Goal: Task Accomplishment & Management: Manage account settings

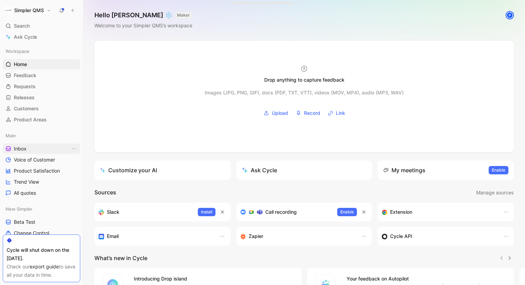
click at [26, 149] on link "Inbox" at bounding box center [42, 149] width 78 height 10
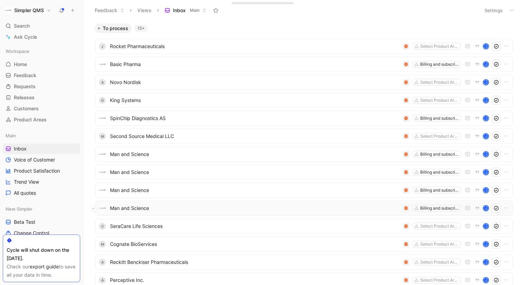
click at [93, 209] on icon at bounding box center [94, 208] width 2 height 1
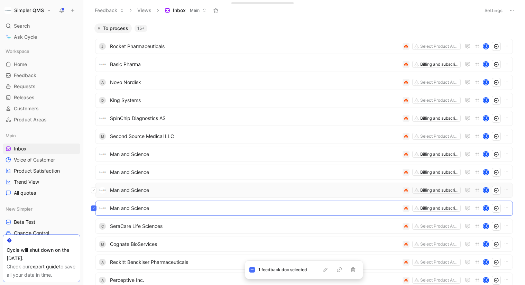
click at [95, 191] on icon at bounding box center [93, 190] width 3 height 3
click at [93, 173] on icon at bounding box center [93, 172] width 3 height 3
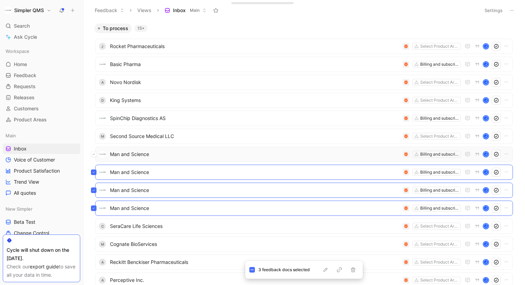
click at [95, 154] on button at bounding box center [94, 155] width 6 height 6
click at [94, 135] on button at bounding box center [94, 137] width 6 height 6
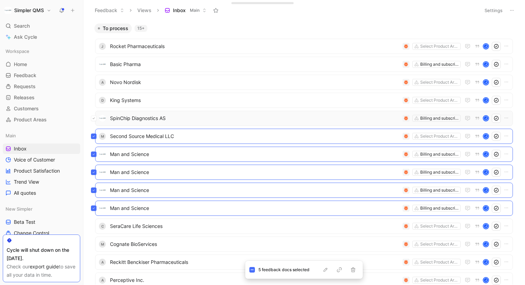
click at [94, 118] on icon at bounding box center [93, 118] width 3 height 3
click at [96, 99] on button at bounding box center [94, 101] width 6 height 6
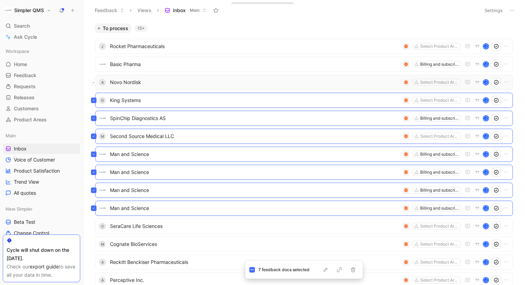
click at [95, 83] on button at bounding box center [94, 83] width 6 height 6
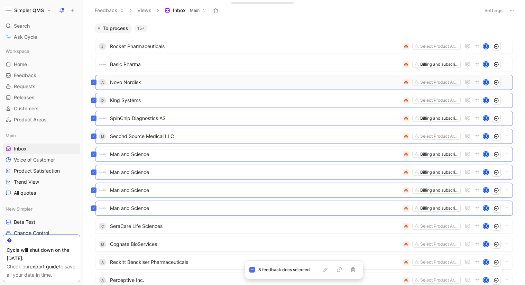
click at [94, 84] on button at bounding box center [94, 83] width 6 height 6
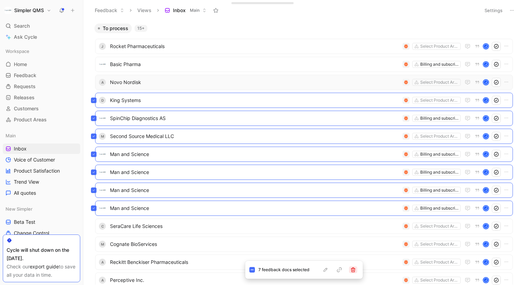
click at [354, 271] on icon "button" at bounding box center [353, 270] width 4 height 5
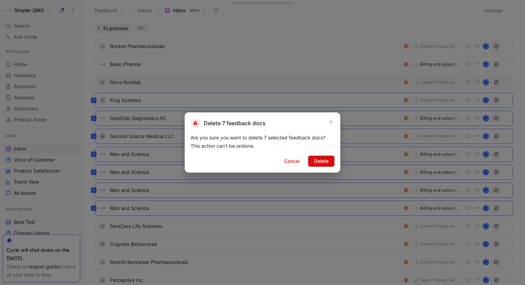
click at [324, 161] on span "Delete" at bounding box center [321, 161] width 15 height 8
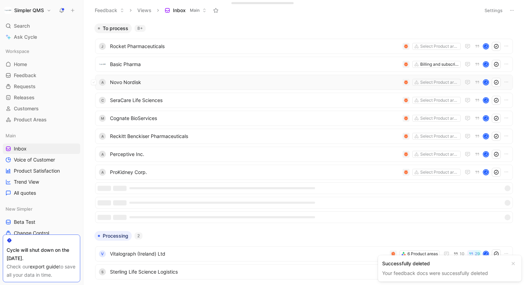
click at [217, 83] on span "Novo Nordisk" at bounding box center [255, 82] width 290 height 8
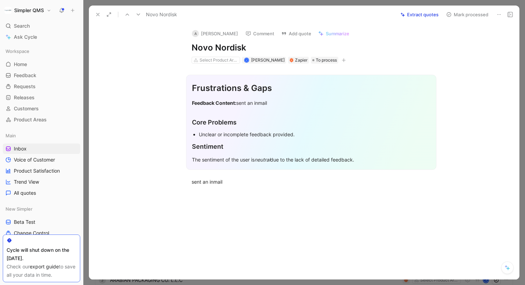
click at [494, 13] on div "Mark processed" at bounding box center [479, 15] width 72 height 10
click at [497, 12] on icon at bounding box center [500, 15] width 6 height 6
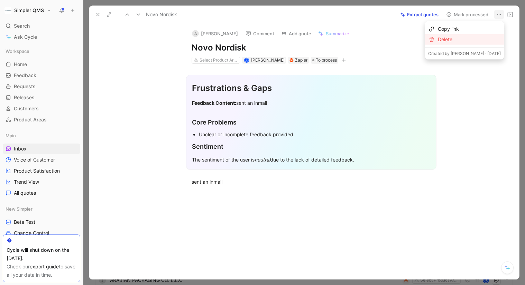
click at [467, 40] on div "Delete" at bounding box center [469, 39] width 63 height 8
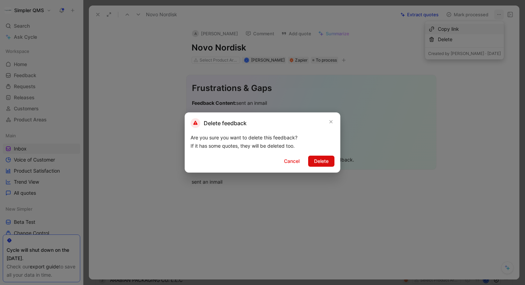
click at [327, 159] on span "Delete" at bounding box center [321, 161] width 15 height 8
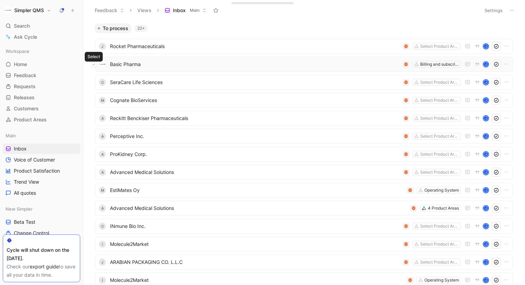
click at [94, 64] on icon at bounding box center [94, 64] width 2 height 1
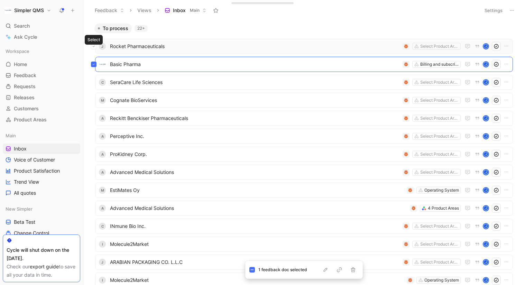
click at [94, 48] on button at bounding box center [94, 47] width 6 height 6
click at [95, 84] on button at bounding box center [94, 83] width 6 height 6
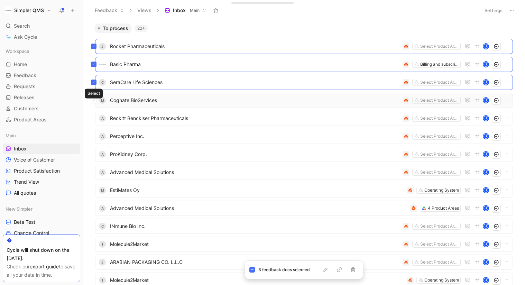
click at [95, 101] on button at bounding box center [94, 101] width 6 height 6
click at [95, 119] on button at bounding box center [94, 119] width 6 height 6
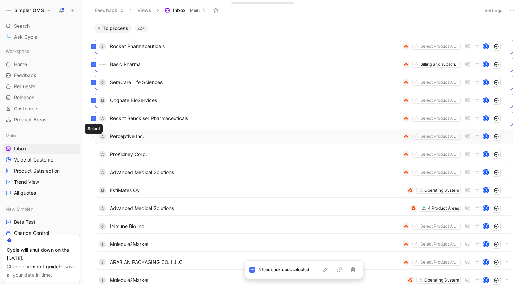
click at [96, 138] on button at bounding box center [94, 137] width 6 height 6
click at [97, 155] on div "A ProKidney Corp. Select Product Areas J" at bounding box center [304, 154] width 418 height 15
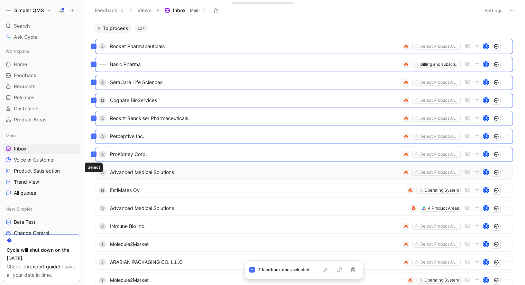
click at [96, 174] on button at bounding box center [94, 173] width 6 height 6
click at [354, 271] on icon "button" at bounding box center [354, 270] width 6 height 6
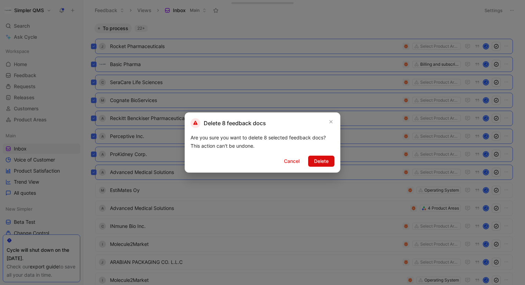
click at [322, 162] on span "Delete" at bounding box center [321, 161] width 15 height 8
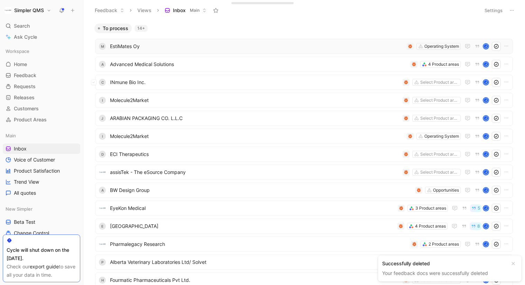
click at [133, 44] on span "EstiMates Oy" at bounding box center [257, 46] width 294 height 8
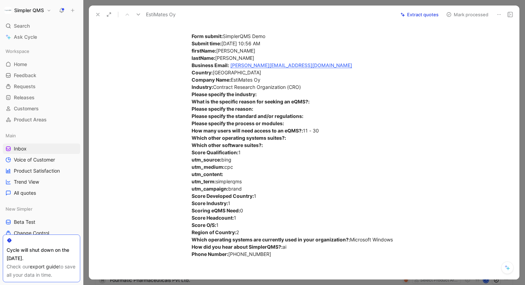
scroll to position [119, 0]
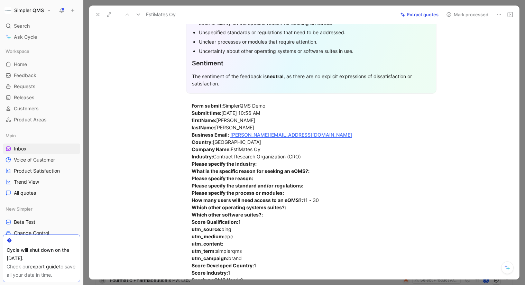
click at [499, 13] on icon at bounding box center [500, 15] width 6 height 6
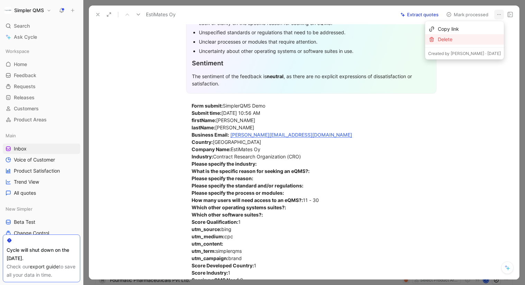
click at [471, 36] on div "Delete" at bounding box center [469, 39] width 63 height 8
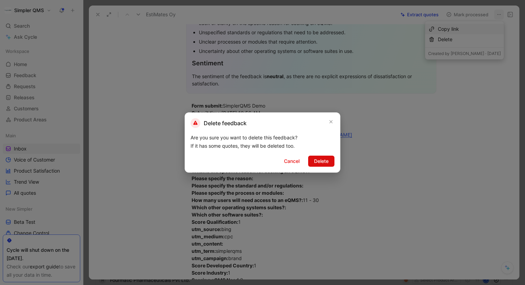
click at [329, 161] on button "Delete" at bounding box center [321, 161] width 26 height 11
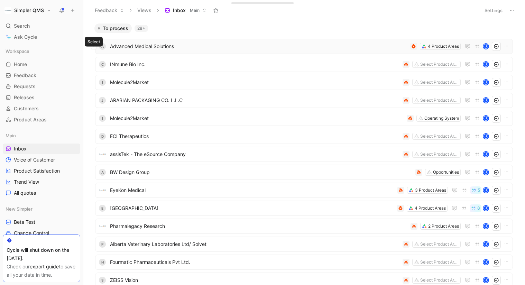
click at [146, 45] on span "Advanced Medical Solutions" at bounding box center [259, 46] width 298 height 8
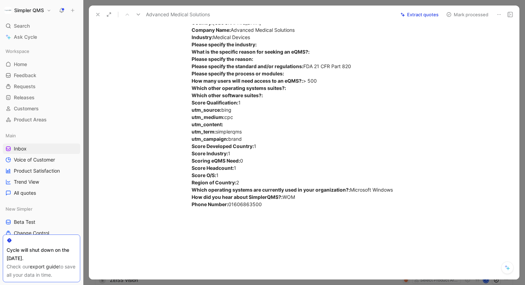
scroll to position [224, 0]
click at [498, 13] on icon at bounding box center [500, 15] width 6 height 6
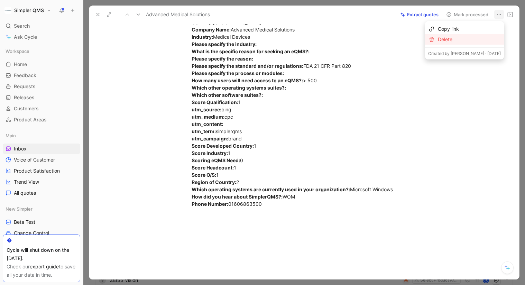
click at [464, 40] on div "Delete" at bounding box center [469, 39] width 63 height 8
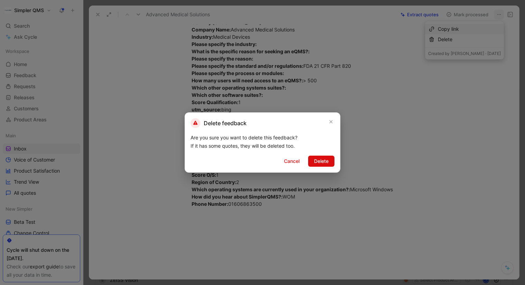
click at [323, 162] on span "Delete" at bounding box center [321, 161] width 15 height 8
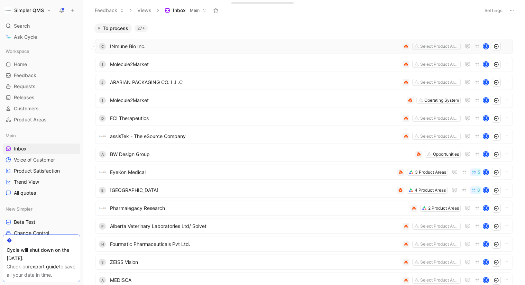
click at [96, 45] on button at bounding box center [94, 47] width 6 height 6
click at [96, 62] on button at bounding box center [94, 65] width 6 height 6
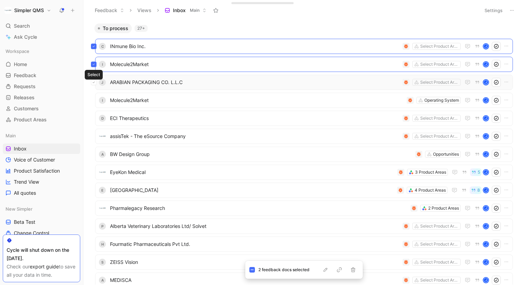
click at [94, 84] on button at bounding box center [94, 83] width 6 height 6
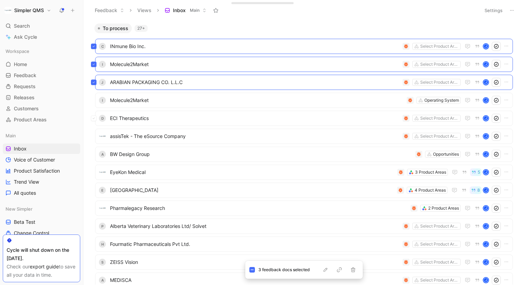
click at [97, 117] on div "D ECI Therapeutics Select Product Areas J" at bounding box center [304, 118] width 418 height 15
click at [94, 136] on icon at bounding box center [93, 136] width 3 height 3
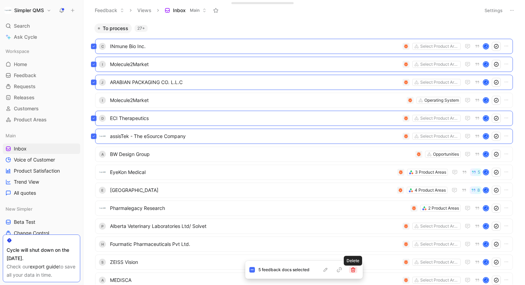
click at [356, 270] on button "button" at bounding box center [353, 270] width 8 height 7
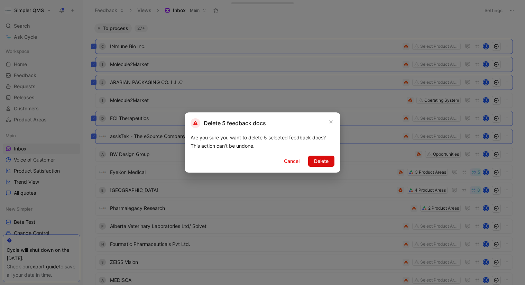
click at [321, 164] on span "Delete" at bounding box center [321, 161] width 15 height 8
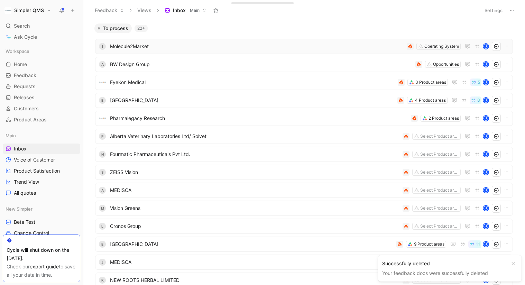
click at [168, 45] on span "Molecule2Market" at bounding box center [257, 46] width 294 height 8
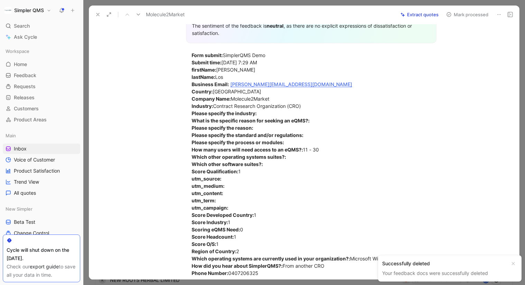
scroll to position [260, 0]
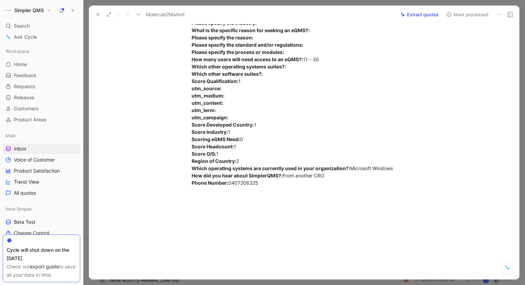
click at [496, 12] on button at bounding box center [500, 15] width 10 height 10
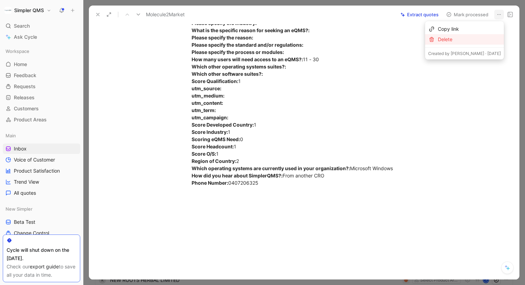
click at [468, 38] on div "Delete" at bounding box center [469, 39] width 63 height 8
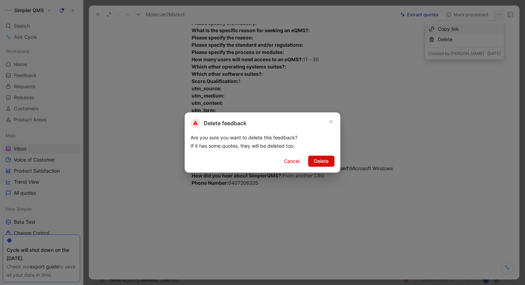
click at [310, 162] on button "Delete" at bounding box center [321, 161] width 26 height 11
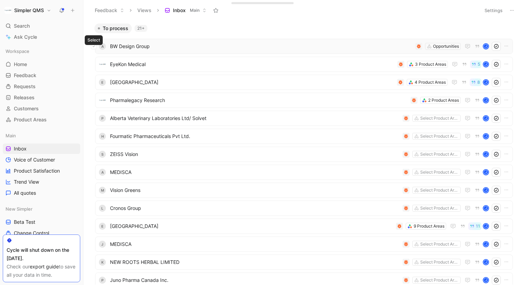
click at [95, 47] on button at bounding box center [94, 47] width 6 height 6
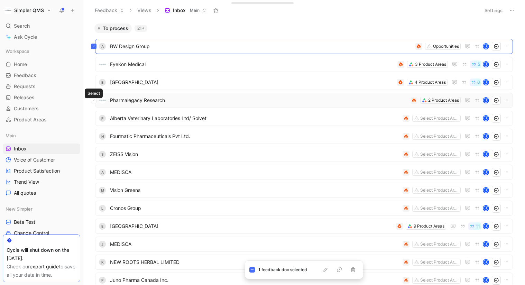
click at [96, 100] on button at bounding box center [94, 101] width 6 height 6
click at [96, 119] on button at bounding box center [94, 119] width 6 height 6
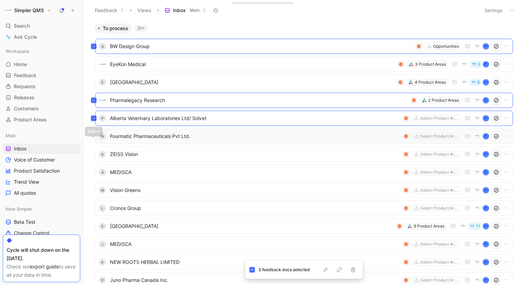
click at [96, 137] on button at bounding box center [94, 137] width 6 height 6
click at [96, 156] on button at bounding box center [94, 155] width 6 height 6
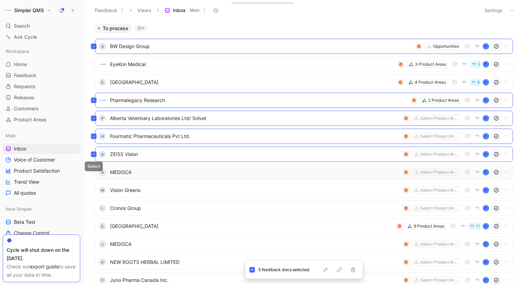
click at [96, 173] on button at bounding box center [94, 173] width 6 height 6
click at [94, 194] on div at bounding box center [94, 193] width 6 height 6
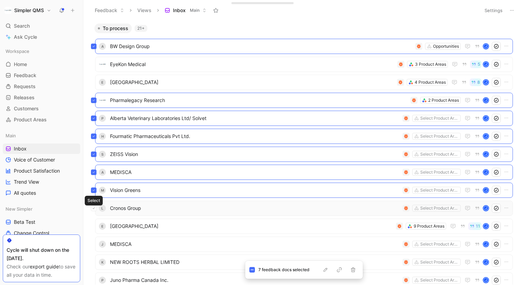
click at [96, 207] on button at bounding box center [94, 209] width 6 height 6
click at [96, 243] on button at bounding box center [94, 245] width 6 height 6
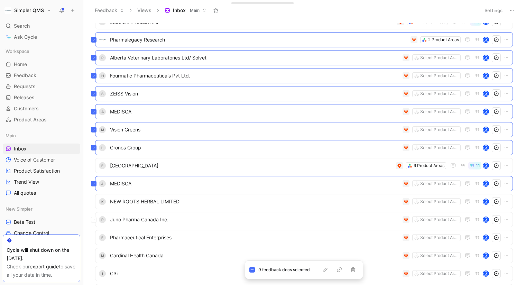
scroll to position [66, 0]
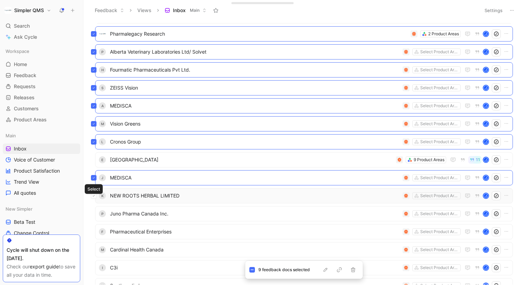
click at [95, 197] on icon at bounding box center [93, 196] width 3 height 3
click at [96, 214] on button at bounding box center [94, 214] width 6 height 6
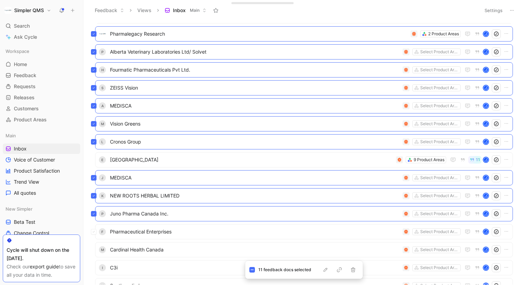
click at [99, 233] on div "F Pharmaceutical Enterprises Select Product Areas J" at bounding box center [304, 231] width 418 height 15
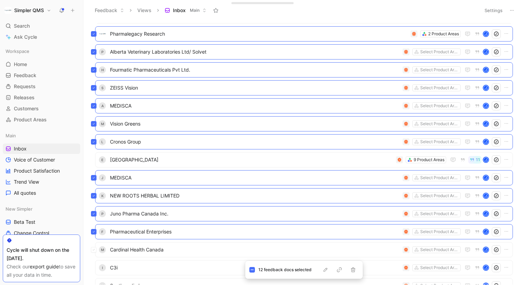
click at [99, 250] on div "M Cardinal Health [GEOGRAPHIC_DATA] Select Product Areas J" at bounding box center [304, 249] width 418 height 15
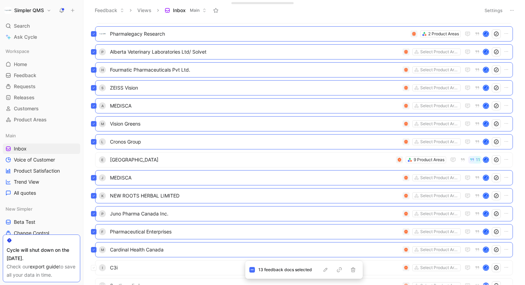
click at [98, 267] on div "I C3i Select Product Areas J" at bounding box center [304, 267] width 418 height 15
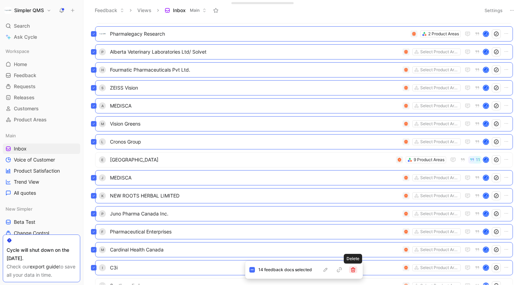
click at [351, 268] on icon "button" at bounding box center [354, 270] width 6 height 6
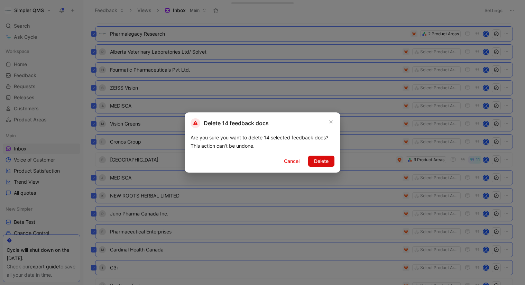
click at [321, 163] on span "Delete" at bounding box center [321, 161] width 15 height 8
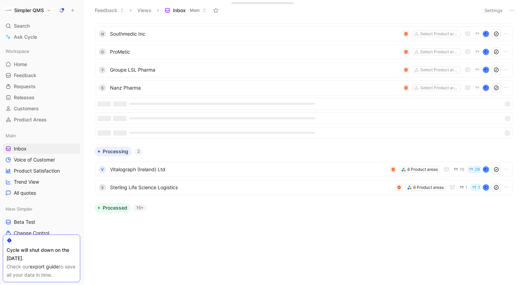
scroll to position [48, 0]
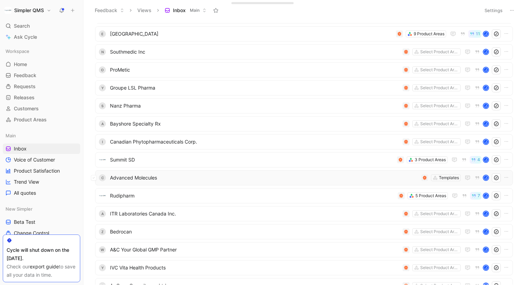
click at [97, 177] on div "C Advanced Molecules Templates J" at bounding box center [304, 177] width 418 height 15
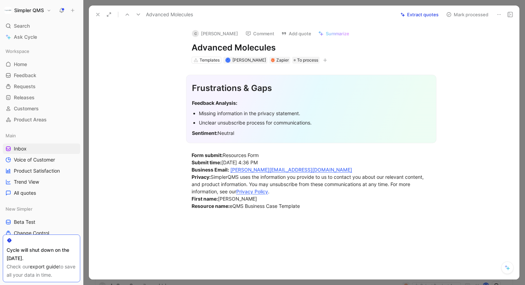
click at [500, 14] on icon at bounding box center [500, 15] width 6 height 6
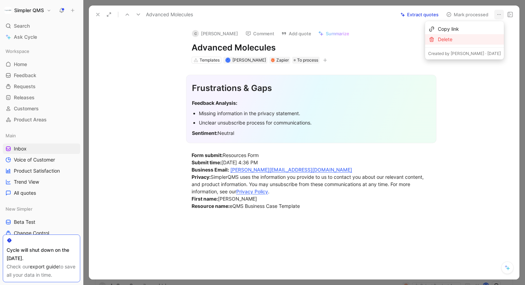
click at [477, 40] on div "Delete" at bounding box center [469, 39] width 63 height 8
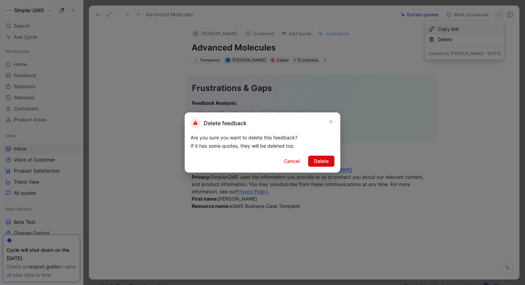
click at [330, 165] on button "Delete" at bounding box center [321, 161] width 26 height 11
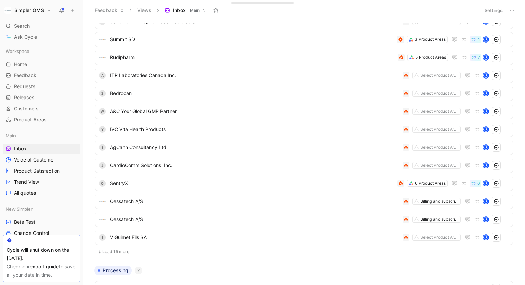
scroll to position [165, 0]
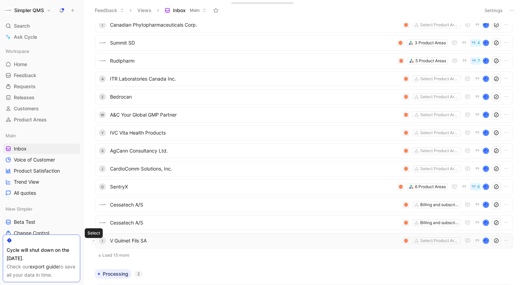
click at [94, 241] on icon at bounding box center [93, 241] width 3 height 3
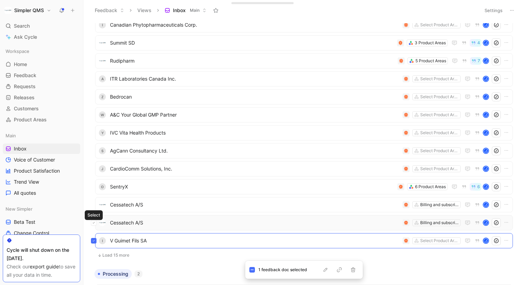
click at [96, 222] on button at bounding box center [94, 223] width 6 height 6
click at [94, 206] on icon at bounding box center [93, 205] width 3 height 3
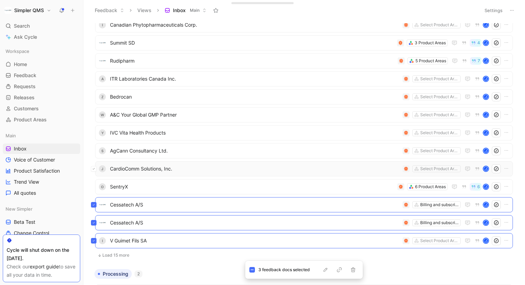
click at [96, 168] on button at bounding box center [94, 169] width 6 height 6
click at [96, 151] on button at bounding box center [94, 151] width 6 height 6
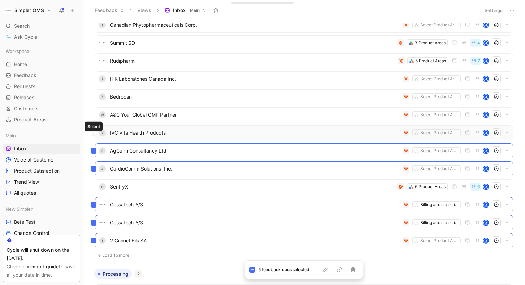
click at [96, 135] on div at bounding box center [94, 136] width 6 height 6
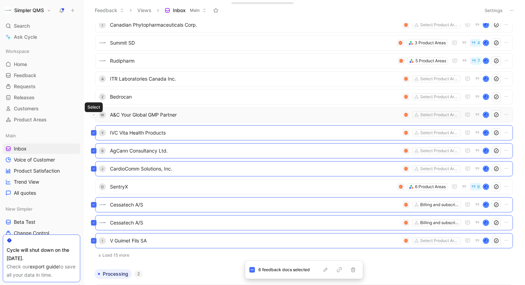
click at [96, 116] on button at bounding box center [94, 115] width 6 height 6
click at [95, 96] on button at bounding box center [94, 97] width 6 height 6
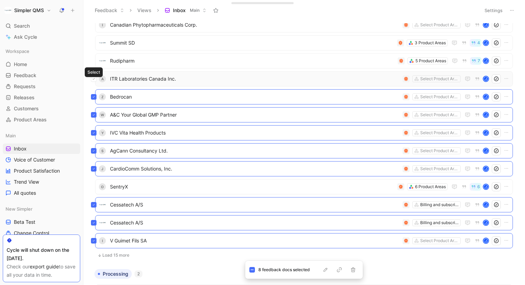
click at [95, 79] on button at bounding box center [94, 79] width 6 height 6
click at [355, 271] on icon "button" at bounding box center [354, 270] width 6 height 6
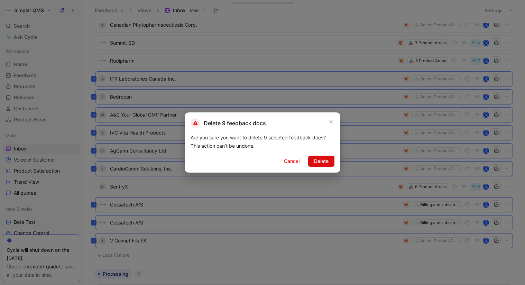
click at [320, 159] on span "Delete" at bounding box center [321, 161] width 15 height 8
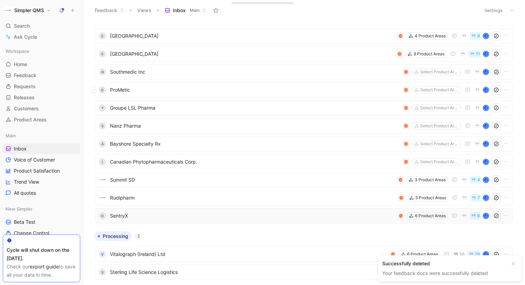
scroll to position [28, 0]
click at [95, 163] on button at bounding box center [94, 163] width 6 height 6
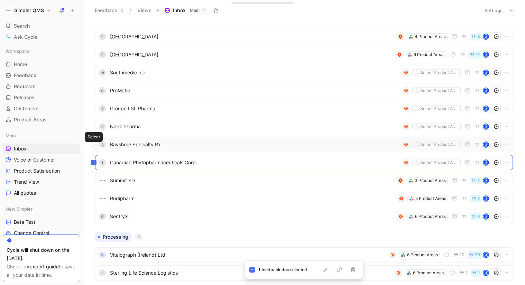
click at [95, 145] on icon at bounding box center [93, 144] width 3 height 3
click at [96, 127] on button at bounding box center [94, 127] width 6 height 6
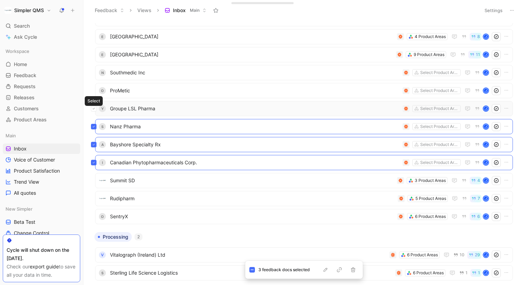
click at [96, 107] on button at bounding box center [94, 109] width 6 height 6
click at [96, 90] on button at bounding box center [94, 91] width 6 height 6
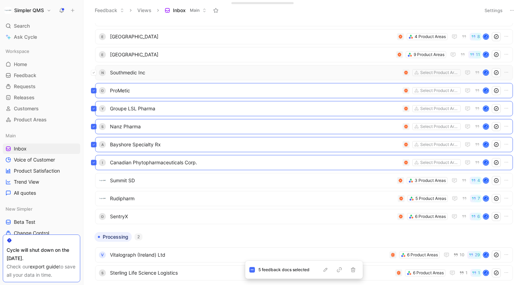
click at [95, 73] on icon at bounding box center [93, 72] width 3 height 3
click at [354, 270] on icon "button" at bounding box center [353, 270] width 4 height 5
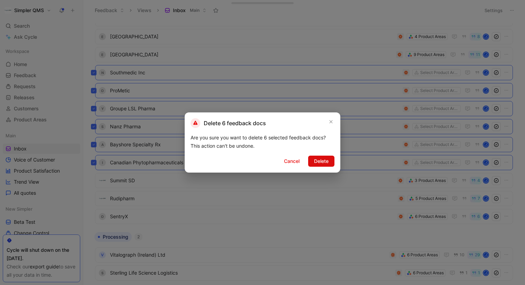
click at [321, 163] on span "Delete" at bounding box center [321, 161] width 15 height 8
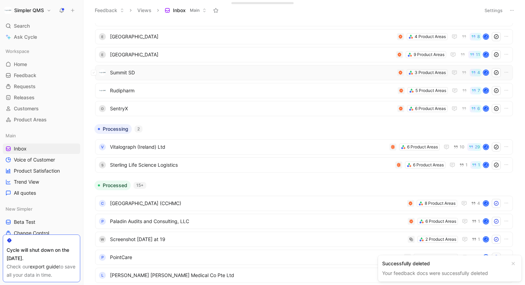
scroll to position [0, 0]
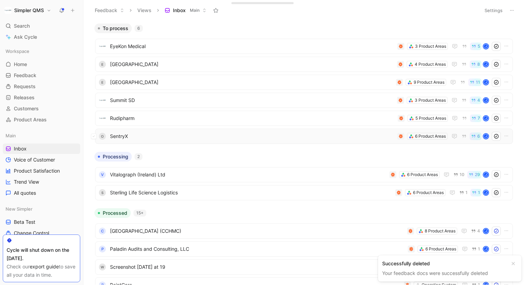
click at [133, 137] on span "SentryX" at bounding box center [252, 136] width 285 height 8
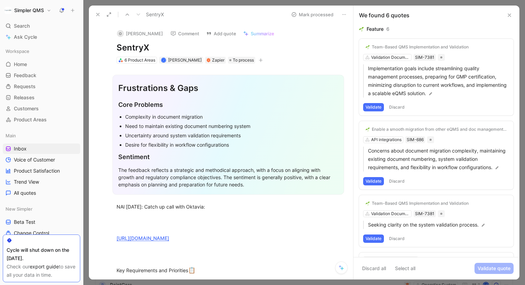
drag, startPoint x: 162, startPoint y: 46, endPoint x: 112, endPoint y: 46, distance: 50.2
click at [112, 46] on div "O [PERSON_NAME] Comment Add quote Summarize SentryX 6 Product Areas J [PERSON_N…" at bounding box center [228, 44] width 250 height 41
copy h1 "SentryX"
click at [126, 32] on button "O [PERSON_NAME]" at bounding box center [140, 33] width 52 height 10
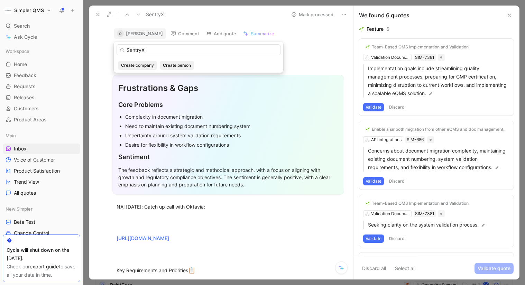
type input "SentryX"
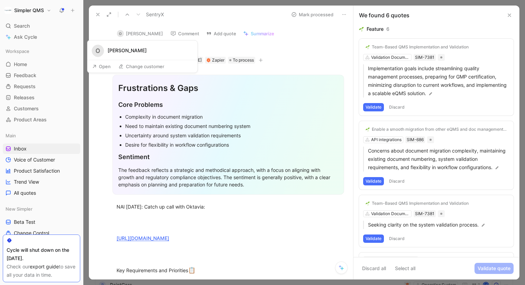
click at [106, 68] on button "Open" at bounding box center [101, 67] width 25 height 10
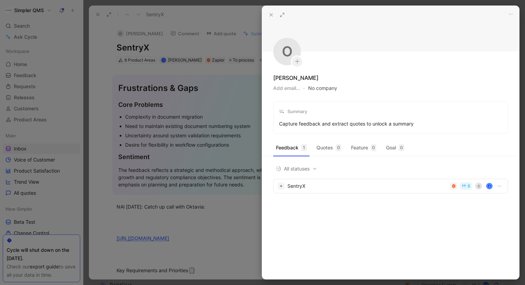
click at [327, 85] on button "No company" at bounding box center [322, 88] width 29 height 10
type input "SentryX"
click at [343, 112] on span "SentryX" at bounding box center [340, 116] width 21 height 9
click at [100, 83] on div at bounding box center [262, 142] width 525 height 285
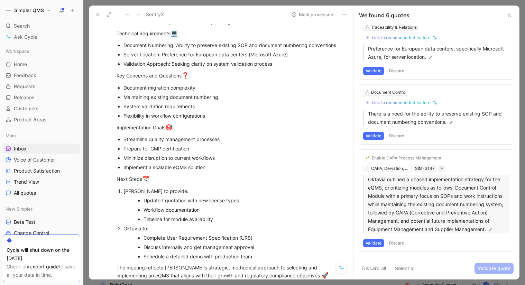
scroll to position [233, 0]
click at [400, 244] on button "Discard" at bounding box center [397, 243] width 20 height 8
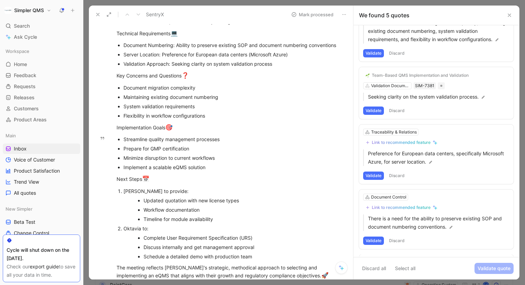
scroll to position [126, 0]
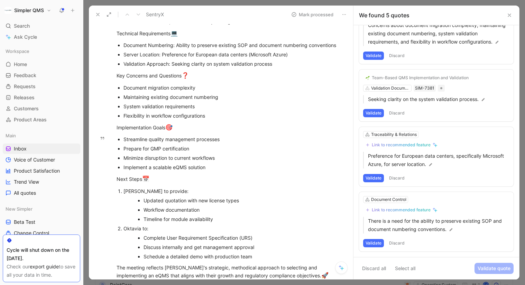
click at [400, 243] on button "Discard" at bounding box center [397, 243] width 20 height 8
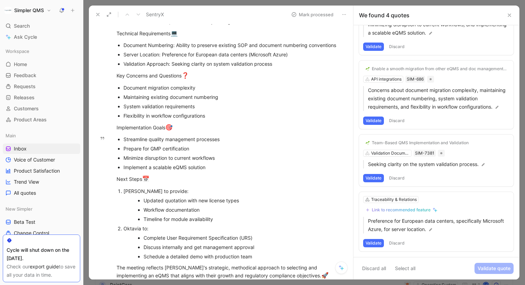
scroll to position [61, 0]
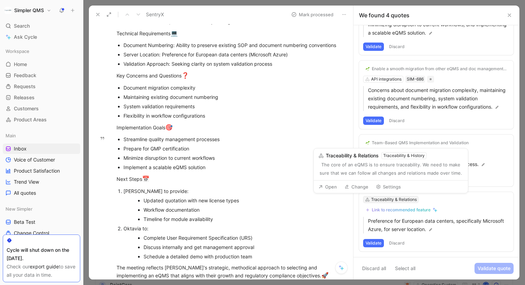
click at [412, 200] on div "Traceability & Relations" at bounding box center [394, 199] width 46 height 7
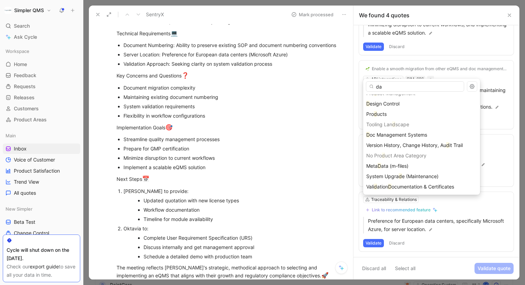
scroll to position [0, 0]
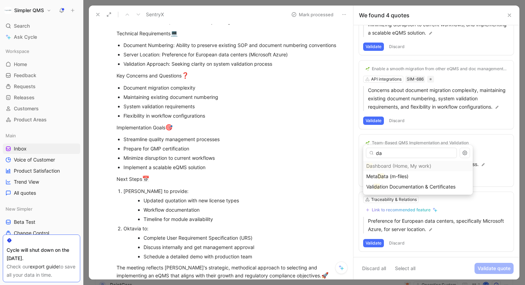
type input "d"
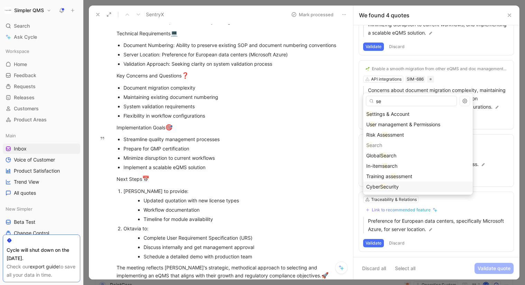
type input "se"
click at [385, 185] on mark "Se" at bounding box center [383, 187] width 6 height 6
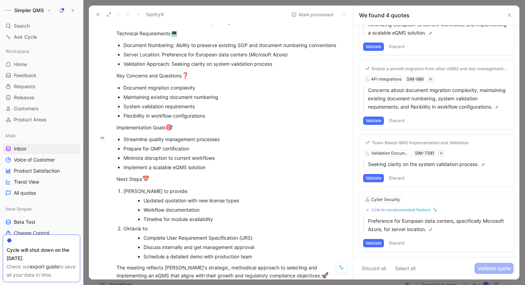
click at [399, 208] on div "Link to recommended feature" at bounding box center [401, 210] width 59 height 6
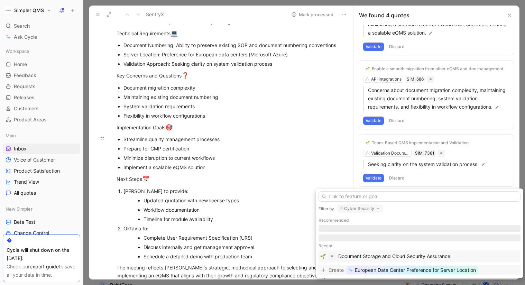
click at [393, 267] on span "European Data Center Preference for Server Location" at bounding box center [415, 270] width 121 height 8
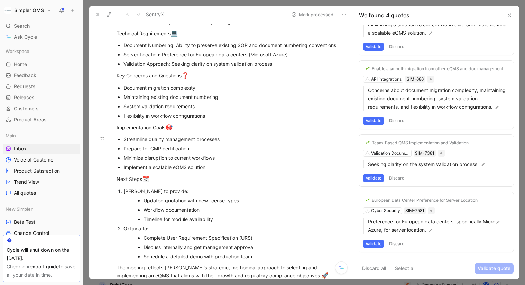
click at [374, 243] on button "Validate" at bounding box center [373, 244] width 21 height 8
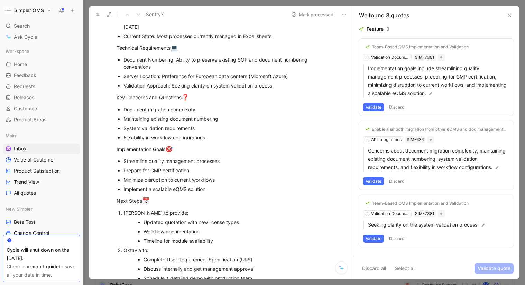
click at [399, 238] on button "Discard" at bounding box center [397, 239] width 20 height 8
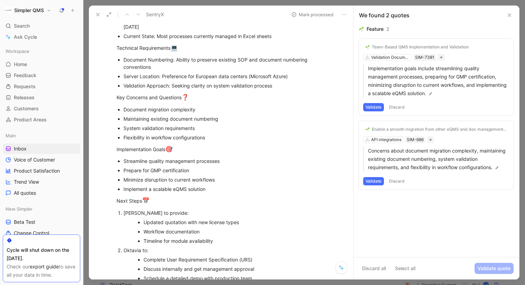
click at [376, 179] on button "Validate" at bounding box center [373, 181] width 21 height 8
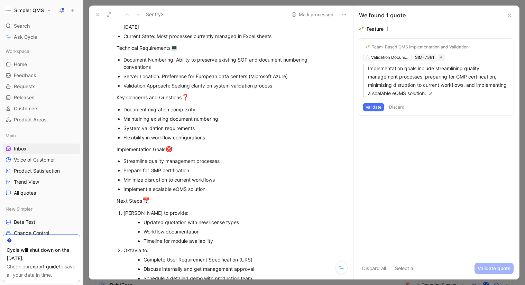
click at [397, 104] on button "Discard" at bounding box center [397, 107] width 20 height 8
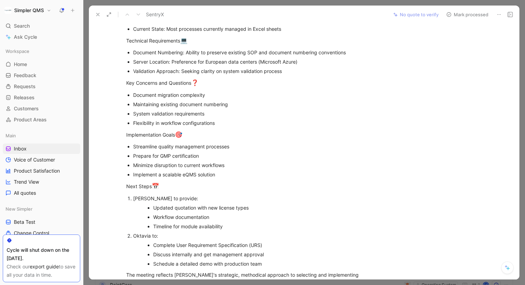
click at [450, 16] on icon at bounding box center [449, 15] width 6 height 6
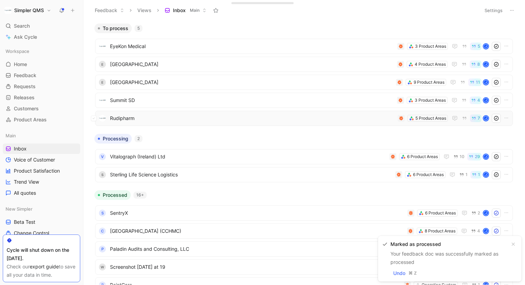
click at [250, 123] on div "Rudipharm 5 Product Areas 7 J" at bounding box center [304, 118] width 418 height 15
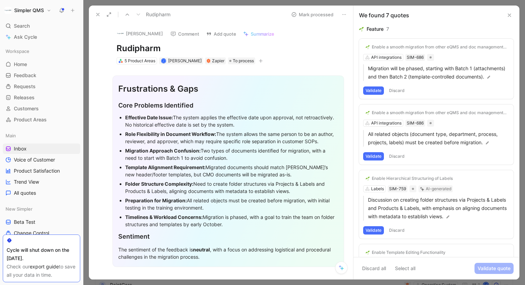
drag, startPoint x: 160, startPoint y: 52, endPoint x: 97, endPoint y: 46, distance: 64.0
click at [97, 46] on div "[PERSON_NAME] Comment Add quote Summarize Rudipharm 5 Product Areas J [PERSON_N…" at bounding box center [221, 152] width 264 height 256
copy h1 "Rudipharm"
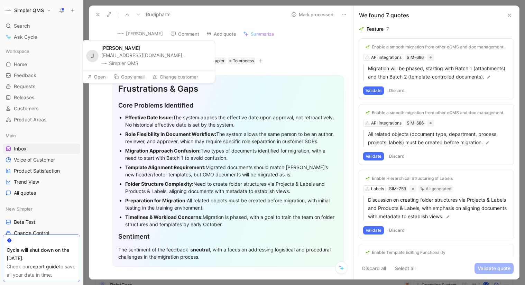
click at [138, 32] on button "[PERSON_NAME]" at bounding box center [140, 33] width 52 height 10
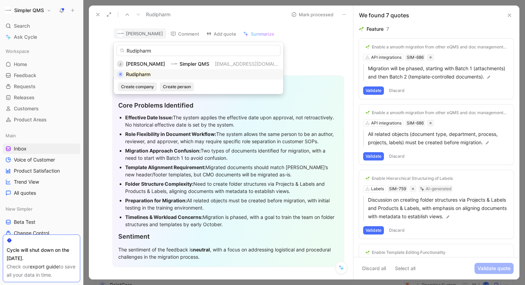
type input "Rudipharm"
click at [156, 73] on div "R Rudipharm" at bounding box center [198, 74] width 163 height 8
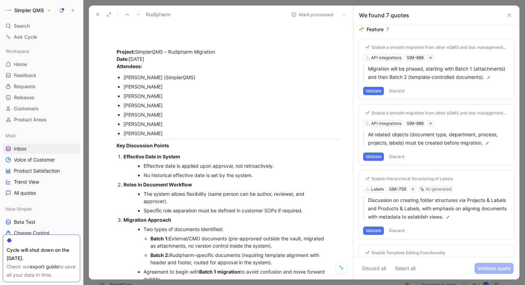
scroll to position [276, 0]
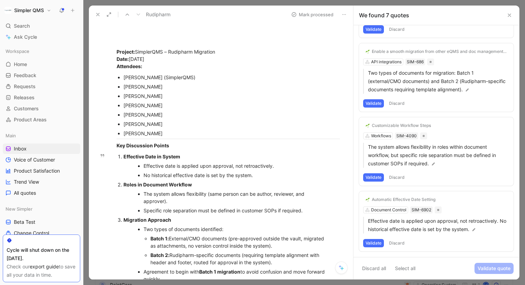
click at [400, 243] on button "Discard" at bounding box center [397, 243] width 20 height 8
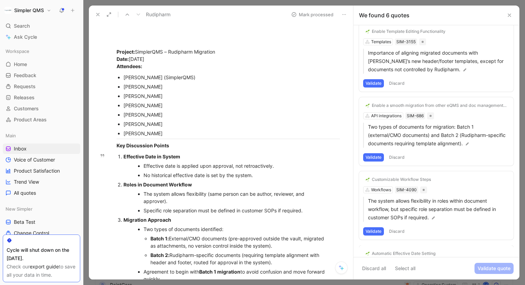
scroll to position [210, 0]
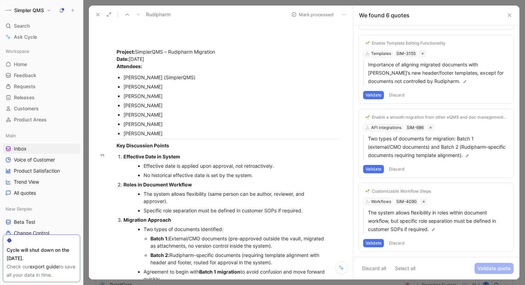
click at [401, 244] on button "Discard" at bounding box center [397, 243] width 20 height 8
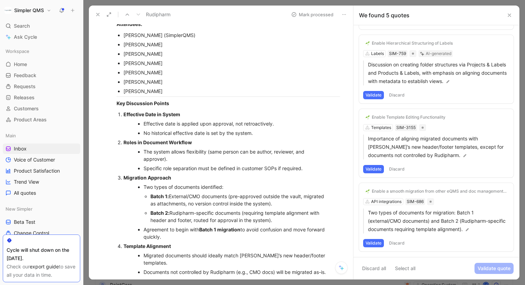
scroll to position [292, 0]
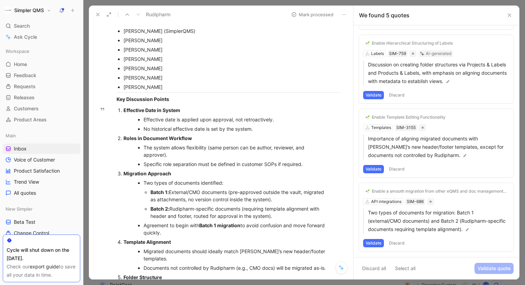
click at [398, 243] on button "Discard" at bounding box center [397, 243] width 20 height 8
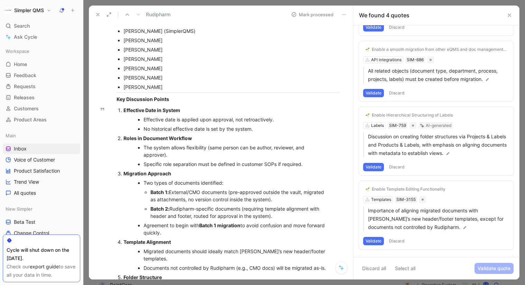
scroll to position [62, 0]
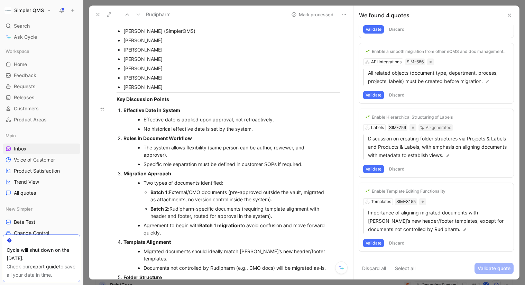
click at [386, 191] on div "Enable Template Editing Functionality" at bounding box center [409, 192] width 74 height 6
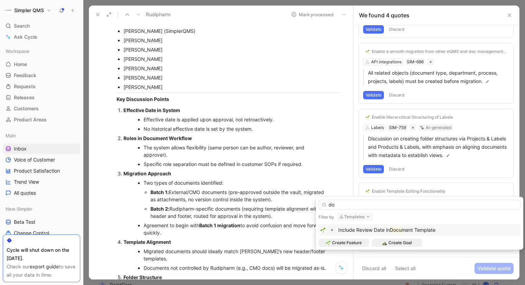
type input "d"
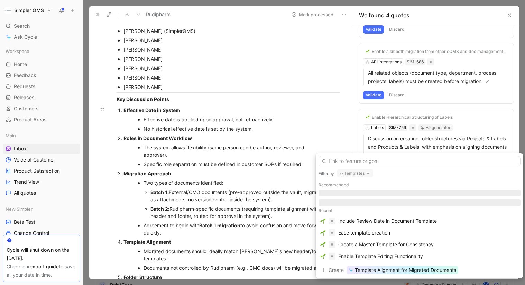
click at [368, 173] on icon "button" at bounding box center [369, 174] width 6 height 6
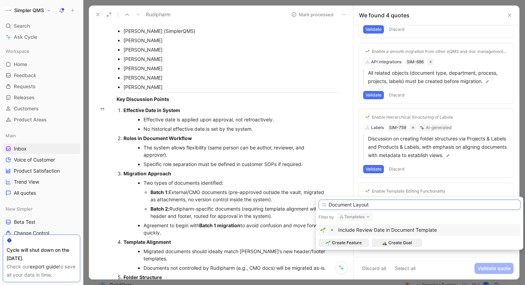
drag, startPoint x: 370, startPoint y: 206, endPoint x: 313, endPoint y: 206, distance: 57.1
click at [313, 206] on body "Simpler QMS Search ⌘ K Ask Cycle Workspace Home G then H Feedback G then F Requ…" at bounding box center [262, 142] width 525 height 285
drag, startPoint x: 389, startPoint y: 206, endPoint x: 313, endPoint y: 205, distance: 76.5
click at [313, 205] on body "Simpler QMS Search ⌘ K Ask Cycle Workspace Home G then H Feedback G then F Requ…" at bounding box center [262, 142] width 525 height 285
type input "D"
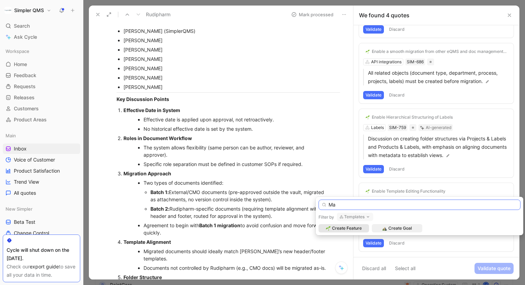
type input "M"
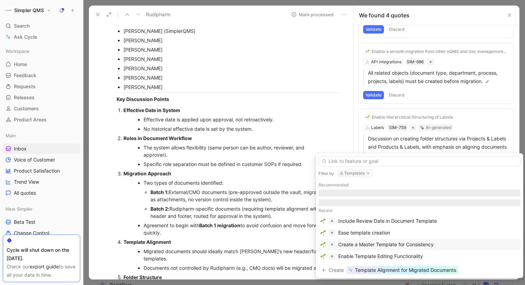
click at [405, 244] on div "Create a Master Template for Consistency" at bounding box center [387, 245] width 96 height 8
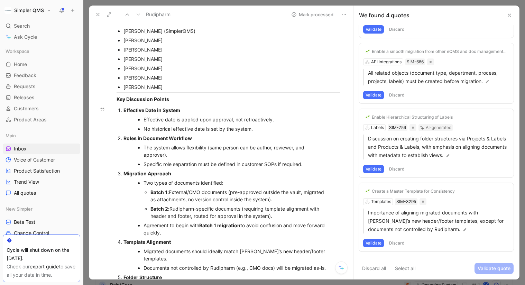
click at [376, 242] on button "Validate" at bounding box center [373, 243] width 21 height 8
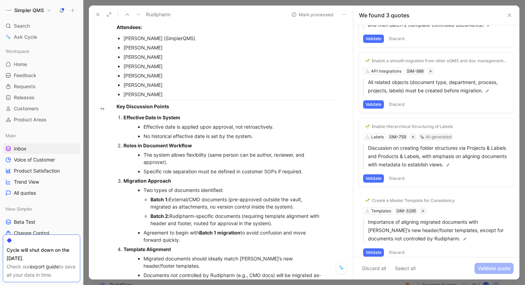
scroll to position [0, 0]
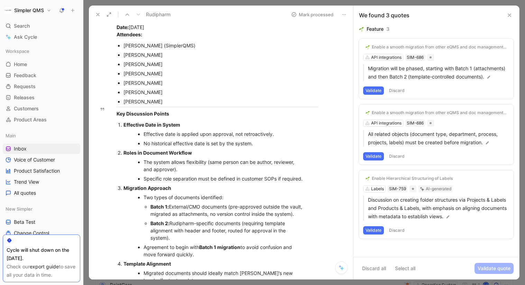
click at [395, 230] on button "Discard" at bounding box center [397, 230] width 20 height 8
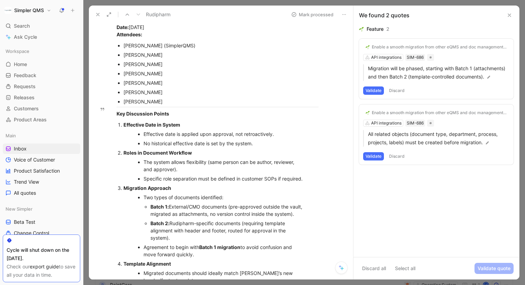
click at [399, 153] on button "Discard" at bounding box center [397, 156] width 20 height 8
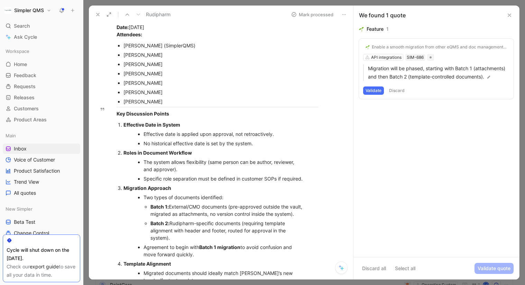
click at [391, 92] on button "Discard" at bounding box center [397, 91] width 20 height 8
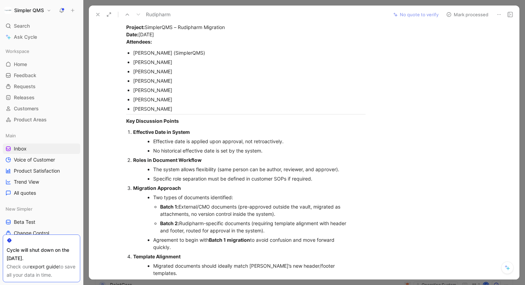
click at [448, 16] on icon at bounding box center [449, 15] width 6 height 6
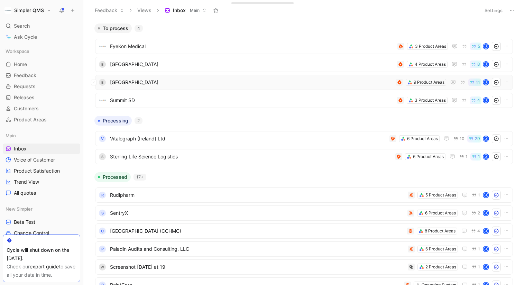
click at [160, 79] on span "[GEOGRAPHIC_DATA]" at bounding box center [251, 82] width 283 height 8
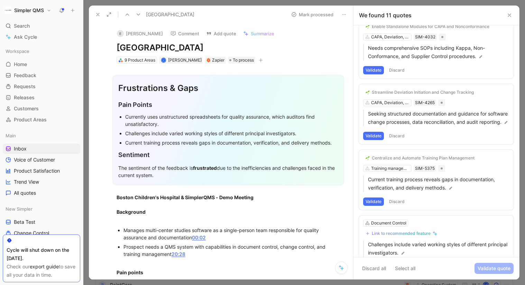
scroll to position [520, 0]
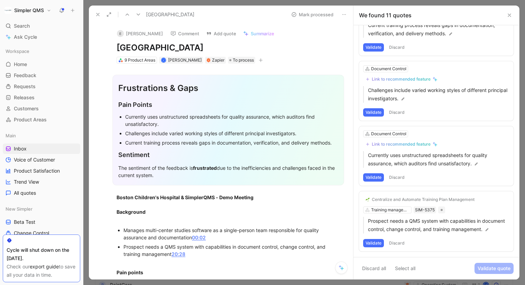
click at [398, 242] on button "Discard" at bounding box center [397, 243] width 20 height 8
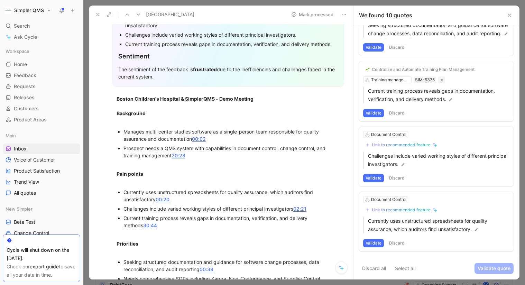
scroll to position [101, 0]
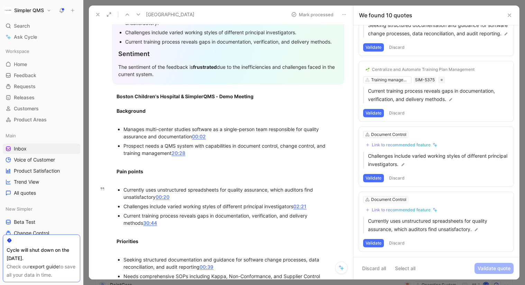
click at [405, 241] on button "Discard" at bounding box center [397, 243] width 20 height 8
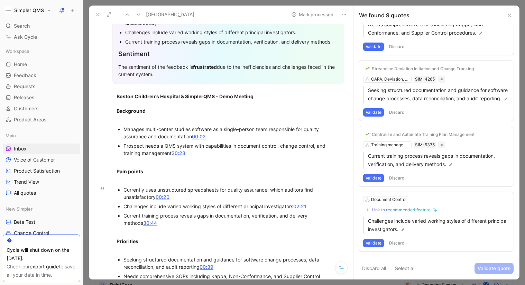
scroll to position [389, 0]
click at [398, 240] on button "Discard" at bounding box center [397, 243] width 20 height 8
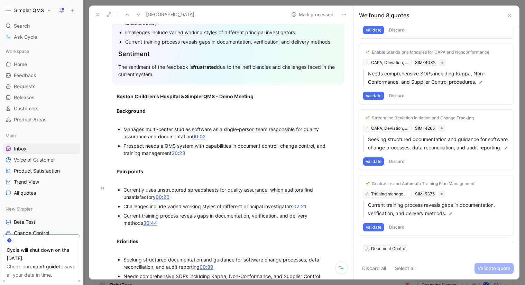
scroll to position [324, 0]
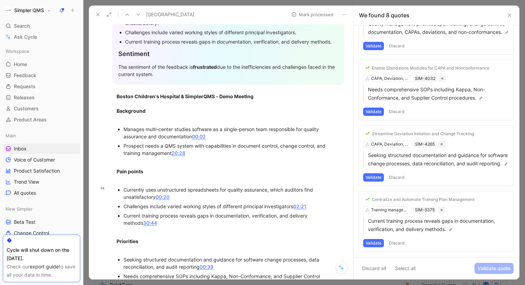
click at [404, 242] on button "Discard" at bounding box center [397, 243] width 20 height 8
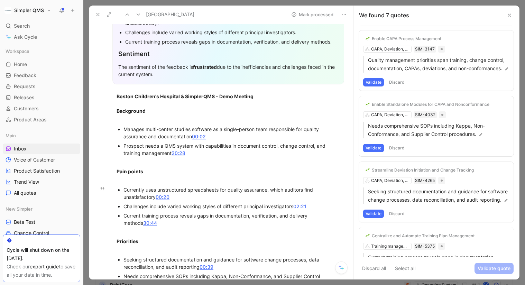
scroll to position [258, 0]
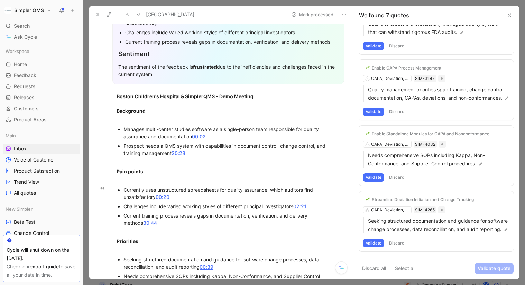
click at [391, 244] on button "Discard" at bounding box center [397, 243] width 20 height 8
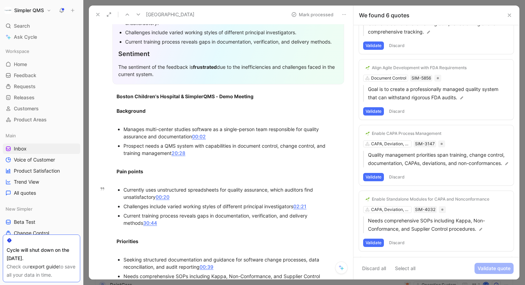
scroll to position [184, 0]
click at [399, 243] on button "Discard" at bounding box center [397, 243] width 20 height 8
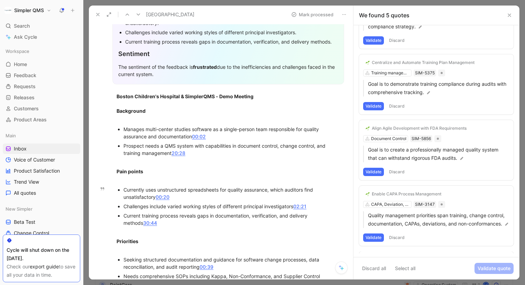
scroll to position [118, 0]
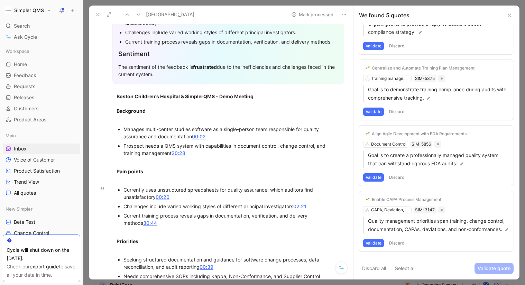
click at [400, 241] on button "Discard" at bounding box center [397, 243] width 20 height 8
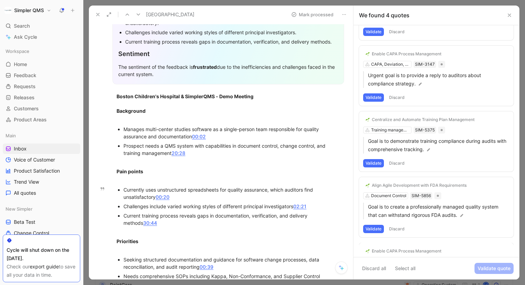
scroll to position [44, 0]
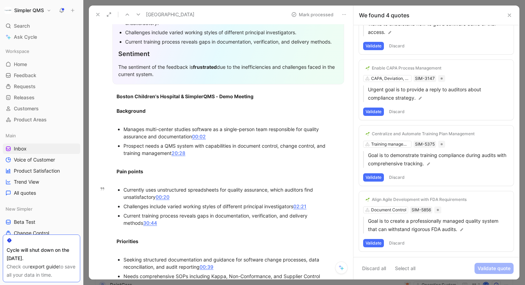
click at [400, 241] on button "Discard" at bounding box center [397, 243] width 20 height 8
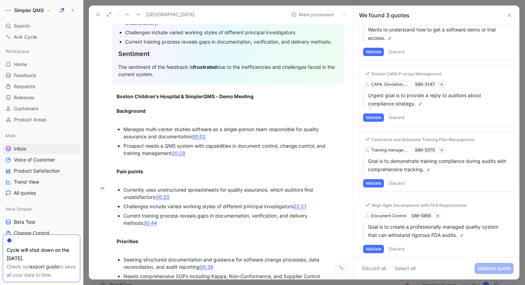
scroll to position [0, 0]
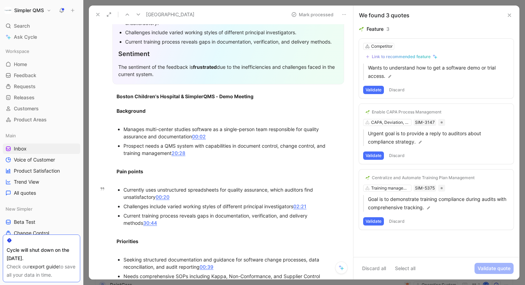
click at [396, 220] on button "Discard" at bounding box center [397, 221] width 20 height 8
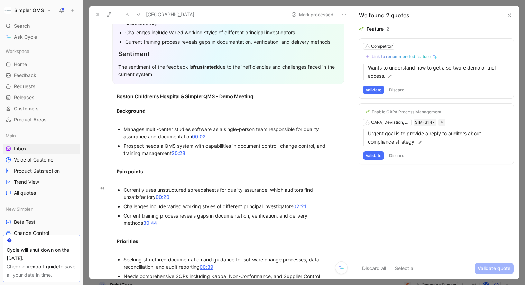
click at [397, 156] on button "Discard" at bounding box center [397, 156] width 20 height 8
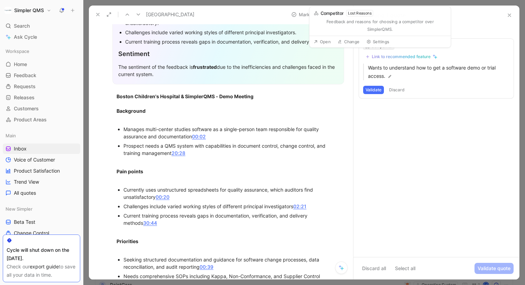
click at [387, 46] on div "Competitor" at bounding box center [381, 46] width 21 height 7
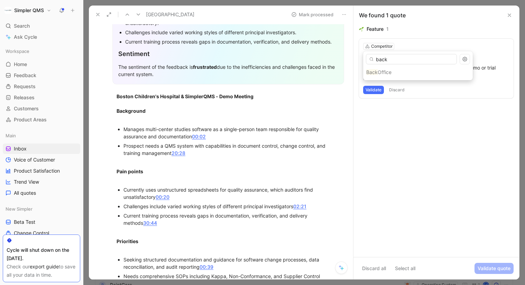
click at [398, 72] on div "Back Office" at bounding box center [418, 72] width 110 height 10
click at [382, 75] on div "Back Office" at bounding box center [418, 72] width 110 height 10
click at [399, 59] on input "back" at bounding box center [411, 59] width 91 height 10
type input "b"
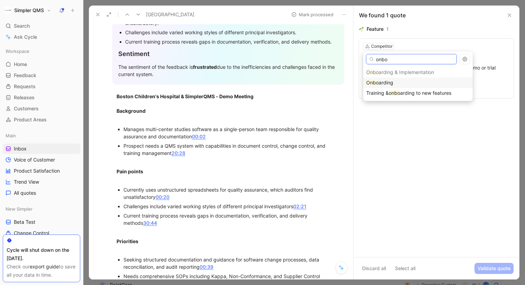
type input "onbo"
click at [392, 83] on span "arding" at bounding box center [386, 83] width 15 height 6
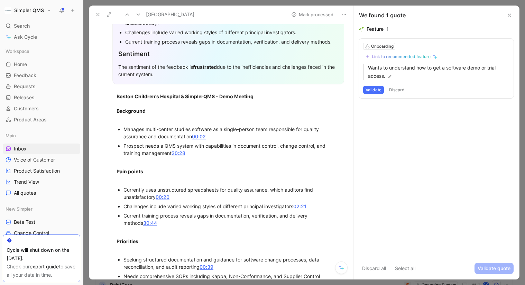
click at [403, 58] on div "Link to recommended feature" at bounding box center [401, 57] width 59 height 6
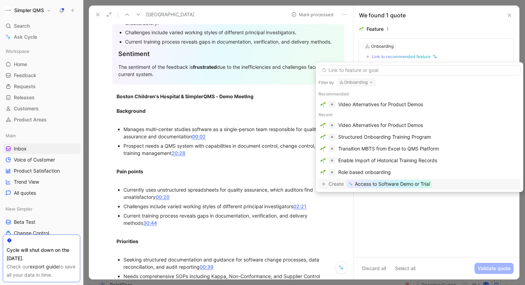
click at [393, 186] on span "Access to Software Demo or Trial" at bounding box center [392, 184] width 75 height 8
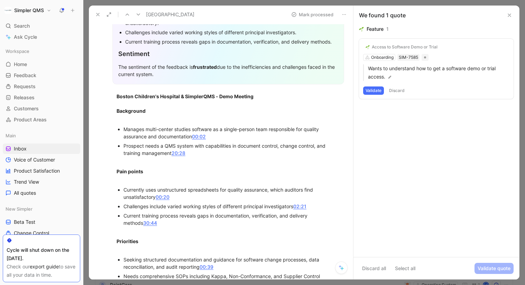
click at [373, 92] on button "Validate" at bounding box center [373, 91] width 21 height 8
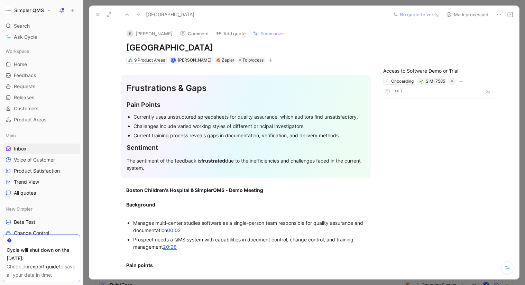
drag, startPoint x: 250, startPoint y: 44, endPoint x: 94, endPoint y: 48, distance: 155.1
click at [94, 48] on div "E [PERSON_NAME] Comment Add quote Summarize Boston Children's Hospital 9 Produc…" at bounding box center [304, 152] width 431 height 256
copy h1 "[GEOGRAPHIC_DATA]"
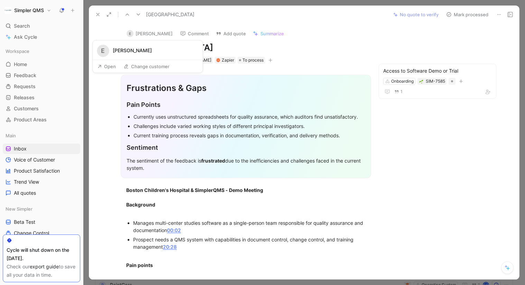
click at [106, 67] on button "Open" at bounding box center [106, 67] width 25 height 10
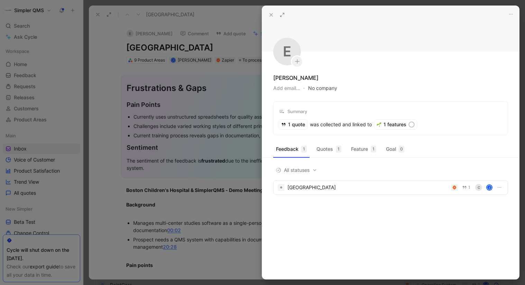
click at [333, 88] on button "No company" at bounding box center [322, 88] width 29 height 10
type input "[GEOGRAPHIC_DATA]"
click at [343, 118] on mark "[GEOGRAPHIC_DATA]" at bounding box center [346, 116] width 48 height 6
click at [120, 71] on div at bounding box center [262, 142] width 525 height 285
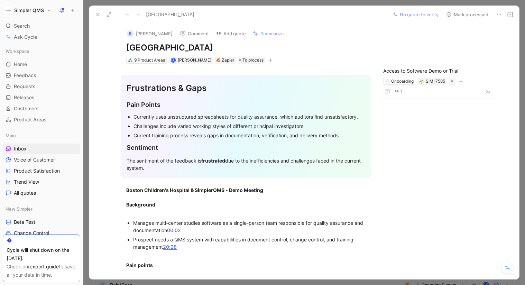
click at [455, 15] on button "Mark processed" at bounding box center [467, 15] width 48 height 10
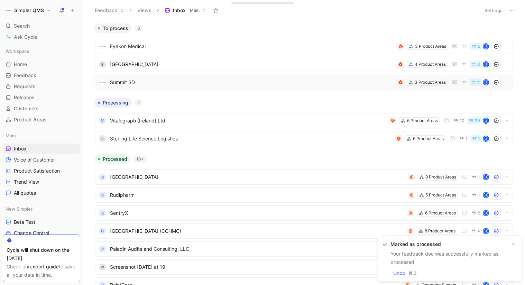
click at [282, 79] on span "Summit SD" at bounding box center [252, 82] width 285 height 8
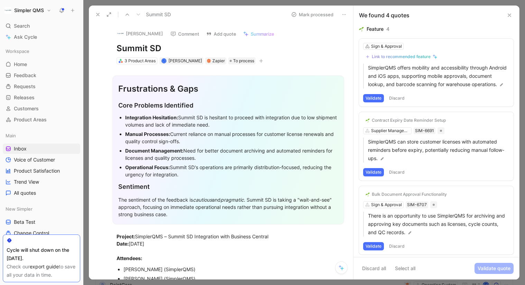
drag, startPoint x: 167, startPoint y: 47, endPoint x: 103, endPoint y: 47, distance: 64.0
click at [103, 47] on div "[PERSON_NAME] Comment Add quote Summarize Summit SD 3 Product Areas J [PERSON_N…" at bounding box center [221, 152] width 264 height 256
copy h1 "Summit SD"
click at [128, 33] on button "[PERSON_NAME]" at bounding box center [140, 33] width 52 height 10
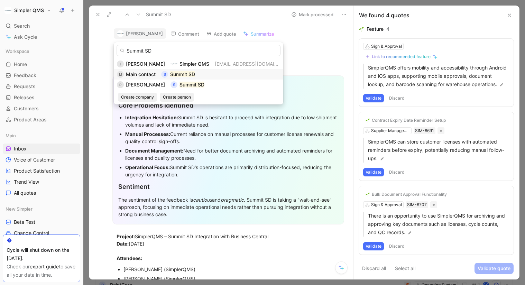
type input "Summit SD"
click at [141, 73] on span "Main contact" at bounding box center [141, 74] width 30 height 6
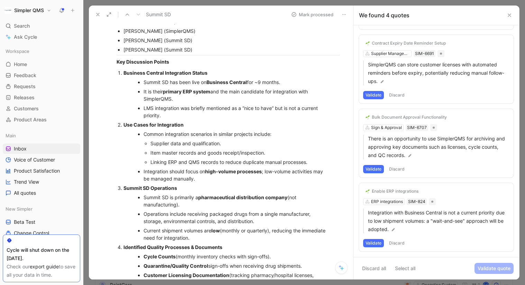
scroll to position [86, 0]
click at [373, 244] on button "Validate" at bounding box center [373, 243] width 21 height 8
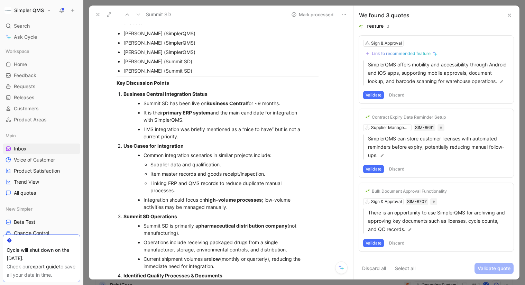
scroll to position [237, 0]
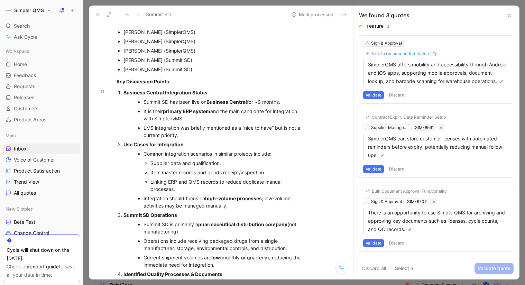
click at [400, 243] on button "Discard" at bounding box center [397, 243] width 20 height 8
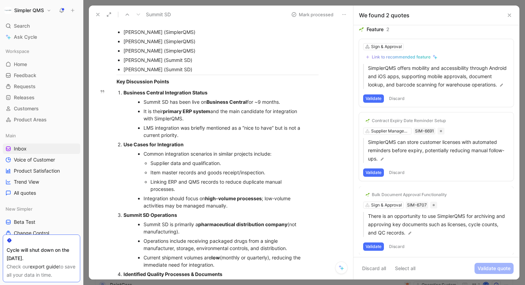
scroll to position [0, 0]
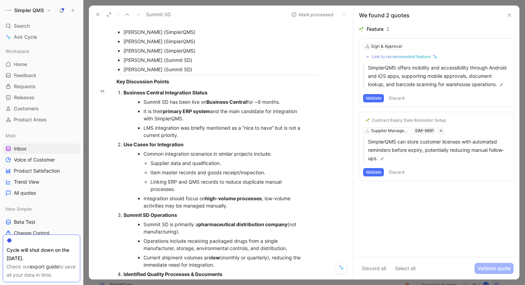
click at [377, 177] on button "Validate" at bounding box center [373, 172] width 21 height 8
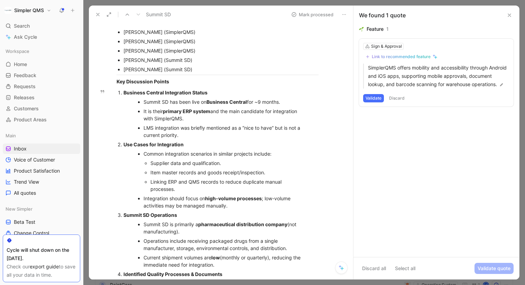
click at [394, 102] on button "Discard" at bounding box center [397, 98] width 20 height 8
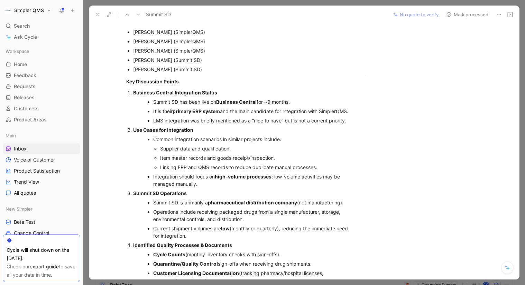
click at [470, 14] on button "Mark processed" at bounding box center [467, 15] width 48 height 10
click at [98, 15] on use at bounding box center [98, 14] width 3 height 3
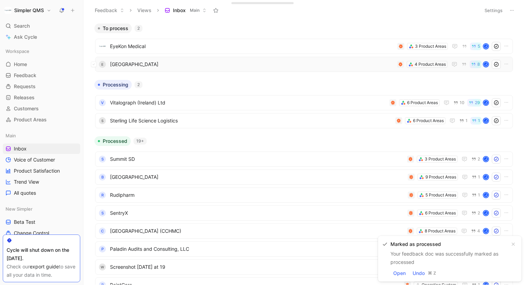
click at [229, 66] on span "[GEOGRAPHIC_DATA]" at bounding box center [252, 64] width 285 height 8
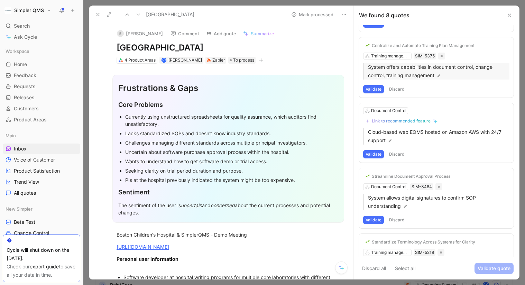
scroll to position [307, 0]
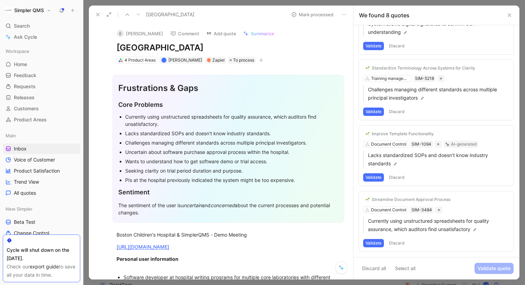
click at [345, 17] on button at bounding box center [345, 15] width 10 height 10
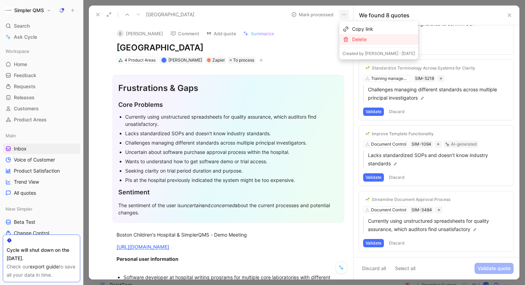
click at [354, 42] on div "Delete" at bounding box center [383, 39] width 63 height 8
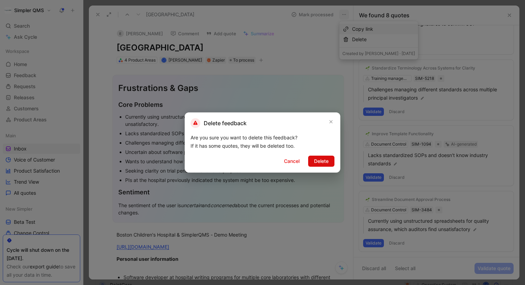
click at [325, 165] on span "Delete" at bounding box center [321, 161] width 15 height 8
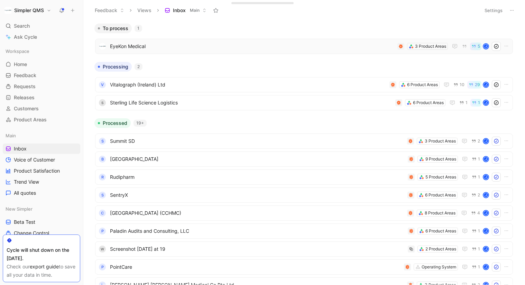
click at [296, 45] on span "EyeKon Medical" at bounding box center [252, 46] width 285 height 8
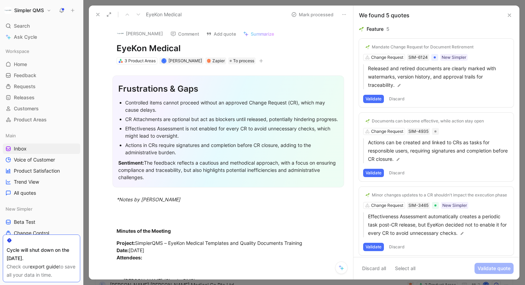
drag, startPoint x: 193, startPoint y: 46, endPoint x: 112, endPoint y: 46, distance: 81.3
click at [112, 46] on div "[PERSON_NAME] Comment Add quote Summarize EyeKon Medical 3 Product Areas [PERSO…" at bounding box center [228, 45] width 250 height 42
copy h1 "EyeKon Medical"
click at [135, 38] on button "[PERSON_NAME]" at bounding box center [140, 33] width 52 height 10
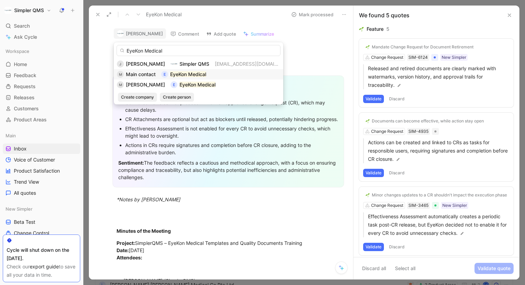
type input "EyeKon Medical"
click at [149, 74] on span "Main contact" at bounding box center [141, 74] width 30 height 6
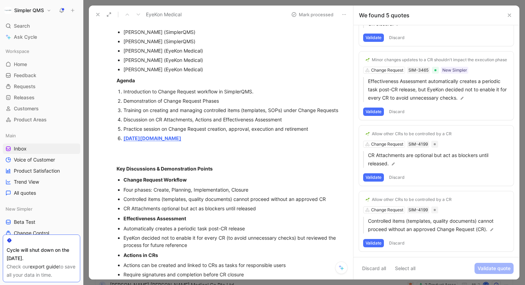
scroll to position [249, 0]
click at [401, 240] on button "Discard" at bounding box center [397, 243] width 20 height 8
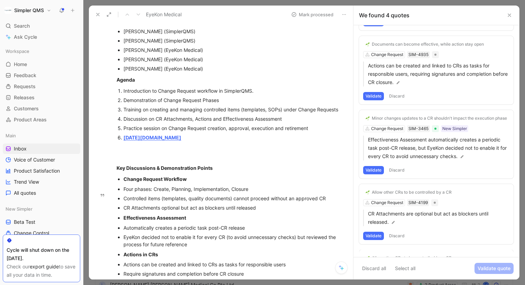
scroll to position [70, 0]
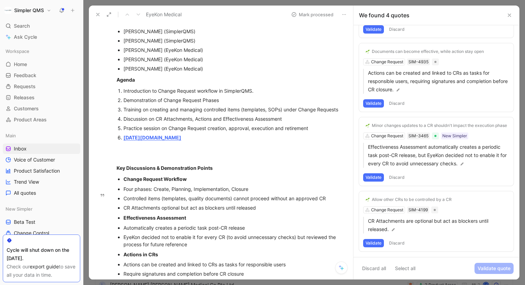
click at [398, 243] on button "Discard" at bounding box center [397, 243] width 20 height 8
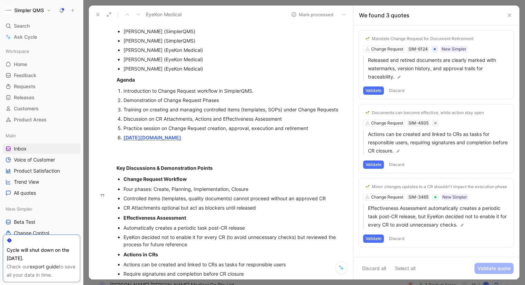
scroll to position [4, 0]
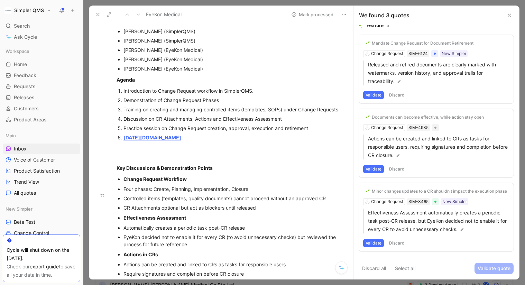
click at [373, 243] on button "Validate" at bounding box center [373, 243] width 21 height 8
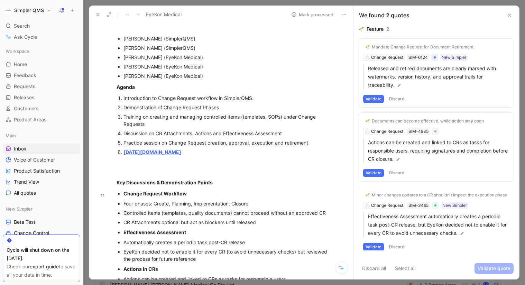
scroll to position [0, 0]
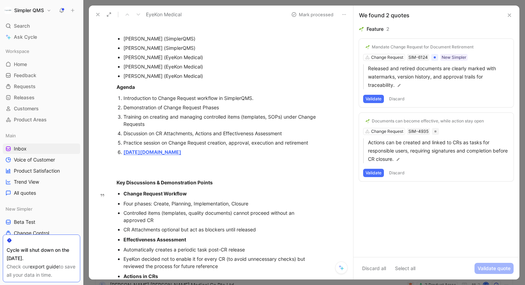
click at [401, 173] on button "Discard" at bounding box center [397, 173] width 20 height 8
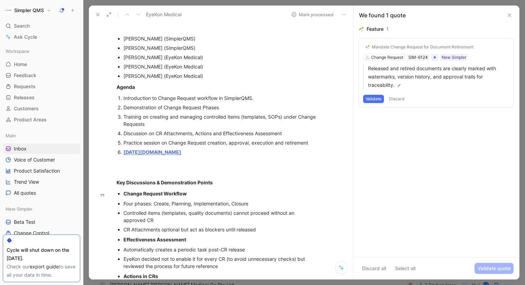
click at [403, 96] on button "Discard" at bounding box center [397, 99] width 20 height 8
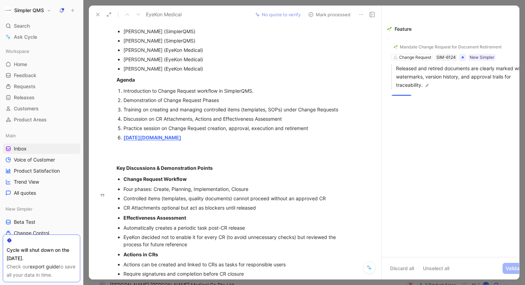
scroll to position [234, 0]
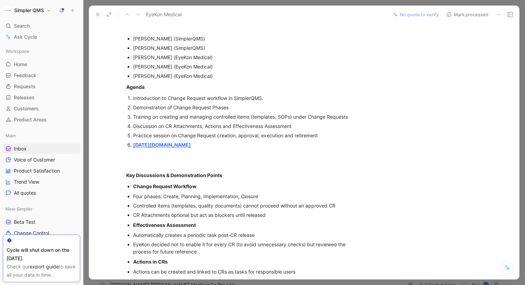
click at [463, 13] on button "Mark processed" at bounding box center [467, 15] width 48 height 10
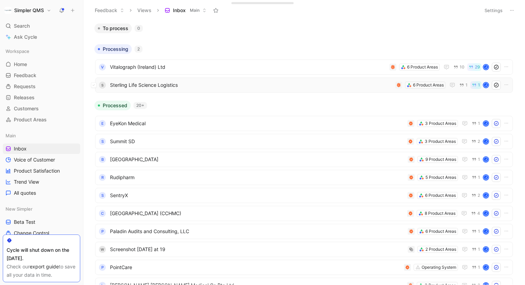
click at [186, 82] on span "Sterling Life Science Logistics" at bounding box center [251, 85] width 283 height 8
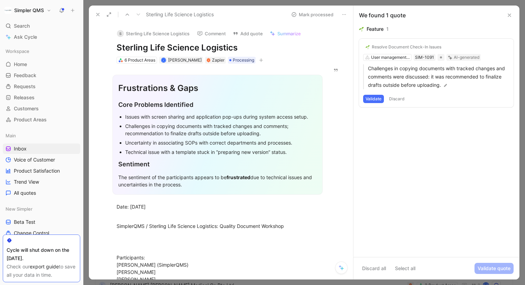
click at [398, 60] on div "Resolve Document Check-In Issues" at bounding box center [419, 63] width 102 height 8
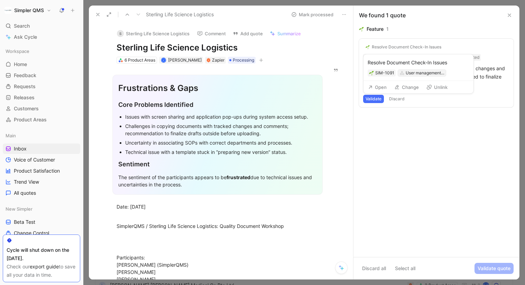
click at [416, 72] on div "User management & Permissions" at bounding box center [425, 73] width 39 height 7
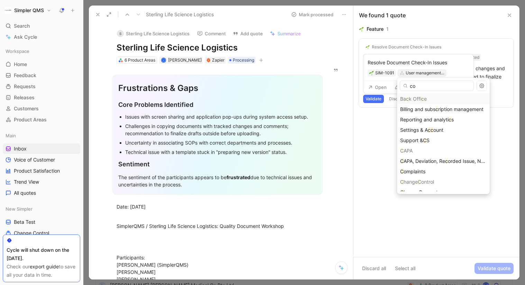
type input "col"
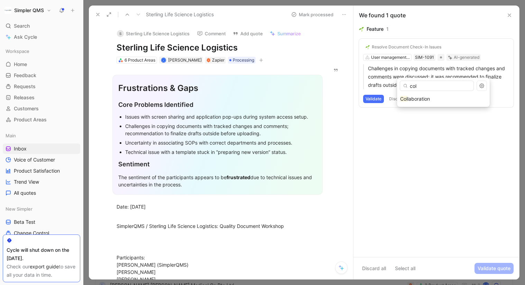
click at [413, 100] on div "Validate Discard" at bounding box center [436, 99] width 146 height 8
click at [395, 57] on div "Resolve Document Check-In Issues User management & Permissions SIM-1091 AI-gene…" at bounding box center [436, 73] width 155 height 69
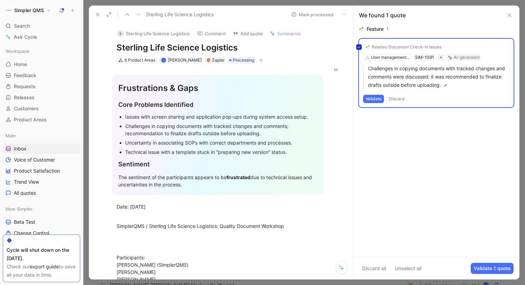
click at [418, 46] on div "Resolve Document Check-In Issues User management & Permissions SIM-1091 AI-gene…" at bounding box center [436, 73] width 155 height 69
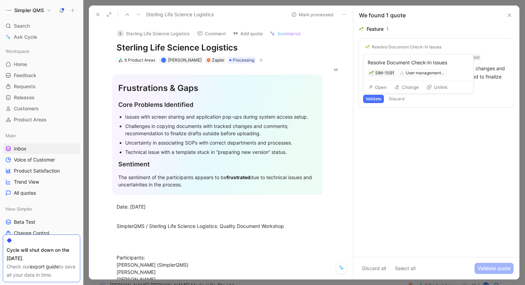
click at [404, 87] on button "Change" at bounding box center [406, 87] width 31 height 10
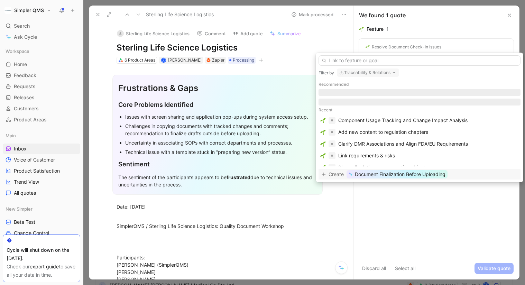
click at [393, 73] on icon "button" at bounding box center [394, 73] width 6 height 6
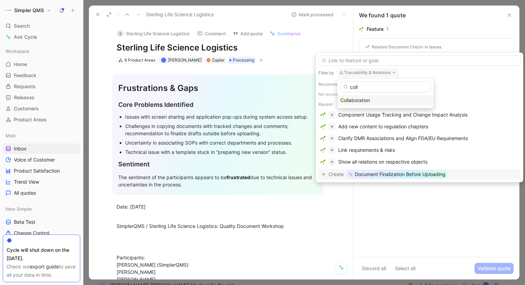
type input "coll"
click at [356, 99] on span "aboration" at bounding box center [359, 100] width 21 height 6
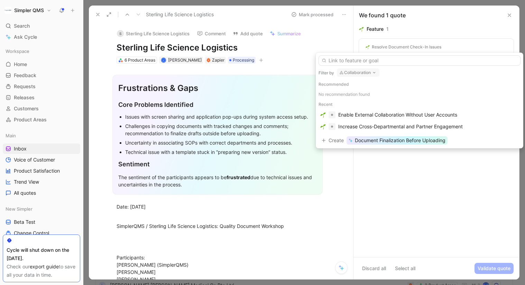
click at [372, 69] on button "Collaboration" at bounding box center [358, 73] width 43 height 8
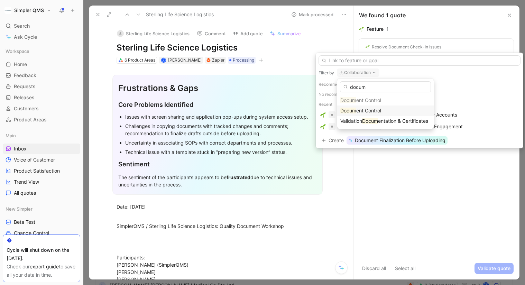
type input "docum"
click at [366, 110] on span "ent Control" at bounding box center [369, 111] width 25 height 6
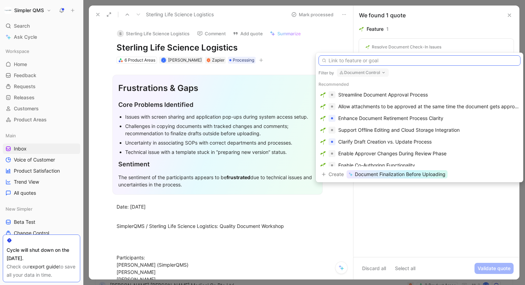
click at [379, 63] on input "text" at bounding box center [420, 60] width 202 height 10
click at [371, 73] on button "Document Control" at bounding box center [363, 73] width 52 height 8
type input "comm"
click at [361, 98] on span "ents" at bounding box center [360, 100] width 10 height 6
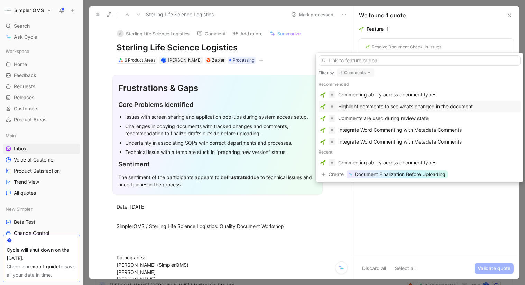
click at [402, 107] on div "Highlight comments to see whats changed in the document" at bounding box center [406, 106] width 135 height 8
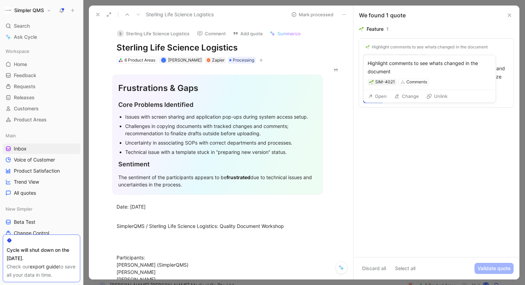
click at [463, 46] on div "Highlight comments to see whats changed in the document" at bounding box center [430, 47] width 116 height 6
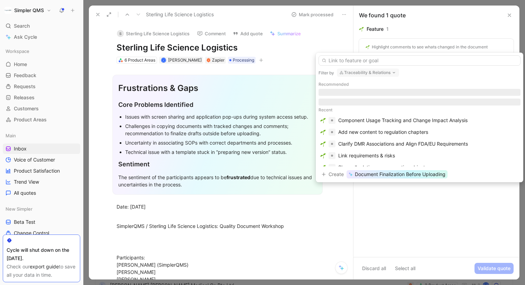
click at [382, 74] on button "Traceability & Relations" at bounding box center [368, 73] width 62 height 8
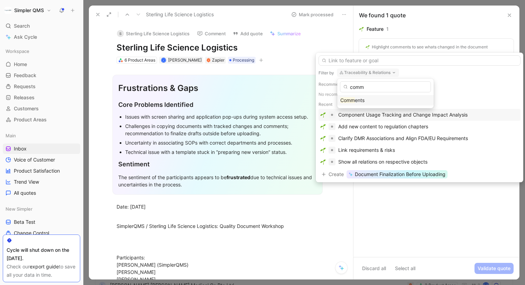
type input "comm"
click at [359, 101] on span "ents" at bounding box center [360, 100] width 10 height 6
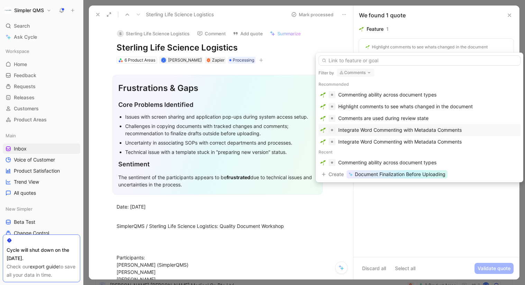
click at [432, 131] on div "Integrate Word Commenting with Metadata Comments" at bounding box center [401, 130] width 124 height 8
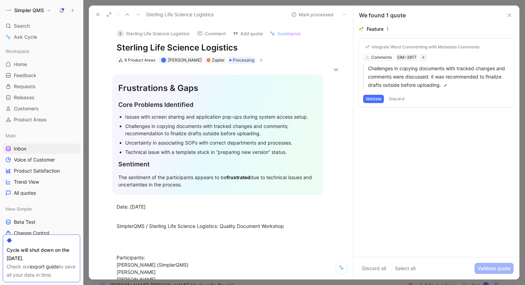
click at [376, 99] on button "Validate" at bounding box center [373, 99] width 21 height 8
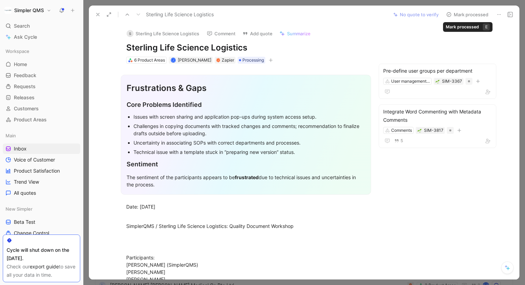
click at [453, 15] on button "Mark processed" at bounding box center [467, 15] width 48 height 10
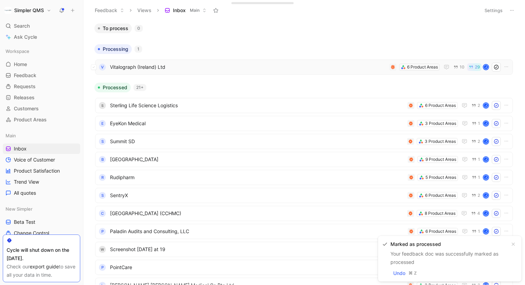
click at [301, 67] on span "Vitalograph (Ireland) Ltd" at bounding box center [248, 67] width 277 height 8
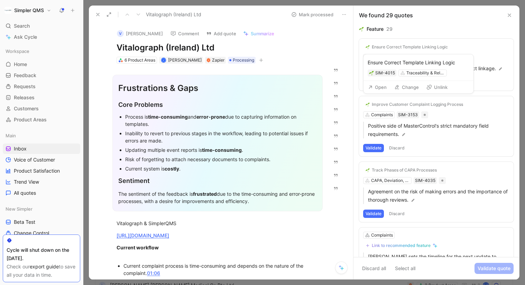
click at [416, 46] on div "Ensure Correct Template Linking Logic" at bounding box center [410, 47] width 76 height 6
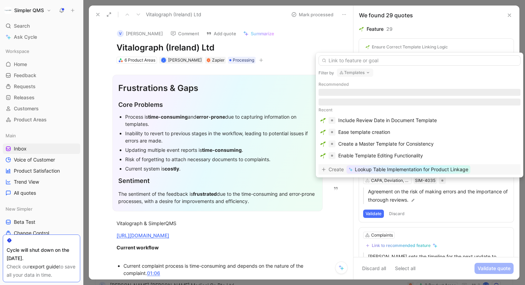
click at [364, 73] on button "Templates" at bounding box center [355, 73] width 36 height 8
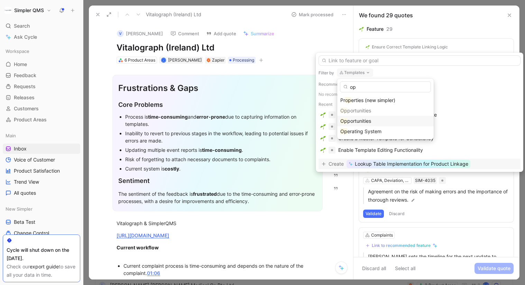
type input "op"
click at [360, 121] on span "portunities" at bounding box center [360, 121] width 24 height 6
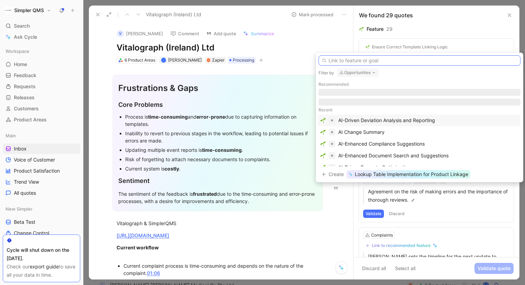
click at [389, 63] on input "text" at bounding box center [420, 60] width 202 height 10
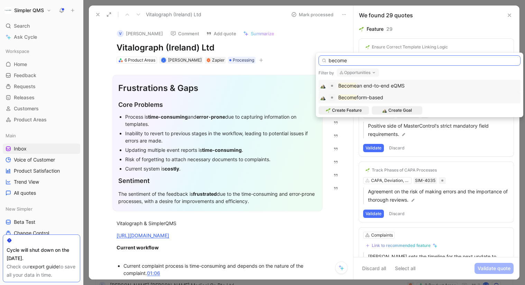
type input "become"
click at [377, 99] on span "form-based" at bounding box center [370, 97] width 27 height 6
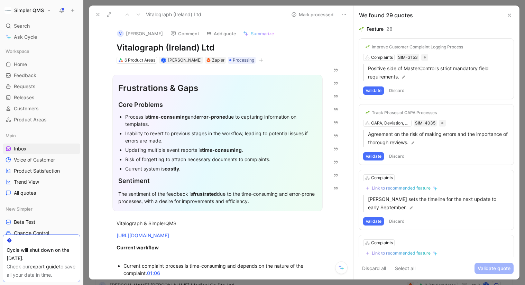
click at [377, 90] on button "Validate" at bounding box center [373, 91] width 21 height 8
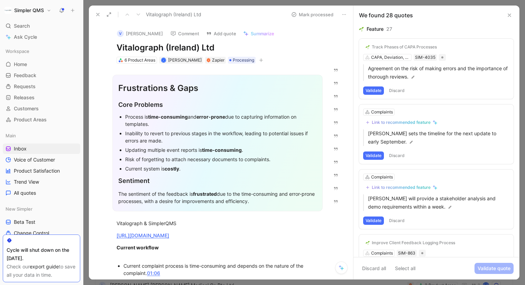
click at [399, 88] on button "Discard" at bounding box center [397, 91] width 20 height 8
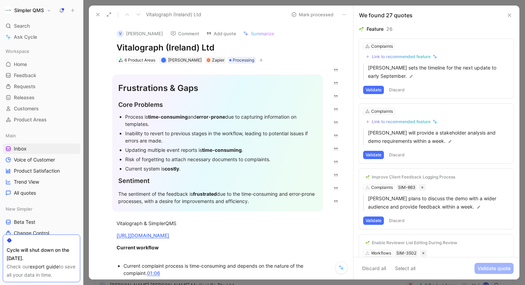
click at [398, 89] on button "Discard" at bounding box center [397, 90] width 20 height 8
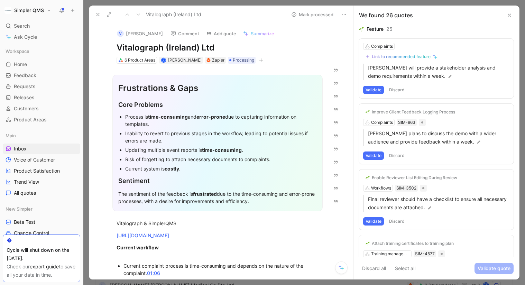
click at [400, 89] on button "Discard" at bounding box center [397, 90] width 20 height 8
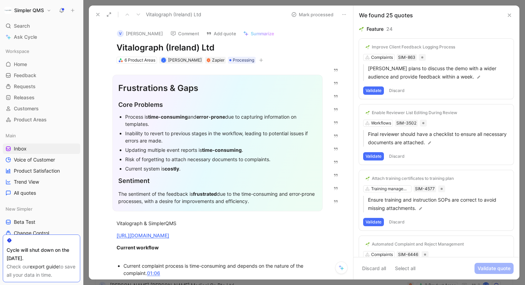
click at [396, 92] on button "Discard" at bounding box center [397, 91] width 20 height 8
click at [396, 91] on button "Discard" at bounding box center [397, 91] width 20 height 8
click at [398, 89] on button "Discard" at bounding box center [397, 91] width 20 height 8
click at [378, 89] on button "Validate" at bounding box center [373, 91] width 21 height 8
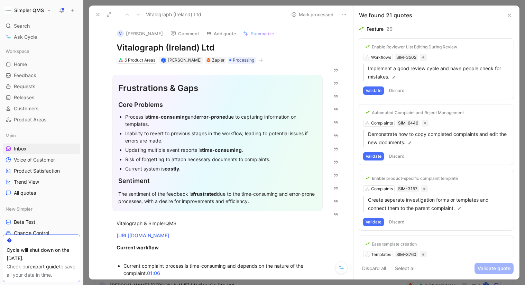
click at [400, 91] on button "Discard" at bounding box center [397, 91] width 20 height 8
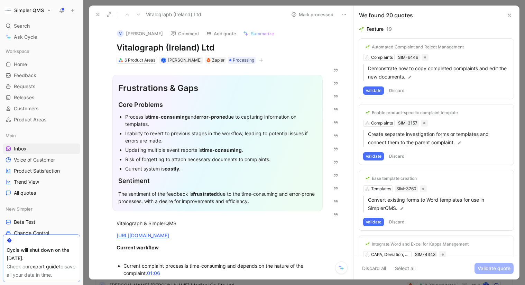
click at [381, 91] on button "Validate" at bounding box center [373, 91] width 21 height 8
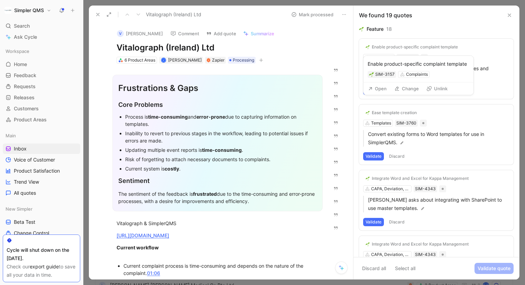
click at [388, 50] on button "Enable product-specific complaint template" at bounding box center [411, 47] width 97 height 8
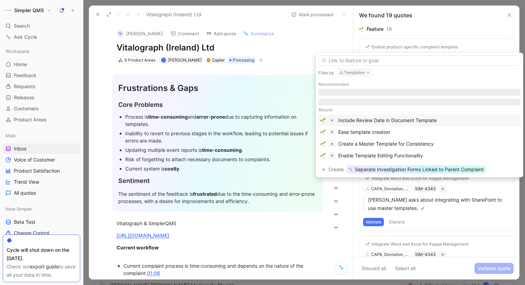
click at [365, 73] on button "Templates" at bounding box center [355, 73] width 36 height 8
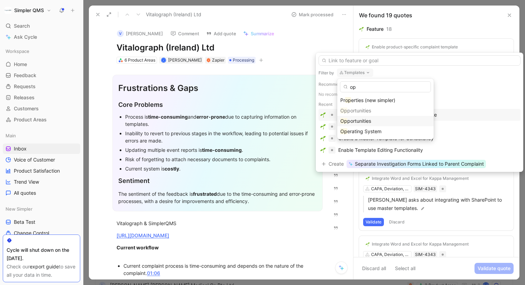
type input "op"
click at [359, 123] on span "portunities" at bounding box center [360, 121] width 24 height 6
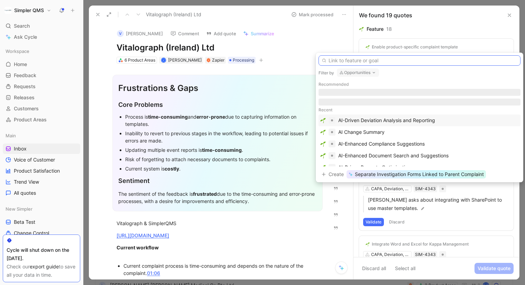
click at [391, 62] on input "text" at bounding box center [420, 60] width 202 height 10
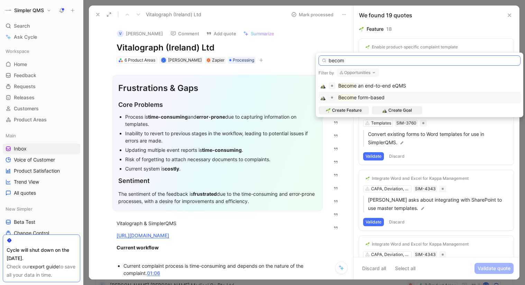
type input "becom"
click at [373, 99] on span "e form-based" at bounding box center [369, 97] width 31 height 6
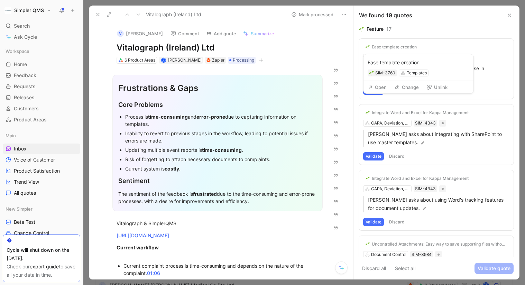
click at [409, 44] on div "Ease template creation" at bounding box center [394, 47] width 45 height 6
click at [387, 45] on div "Ease template creation" at bounding box center [394, 47] width 45 height 6
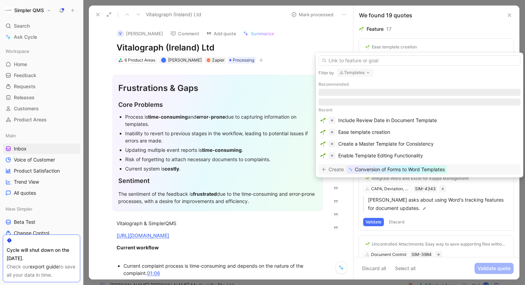
click at [368, 73] on icon "button" at bounding box center [369, 73] width 6 height 6
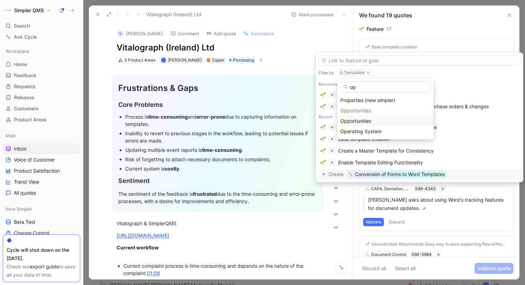
type input "op"
click at [365, 122] on span "portunities" at bounding box center [360, 121] width 24 height 6
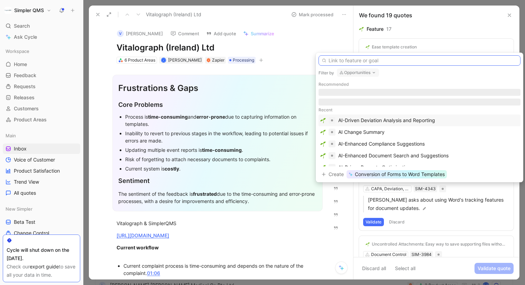
click at [374, 62] on input "text" at bounding box center [420, 60] width 202 height 10
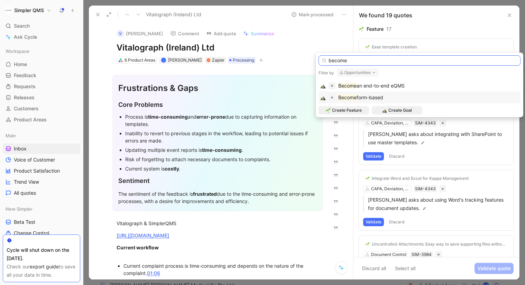
type input "become"
click at [366, 97] on span "form-based" at bounding box center [370, 97] width 27 height 6
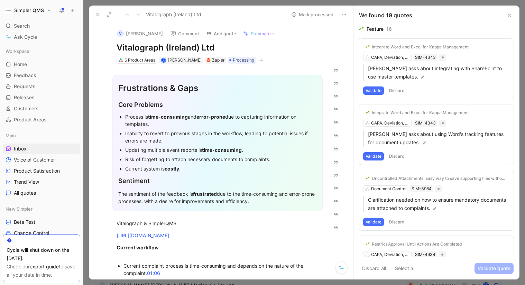
click at [392, 48] on div "Integrate Word and Excel for Kappa Management" at bounding box center [420, 47] width 97 height 6
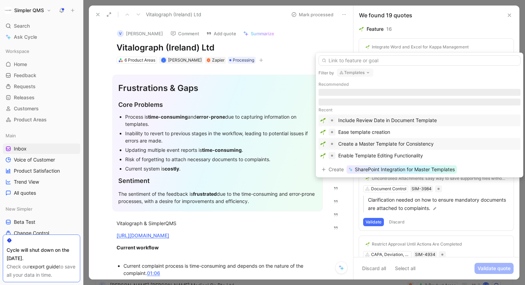
click at [393, 146] on div "Create a Master Template for Consistency" at bounding box center [387, 144] width 96 height 8
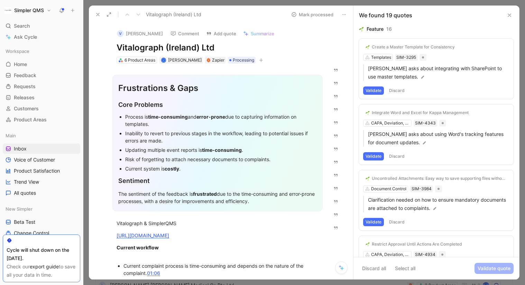
click at [374, 89] on button "Validate" at bounding box center [373, 91] width 21 height 8
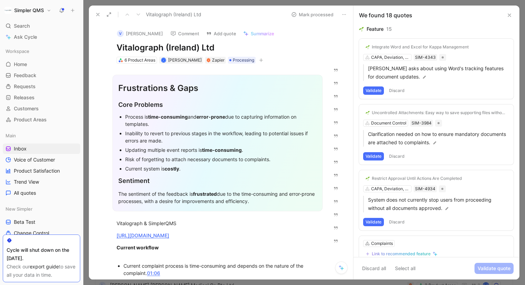
click at [416, 47] on div "Integrate Word and Excel for Kappa Management" at bounding box center [420, 47] width 97 height 6
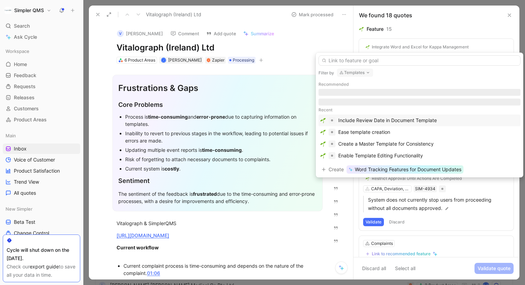
click at [366, 72] on icon "button" at bounding box center [369, 73] width 6 height 6
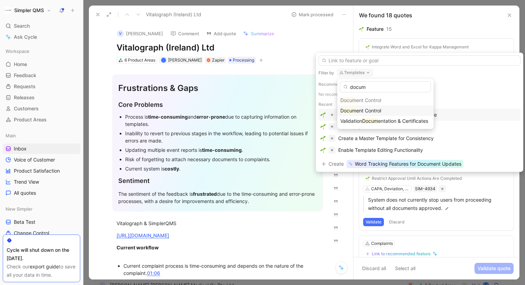
type input "docum"
click at [356, 107] on div "Docum ent Control" at bounding box center [386, 111] width 90 height 8
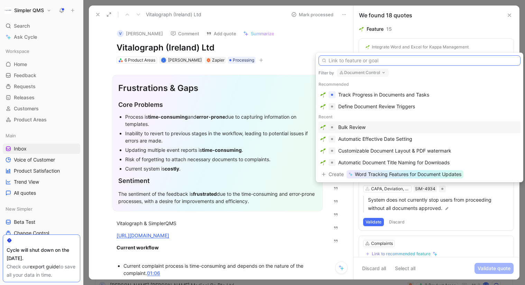
click at [393, 62] on input "text" at bounding box center [420, 60] width 202 height 10
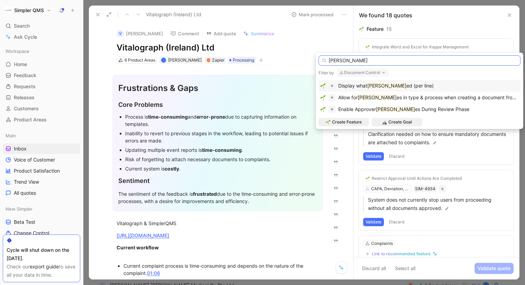
type input "[PERSON_NAME]"
click at [408, 87] on span "ed (per line)" at bounding box center [420, 86] width 27 height 6
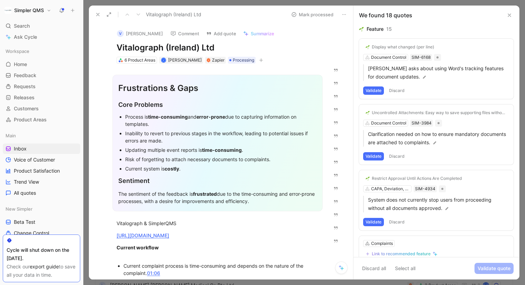
click at [374, 90] on button "Validate" at bounding box center [373, 91] width 21 height 8
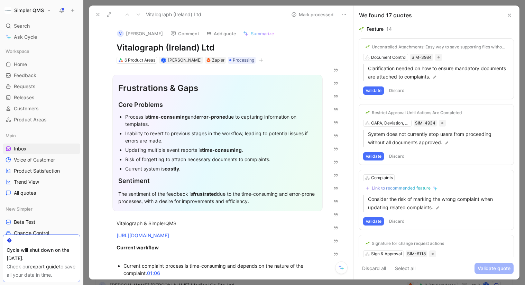
click at [375, 90] on button "Validate" at bounding box center [373, 91] width 21 height 8
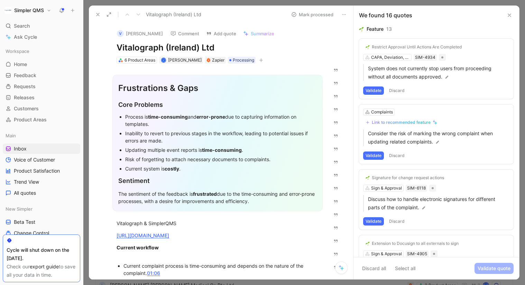
click at [395, 90] on button "Discard" at bounding box center [397, 91] width 20 height 8
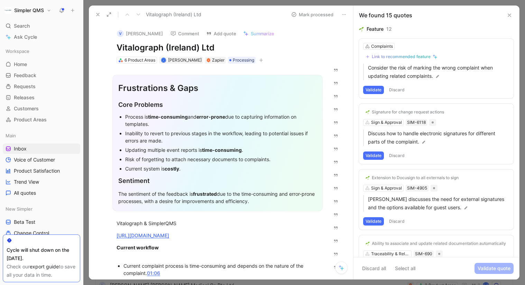
click at [425, 58] on div "Link to recommended feature" at bounding box center [401, 57] width 59 height 6
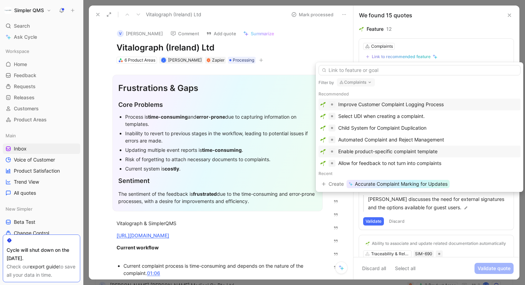
click at [426, 152] on div "Enable product-specific complaint template" at bounding box center [388, 151] width 99 height 8
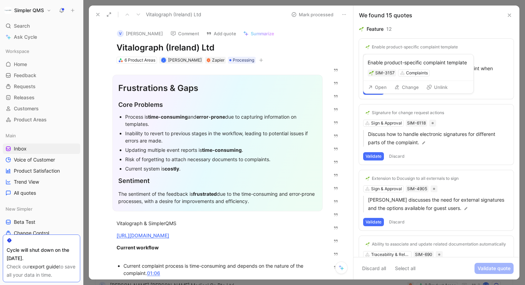
click at [451, 48] on div "Enable product-specific complaint template" at bounding box center [415, 47] width 86 height 6
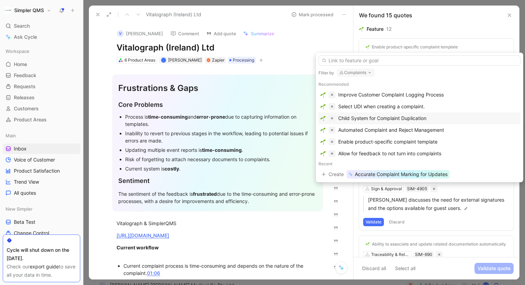
click at [422, 118] on div "Child System for Complaint Duplication" at bounding box center [383, 118] width 88 height 8
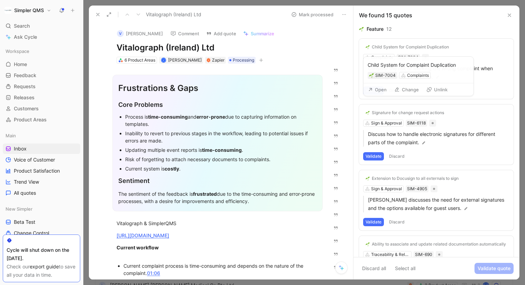
click at [434, 47] on div "Child System for Complaint Duplication" at bounding box center [410, 47] width 77 height 6
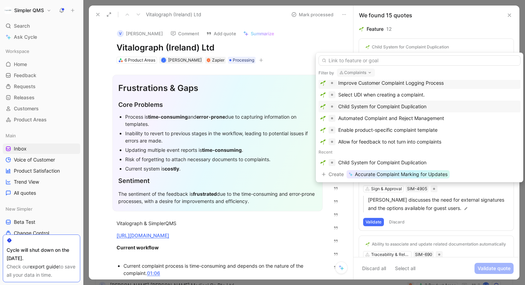
scroll to position [15, 0]
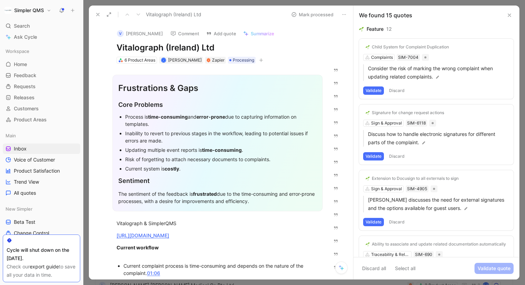
click at [379, 87] on button "Validate" at bounding box center [373, 91] width 21 height 8
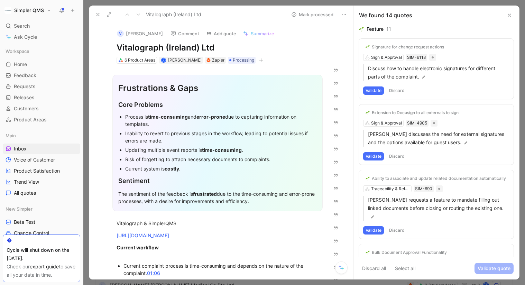
click at [406, 90] on button "Discard" at bounding box center [397, 91] width 20 height 8
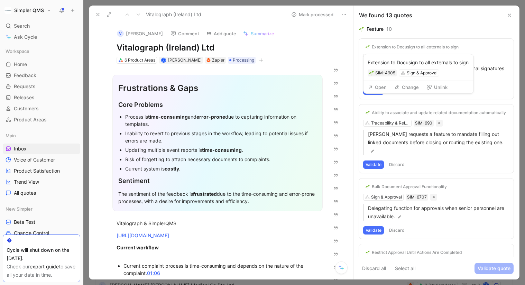
click at [413, 48] on div "Extension to Docusign to all externals to sign" at bounding box center [415, 47] width 87 height 6
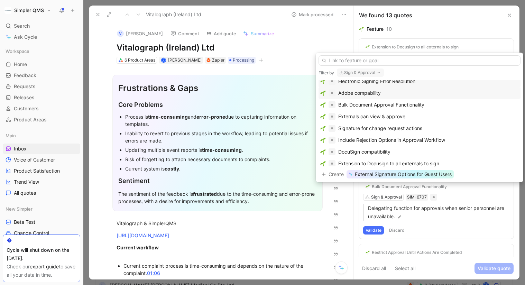
scroll to position [61, 0]
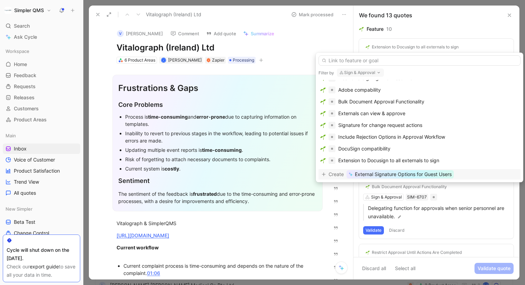
click at [436, 173] on span "External Signature Options for Guest Users" at bounding box center [403, 174] width 97 height 8
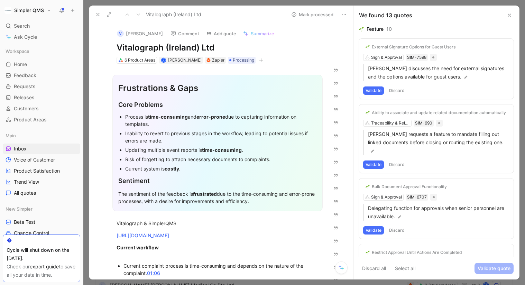
click at [376, 91] on button "Validate" at bounding box center [373, 91] width 21 height 8
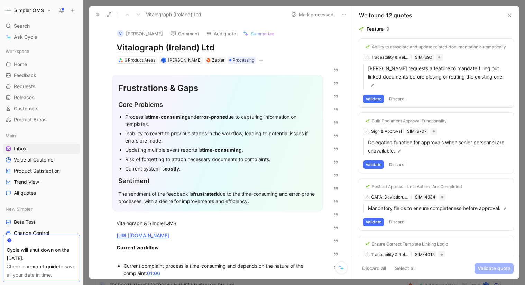
click at [404, 86] on div "Ability to associate and update related documentation automatically Traceabilit…" at bounding box center [436, 73] width 155 height 69
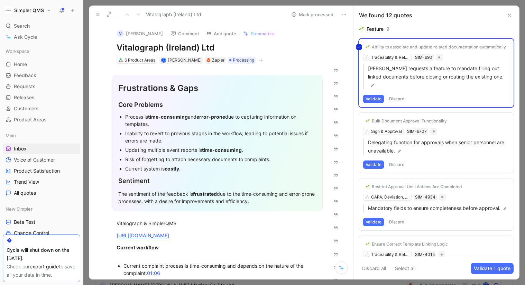
click at [398, 90] on div "Ability to associate and update related documentation automatically Traceabilit…" at bounding box center [436, 73] width 155 height 69
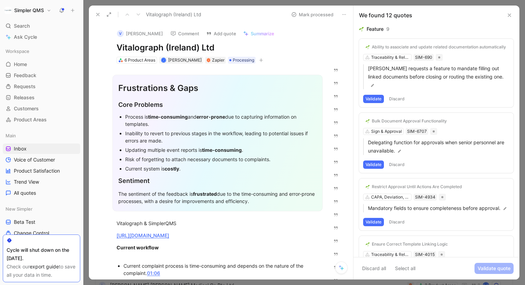
click at [397, 95] on button "Discard" at bounding box center [397, 99] width 20 height 8
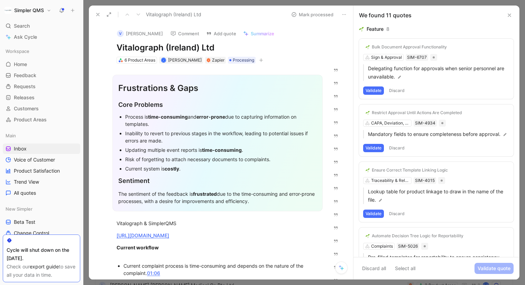
click at [424, 49] on div "Bulk Document Approval Functionality" at bounding box center [409, 47] width 75 height 6
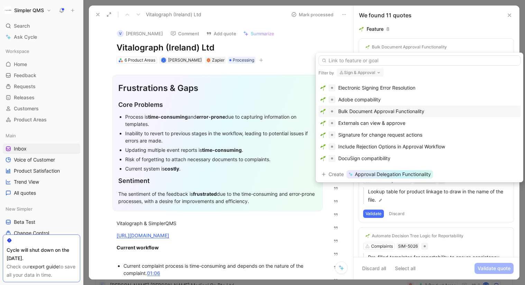
scroll to position [63, 0]
click at [365, 72] on button "Sign & Approval" at bounding box center [360, 73] width 47 height 8
type input "user"
click at [373, 98] on span "management & Permissions" at bounding box center [382, 100] width 62 height 6
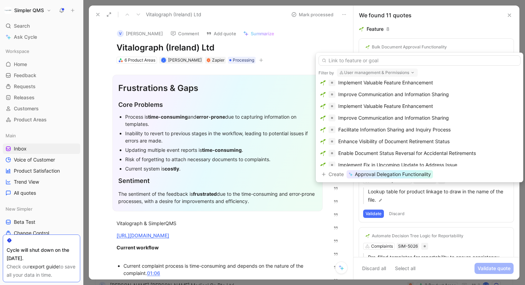
scroll to position [404, 0]
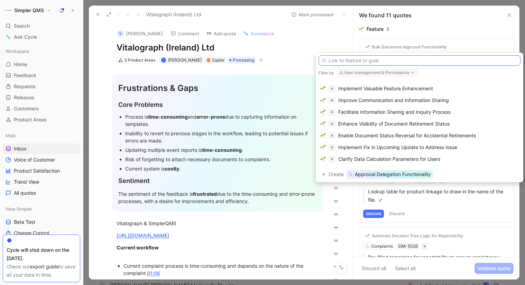
click at [383, 61] on input "text" at bounding box center [420, 60] width 202 height 10
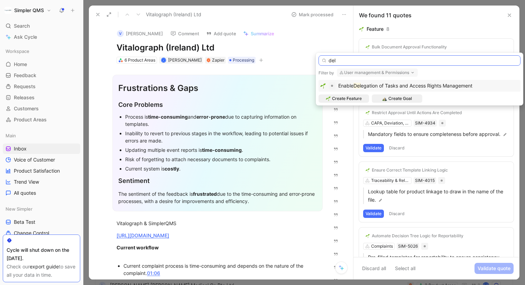
scroll to position [0, 0]
type input "del"
click at [390, 85] on span "egation of Tasks and Access Rights Management" at bounding box center [417, 86] width 112 height 6
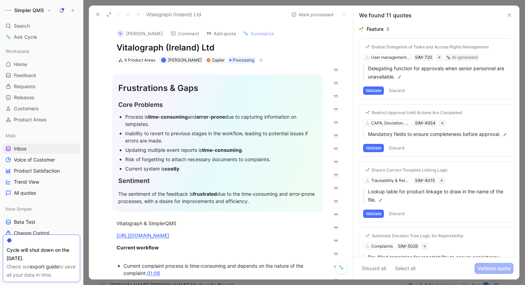
click at [368, 89] on button "Validate" at bounding box center [373, 91] width 21 height 8
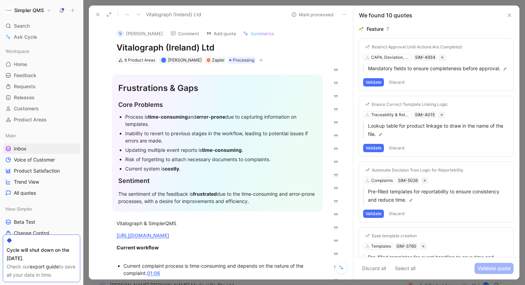
click at [400, 81] on button "Discard" at bounding box center [397, 82] width 20 height 8
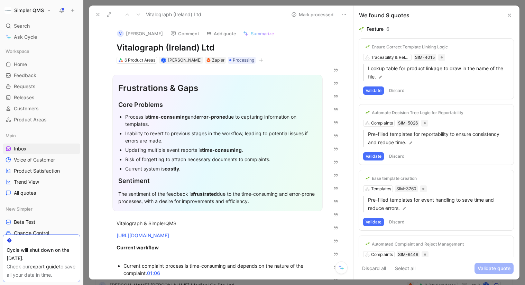
click at [428, 48] on div "Ensure Correct Template Linking Logic" at bounding box center [410, 47] width 76 height 6
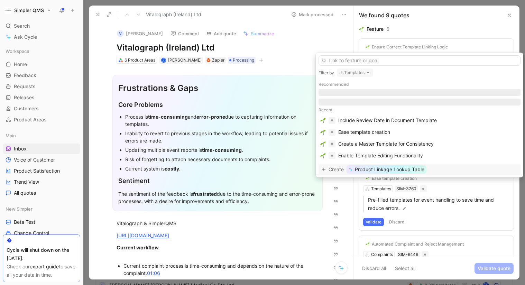
click at [363, 70] on button "Templates" at bounding box center [355, 73] width 36 height 8
click at [362, 76] on button "Templates" at bounding box center [355, 73] width 36 height 8
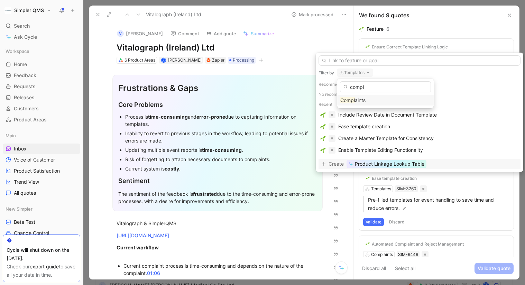
type input "compl"
click at [349, 99] on mark "Compl" at bounding box center [348, 100] width 15 height 6
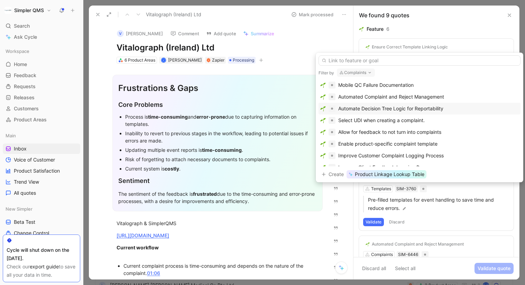
scroll to position [57, 0]
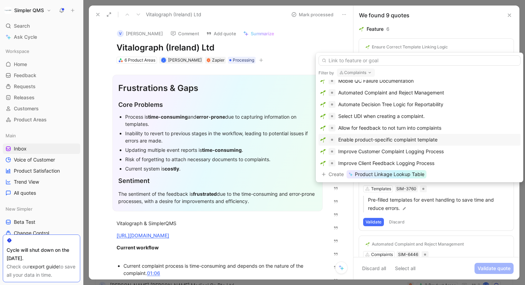
click at [426, 141] on div "Enable product-specific complaint template" at bounding box center [388, 140] width 99 height 8
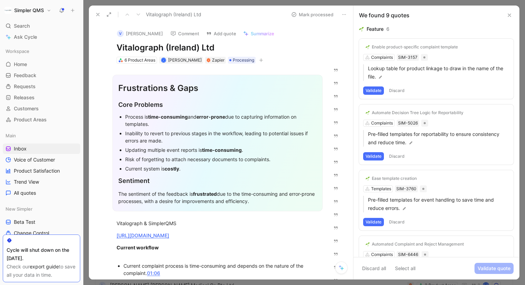
click at [368, 90] on button "Validate" at bounding box center [373, 91] width 21 height 8
click at [397, 90] on button "Discard" at bounding box center [397, 91] width 20 height 8
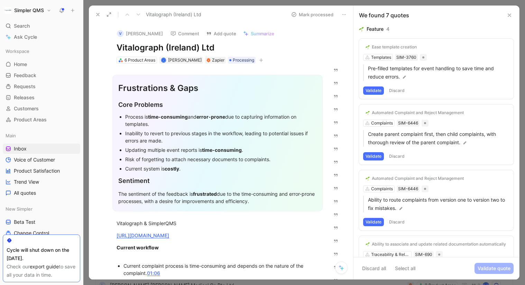
click at [395, 89] on button "Discard" at bounding box center [397, 91] width 20 height 8
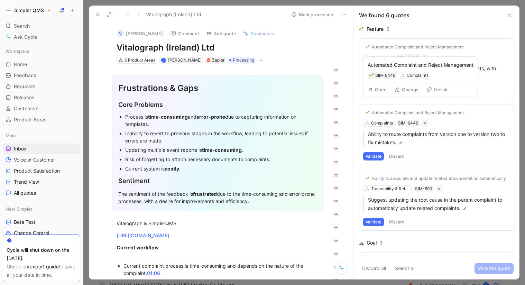
click at [419, 46] on div "Automated Complaint and Reject Management" at bounding box center [418, 47] width 92 height 6
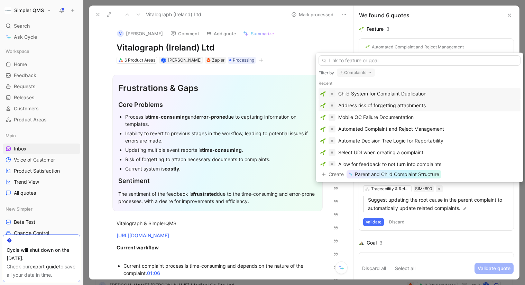
scroll to position [71, 0]
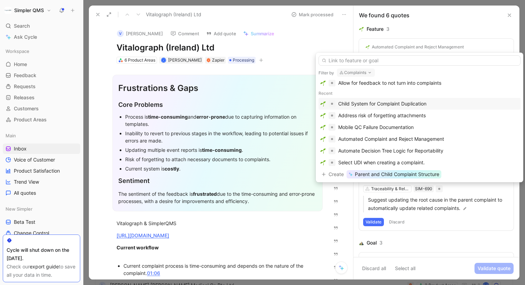
click at [408, 103] on div "Child System for Complaint Duplication" at bounding box center [383, 104] width 88 height 8
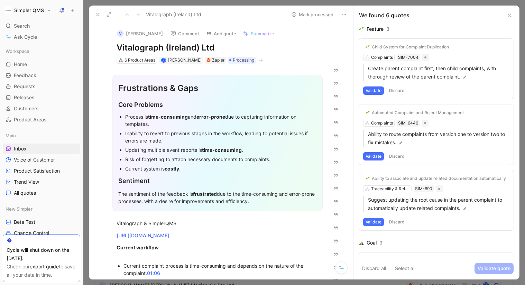
click at [378, 90] on button "Validate" at bounding box center [373, 91] width 21 height 8
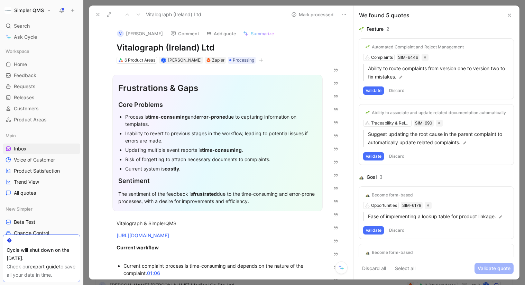
click at [402, 91] on button "Discard" at bounding box center [397, 91] width 20 height 8
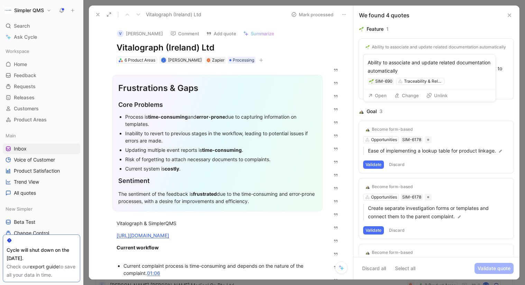
click at [393, 60] on div "Ability to associate and update related documentation automatically" at bounding box center [430, 66] width 124 height 17
click at [411, 80] on div "Traceability & Relations" at bounding box center [423, 81] width 39 height 7
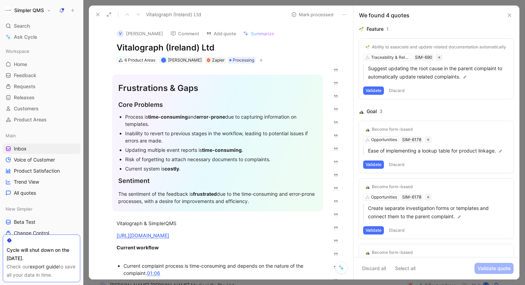
click at [397, 47] on div "Ability to associate and update related documentation automatically" at bounding box center [439, 47] width 134 height 6
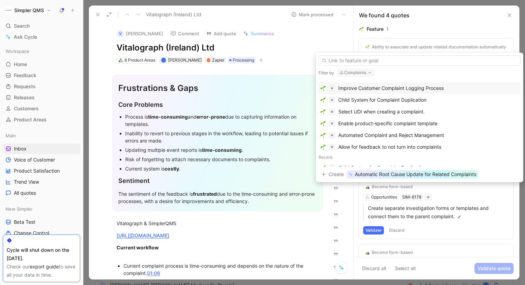
scroll to position [9, 0]
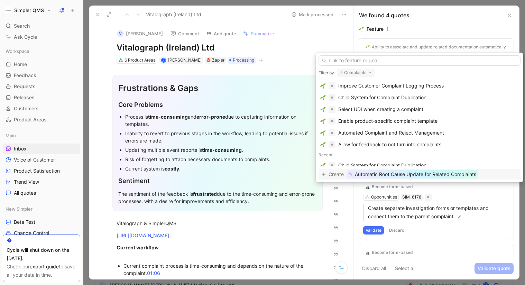
click at [452, 171] on span "Automatic Root Cause Update for Related Complaints" at bounding box center [415, 174] width 121 height 8
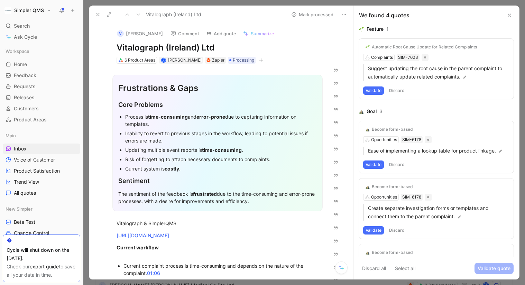
click at [373, 89] on button "Validate" at bounding box center [373, 91] width 21 height 8
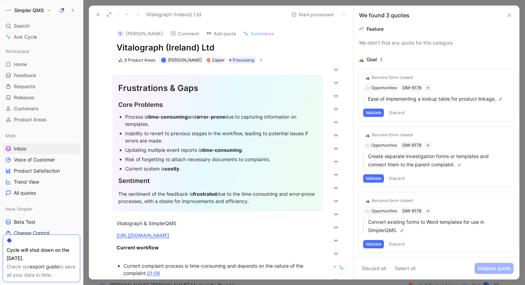
click at [381, 179] on button "Validate" at bounding box center [373, 178] width 21 height 8
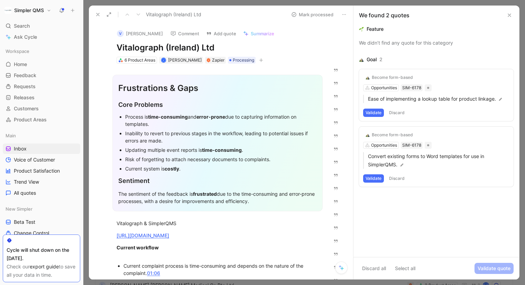
click at [379, 178] on button "Validate" at bounding box center [373, 178] width 21 height 8
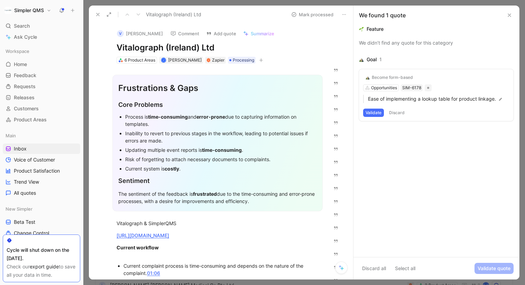
click at [401, 116] on button "Discard" at bounding box center [397, 113] width 20 height 8
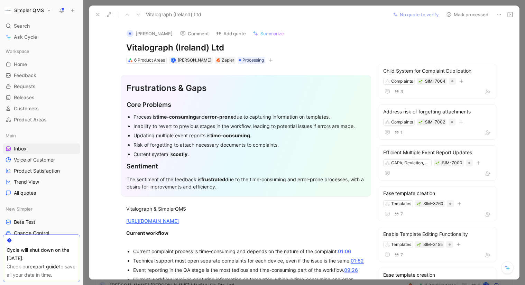
click at [451, 16] on icon at bounding box center [449, 15] width 6 height 6
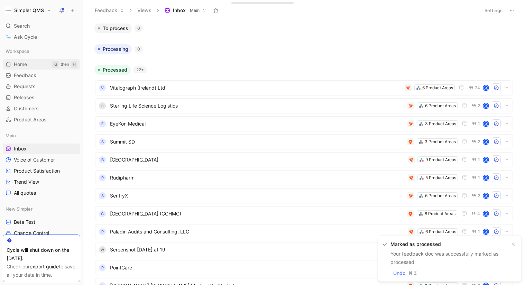
click at [27, 68] on link "Home G then H" at bounding box center [42, 64] width 78 height 10
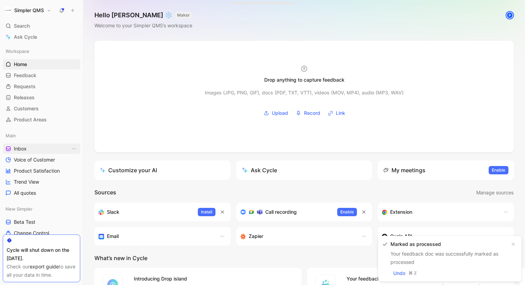
click at [35, 152] on link "Inbox" at bounding box center [42, 149] width 78 height 10
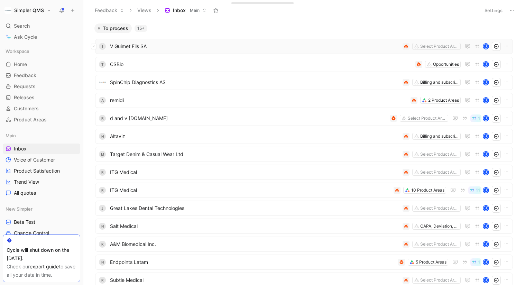
click at [95, 45] on button at bounding box center [94, 47] width 6 height 6
click at [93, 80] on button at bounding box center [94, 83] width 6 height 6
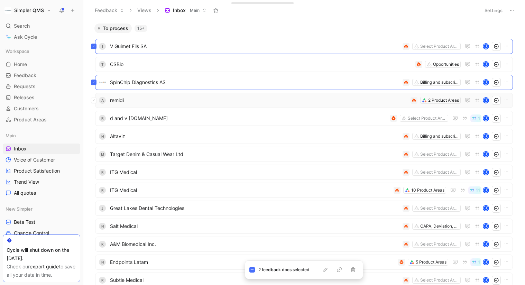
click at [94, 100] on icon at bounding box center [94, 100] width 2 height 1
click at [96, 137] on button at bounding box center [94, 137] width 6 height 6
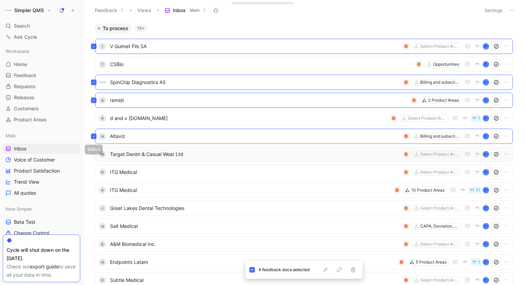
click at [95, 156] on button at bounding box center [94, 155] width 6 height 6
click at [97, 173] on div "R ITG Medical Select Product Areas J" at bounding box center [304, 172] width 418 height 15
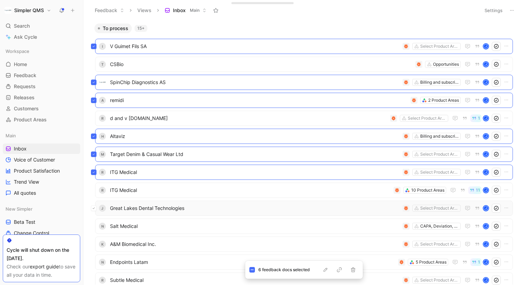
click at [96, 209] on button at bounding box center [94, 209] width 6 height 6
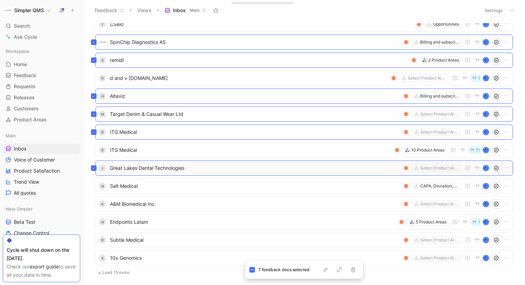
scroll to position [42, 0]
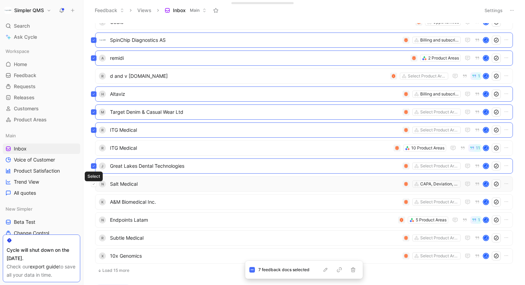
click at [96, 184] on button at bounding box center [94, 184] width 6 height 6
click at [94, 204] on button at bounding box center [94, 202] width 6 height 6
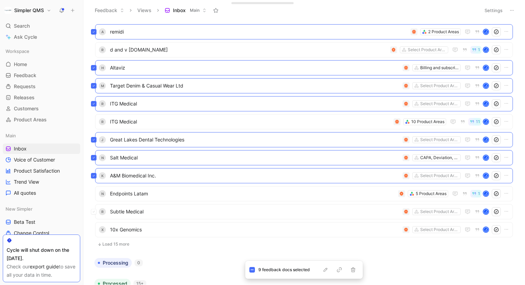
scroll to position [71, 0]
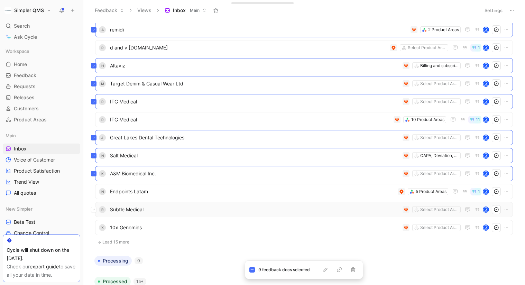
click at [94, 210] on icon at bounding box center [94, 209] width 2 height 1
click at [96, 228] on button at bounding box center [94, 228] width 6 height 6
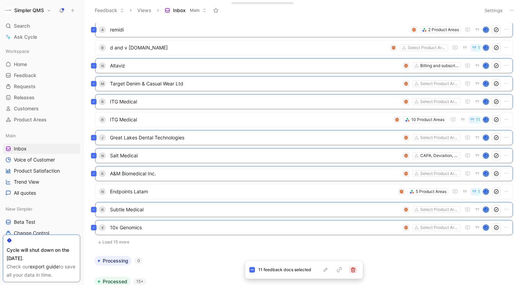
click at [354, 269] on icon "button" at bounding box center [354, 270] width 6 height 6
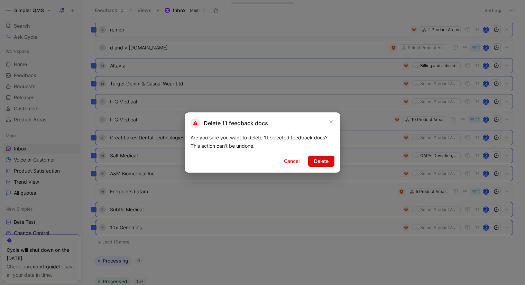
click at [322, 161] on span "Delete" at bounding box center [321, 161] width 15 height 8
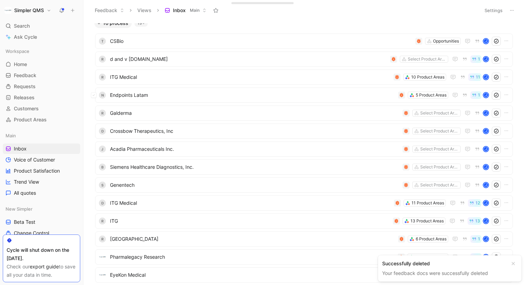
scroll to position [10, 0]
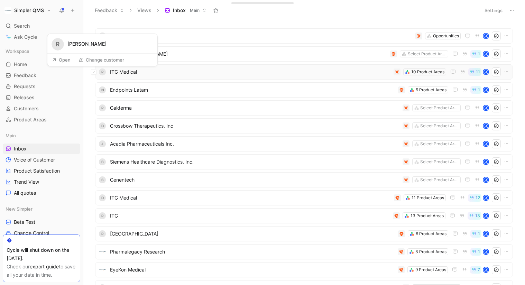
click at [104, 72] on div "R" at bounding box center [102, 72] width 7 height 7
click at [127, 88] on span "Endpoints Latam" at bounding box center [253, 90] width 286 height 8
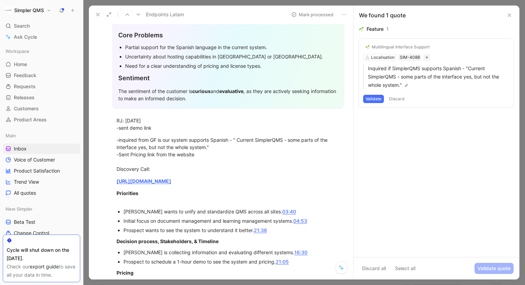
scroll to position [74, 0]
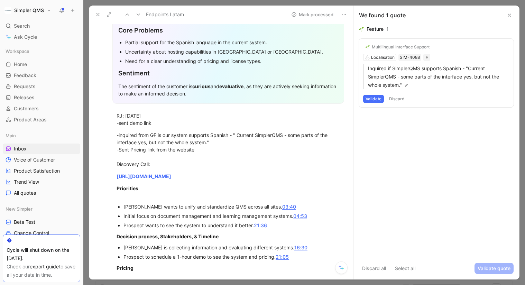
click at [344, 17] on icon at bounding box center [345, 15] width 6 height 6
click at [353, 40] on div "Delete" at bounding box center [373, 39] width 42 height 8
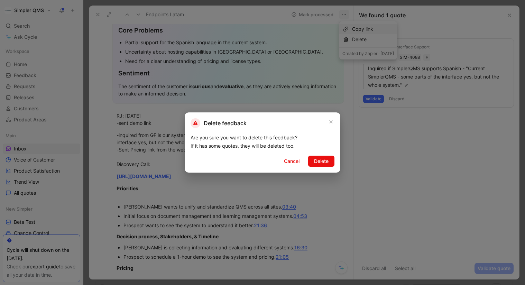
click at [324, 161] on span "Delete" at bounding box center [321, 161] width 15 height 8
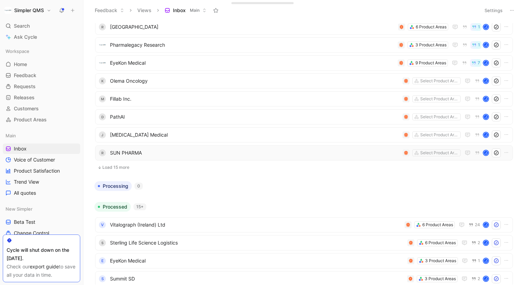
scroll to position [205, 0]
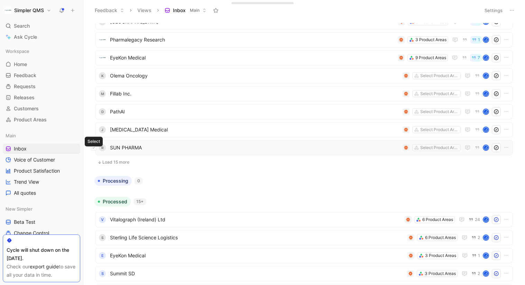
click at [94, 147] on icon at bounding box center [93, 147] width 3 height 3
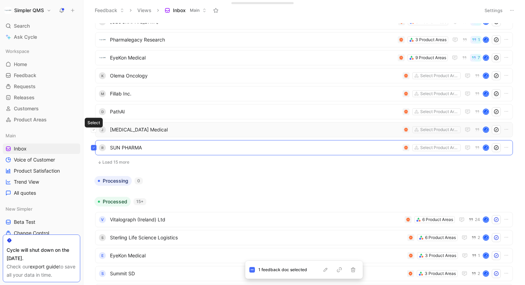
click at [96, 129] on button at bounding box center [94, 130] width 6 height 6
click at [95, 111] on icon at bounding box center [93, 111] width 3 height 3
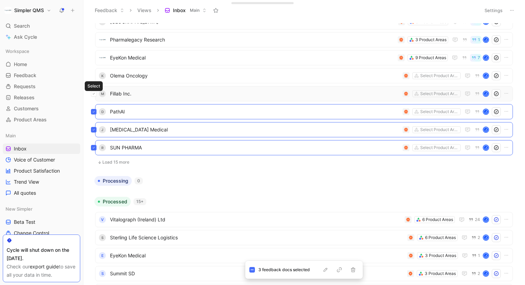
click at [96, 92] on button at bounding box center [94, 94] width 6 height 6
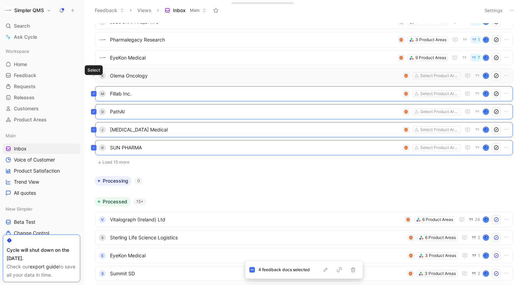
click at [96, 74] on button at bounding box center [94, 76] width 6 height 6
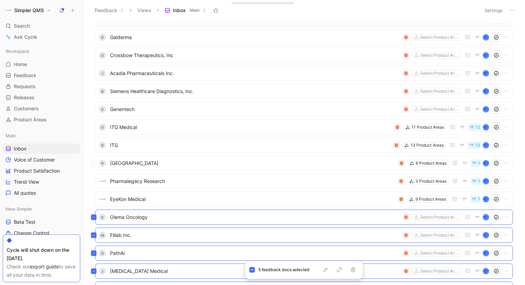
scroll to position [76, 0]
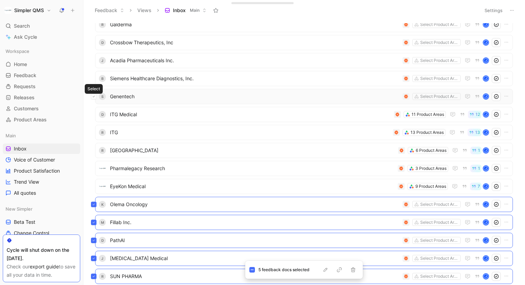
click at [96, 96] on button at bounding box center [94, 97] width 6 height 6
click at [95, 76] on button at bounding box center [94, 79] width 6 height 6
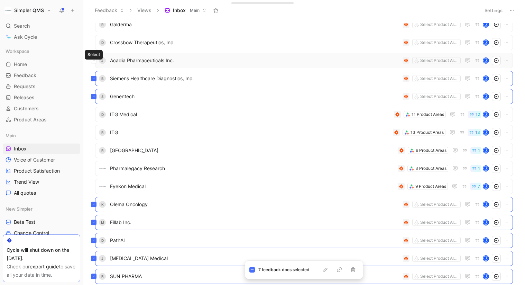
click at [96, 60] on button at bounding box center [94, 61] width 6 height 6
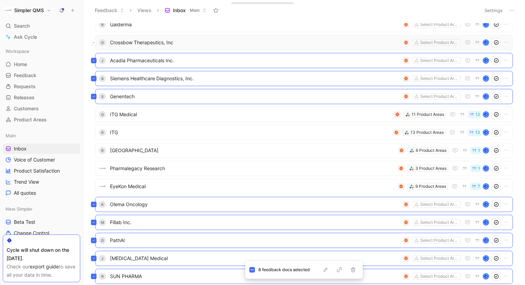
click at [94, 41] on icon at bounding box center [93, 42] width 3 height 3
click at [353, 270] on icon "button" at bounding box center [354, 270] width 6 height 6
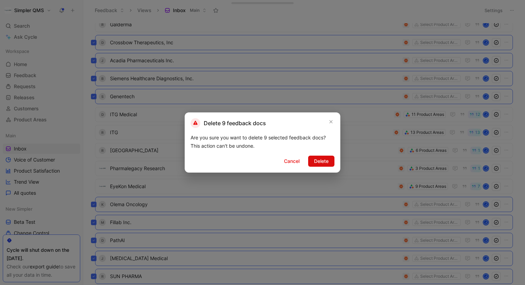
click at [325, 161] on span "Delete" at bounding box center [321, 161] width 15 height 8
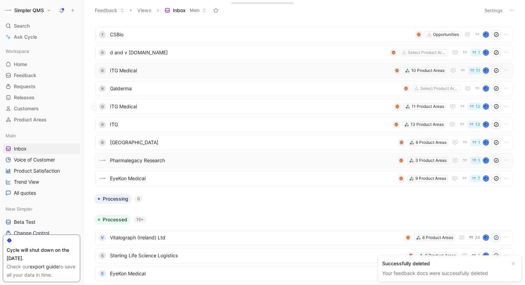
scroll to position [0, 0]
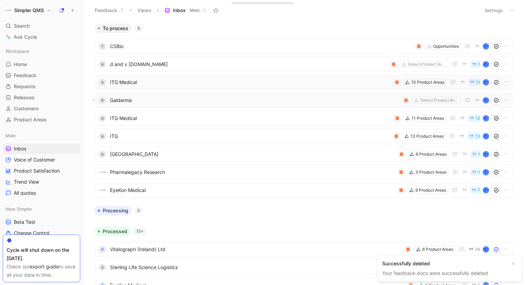
click at [96, 100] on button at bounding box center [94, 101] width 6 height 6
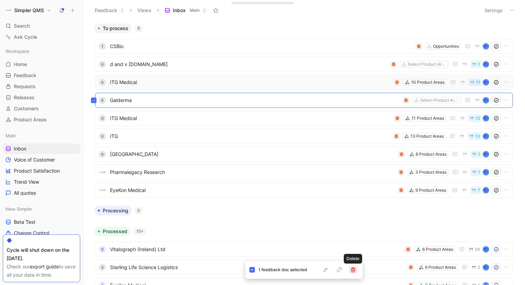
click at [351, 272] on icon "button" at bounding box center [354, 270] width 6 height 6
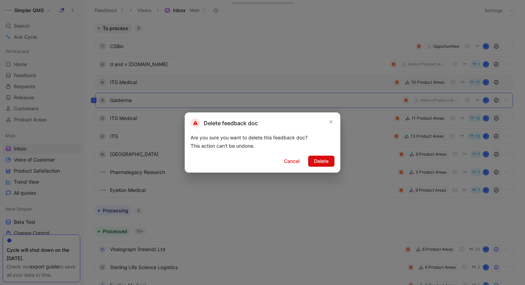
click at [325, 163] on span "Delete" at bounding box center [321, 161] width 15 height 8
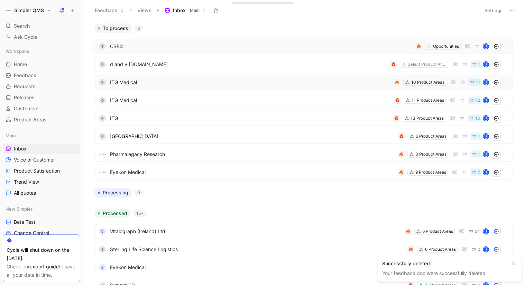
click at [295, 43] on span "CSBio" at bounding box center [261, 46] width 303 height 8
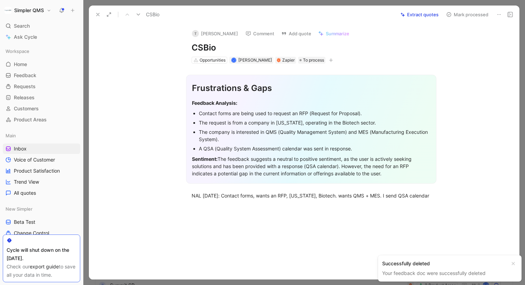
click at [501, 12] on icon at bounding box center [500, 15] width 6 height 6
click at [466, 40] on div "Delete" at bounding box center [480, 39] width 42 height 8
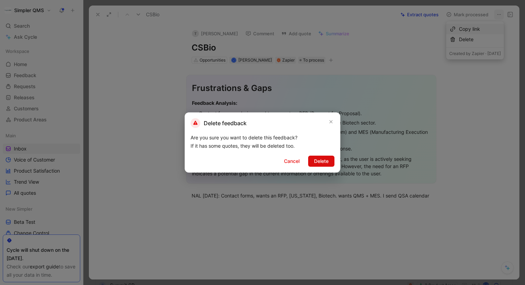
click at [319, 161] on span "Delete" at bounding box center [321, 161] width 15 height 8
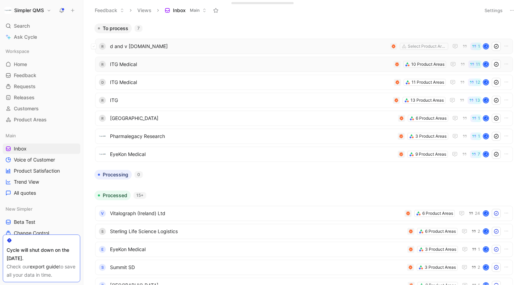
click at [347, 49] on span "d and v [DOMAIN_NAME]" at bounding box center [249, 46] width 278 height 8
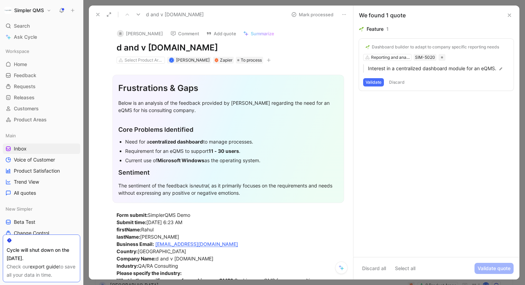
scroll to position [258, 0]
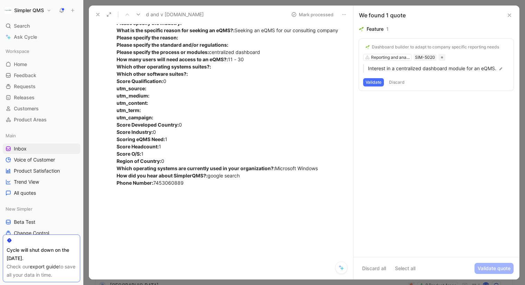
click at [373, 79] on button "Validate" at bounding box center [373, 82] width 21 height 8
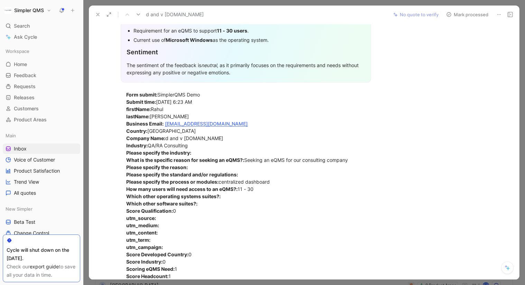
scroll to position [0, 0]
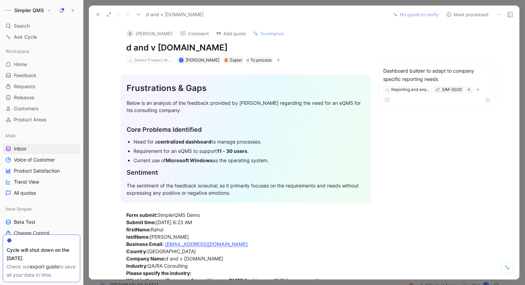
click at [476, 14] on button "Mark processed" at bounding box center [467, 15] width 48 height 10
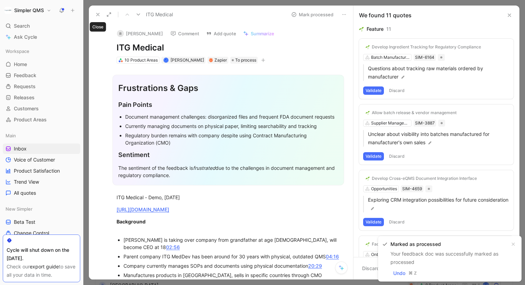
click at [99, 13] on use at bounding box center [98, 14] width 3 height 3
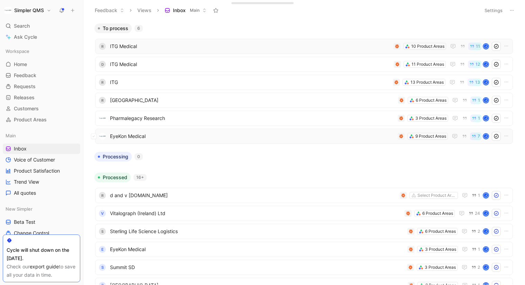
click at [170, 133] on span "EyeKon Medical" at bounding box center [252, 136] width 285 height 8
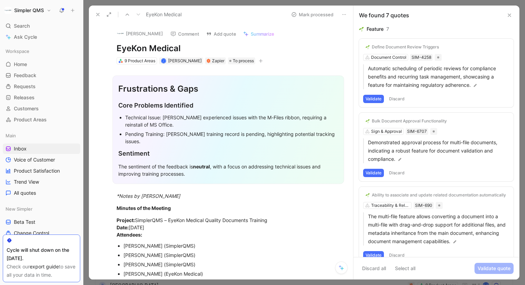
drag, startPoint x: 185, startPoint y: 48, endPoint x: 90, endPoint y: 46, distance: 94.5
click at [91, 45] on div "[PERSON_NAME] Comment Add quote Summarize EyeKon Medical 9 Product Areas [PERSO…" at bounding box center [221, 152] width 264 height 256
copy h1 "EyeKon Medical"
click at [132, 30] on button "[PERSON_NAME]" at bounding box center [140, 33] width 52 height 10
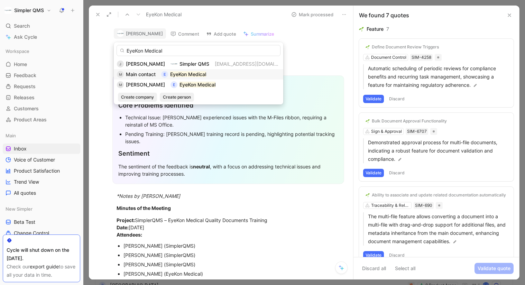
type input "EyeKon Medical"
click at [136, 76] on span "Main contact" at bounding box center [141, 74] width 30 height 6
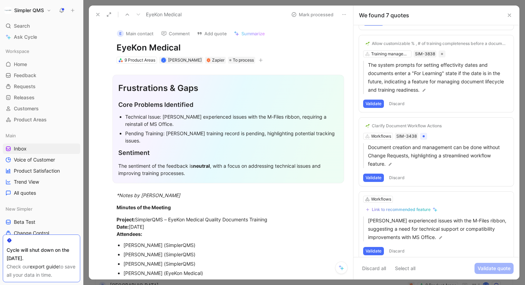
scroll to position [316, 0]
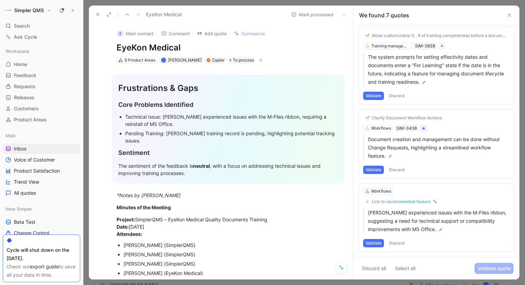
click at [400, 242] on button "Discard" at bounding box center [397, 243] width 20 height 8
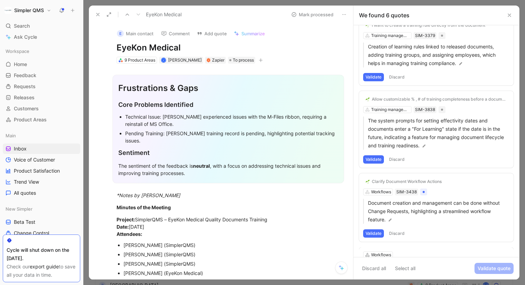
scroll to position [243, 0]
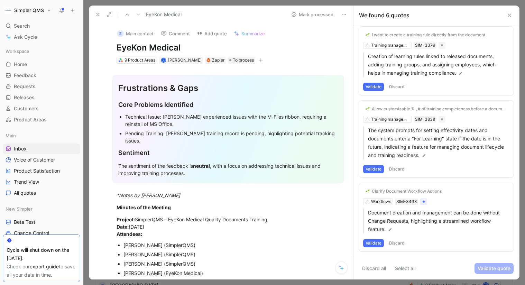
click at [406, 243] on button "Discard" at bounding box center [397, 243] width 20 height 8
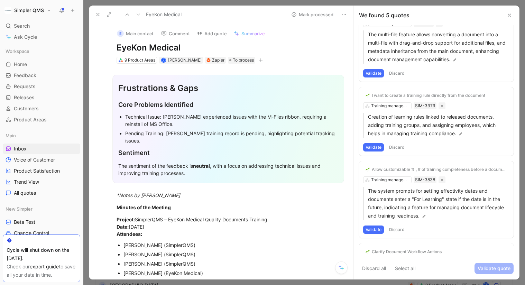
scroll to position [169, 0]
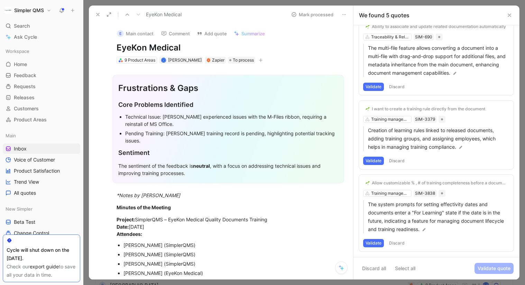
click at [406, 243] on button "Discard" at bounding box center [397, 243] width 20 height 8
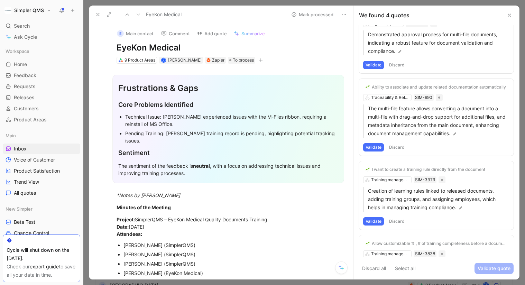
scroll to position [87, 0]
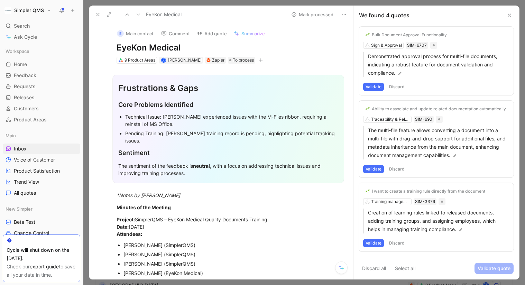
click at [406, 243] on button "Discard" at bounding box center [397, 243] width 20 height 8
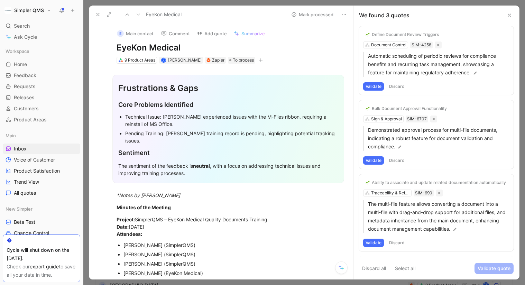
scroll to position [12, 0]
click at [400, 242] on button "Discard" at bounding box center [397, 243] width 20 height 8
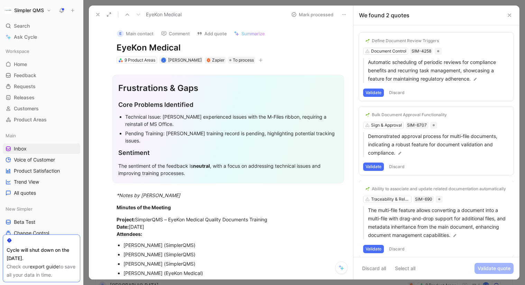
scroll to position [0, 0]
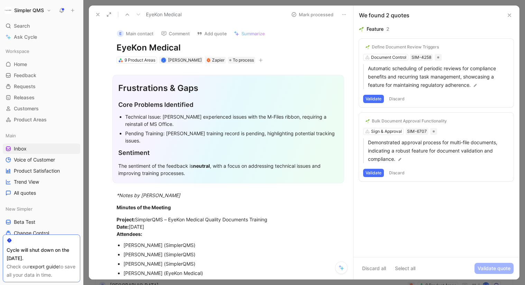
click at [402, 172] on button "Discard" at bounding box center [397, 173] width 20 height 8
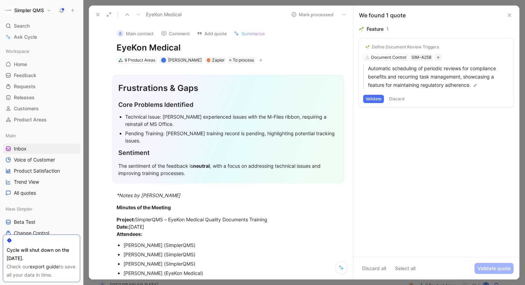
click at [398, 98] on button "Discard" at bounding box center [397, 99] width 20 height 8
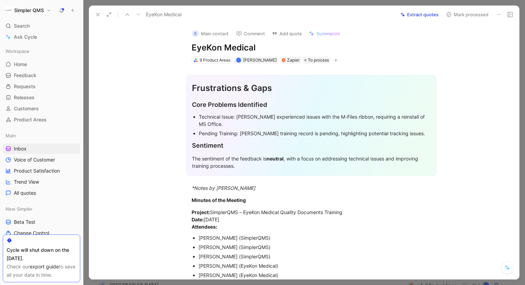
click at [457, 12] on button "Mark processed" at bounding box center [467, 15] width 48 height 10
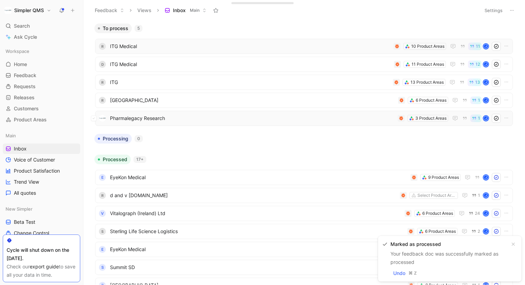
click at [249, 119] on span "Pharmalegacy Research" at bounding box center [252, 118] width 285 height 8
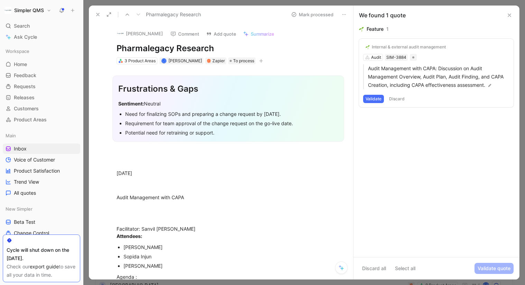
click at [402, 98] on button "Discard" at bounding box center [397, 99] width 20 height 8
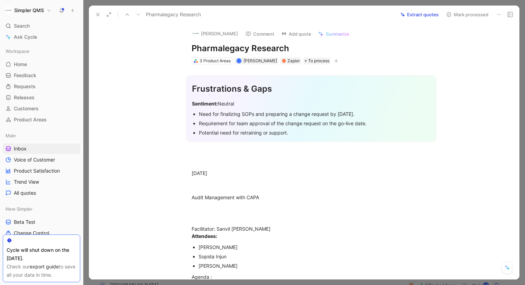
click at [497, 12] on icon at bounding box center [500, 15] width 6 height 6
click at [477, 38] on div "Delete" at bounding box center [480, 39] width 42 height 8
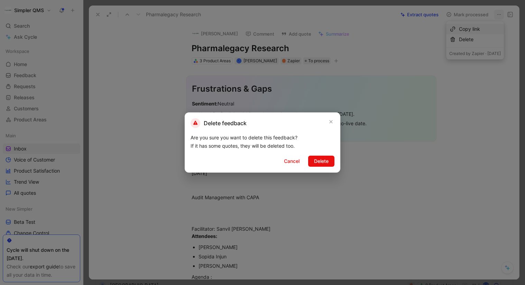
click at [455, 37] on div at bounding box center [262, 142] width 525 height 285
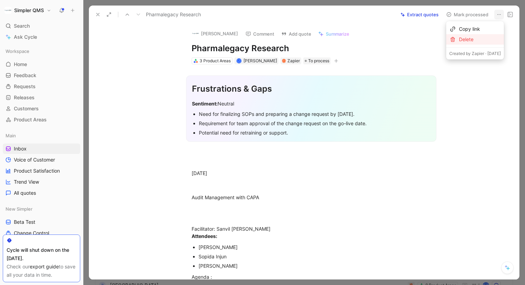
click at [459, 37] on div "Delete" at bounding box center [480, 39] width 42 height 8
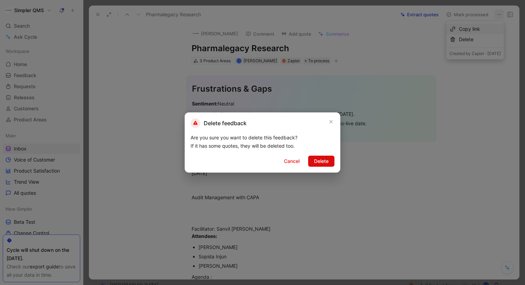
click at [322, 162] on span "Delete" at bounding box center [321, 161] width 15 height 8
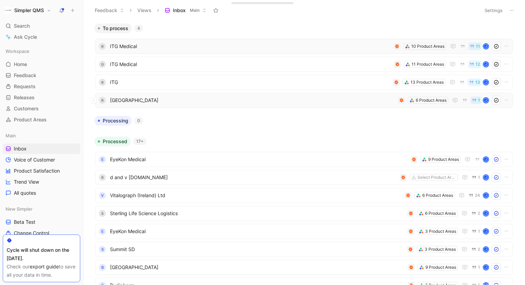
click at [241, 102] on span "[GEOGRAPHIC_DATA]" at bounding box center [253, 100] width 286 height 8
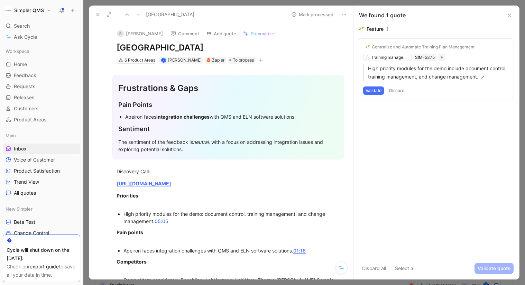
click at [398, 89] on button "Discard" at bounding box center [397, 91] width 20 height 8
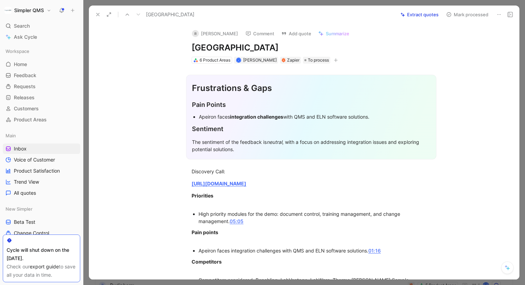
click at [457, 18] on button "Mark processed" at bounding box center [467, 15] width 48 height 10
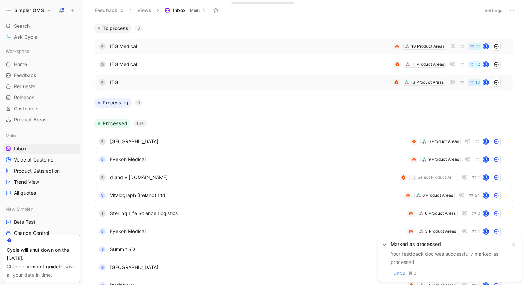
click at [335, 81] on span "ITG" at bounding box center [250, 82] width 280 height 8
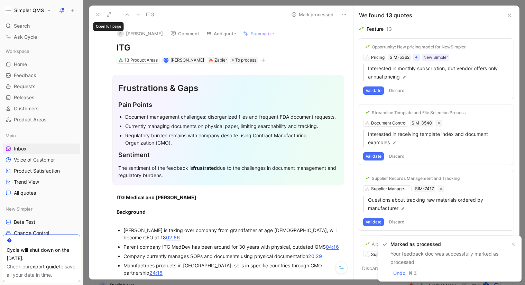
click at [98, 13] on icon at bounding box center [98, 15] width 6 height 6
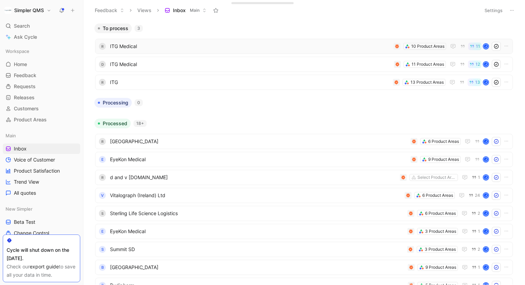
click at [22, 57] on div "Workspace Home G then H Feedback G then F Requests G then R Releases G then L C…" at bounding box center [42, 85] width 78 height 79
click at [23, 65] on span "Home" at bounding box center [20, 64] width 13 height 7
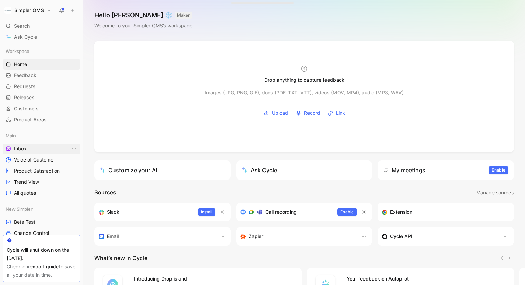
click at [22, 147] on span "Inbox" at bounding box center [20, 148] width 13 height 7
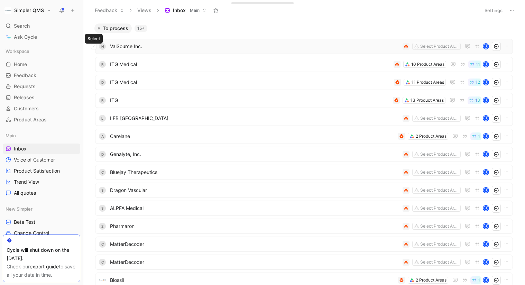
click at [94, 46] on icon at bounding box center [93, 46] width 3 height 3
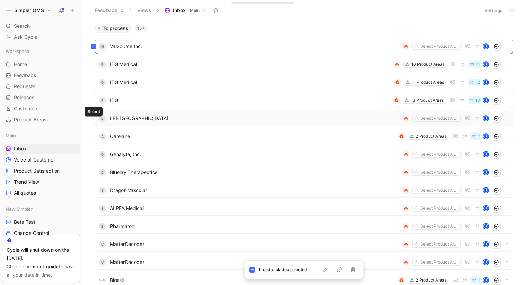
click at [94, 120] on button at bounding box center [94, 119] width 6 height 6
click at [96, 155] on button at bounding box center [94, 155] width 6 height 6
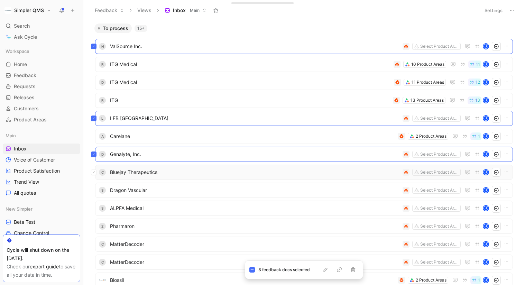
click at [95, 174] on button at bounding box center [94, 173] width 6 height 6
click at [96, 192] on button at bounding box center [94, 191] width 6 height 6
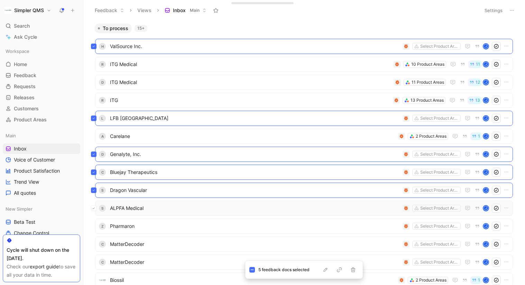
click at [96, 210] on button at bounding box center [94, 209] width 6 height 6
click at [97, 228] on div "Z Pharmaron Select Product Areas J" at bounding box center [304, 226] width 418 height 15
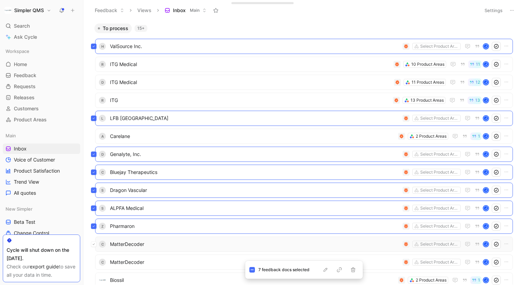
click at [96, 245] on button at bounding box center [94, 245] width 6 height 6
click at [95, 263] on button at bounding box center [94, 263] width 6 height 6
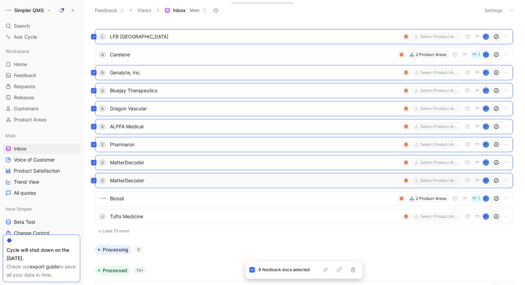
scroll to position [84, 0]
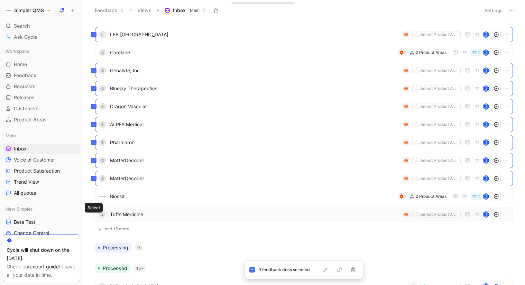
click at [96, 215] on button at bounding box center [94, 215] width 6 height 6
click at [353, 270] on icon "button" at bounding box center [354, 270] width 6 height 6
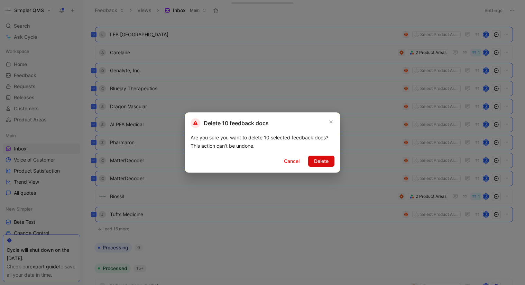
click at [324, 163] on span "Delete" at bounding box center [321, 161] width 15 height 8
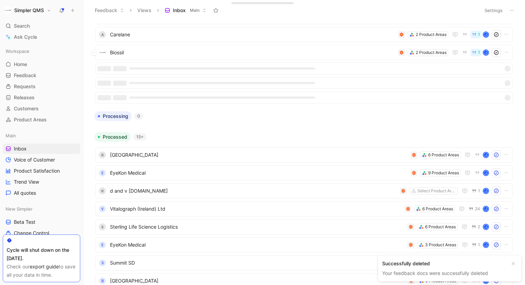
scroll to position [42, 0]
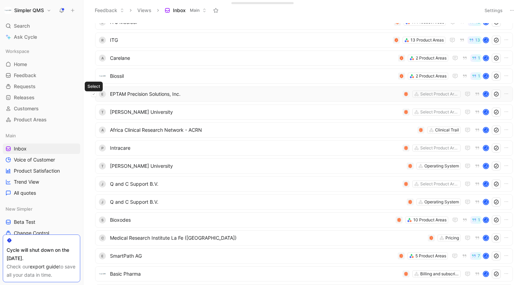
click at [96, 94] on button at bounding box center [94, 94] width 6 height 6
click at [93, 114] on button at bounding box center [94, 112] width 6 height 6
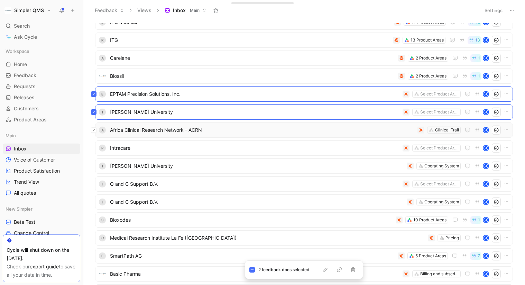
click at [96, 132] on button at bounding box center [94, 130] width 6 height 6
click at [95, 148] on button at bounding box center [94, 148] width 6 height 6
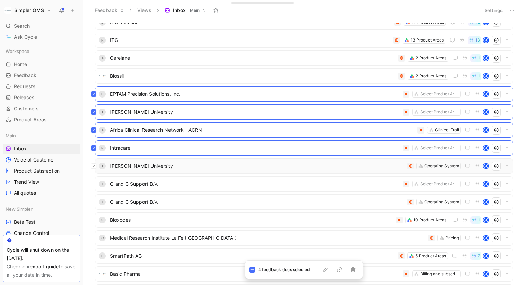
click at [95, 169] on button at bounding box center [94, 166] width 6 height 6
click at [95, 184] on icon at bounding box center [93, 184] width 3 height 3
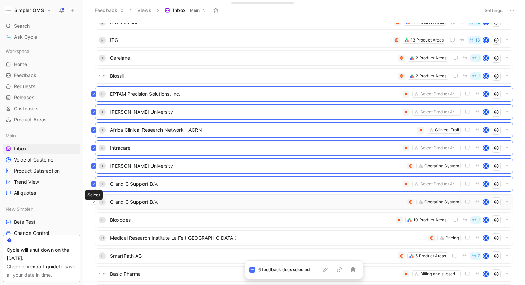
click at [94, 202] on icon at bounding box center [93, 202] width 3 height 3
click at [97, 239] on div "C Medical Research Institute La Fe (IIS La Fe) Pricing J" at bounding box center [304, 238] width 418 height 15
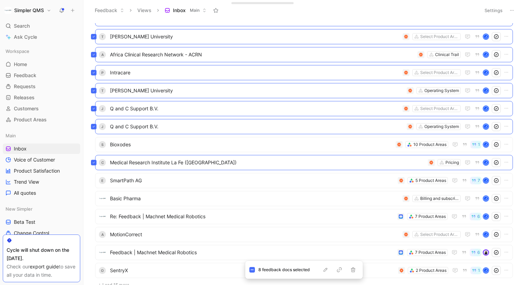
scroll to position [124, 0]
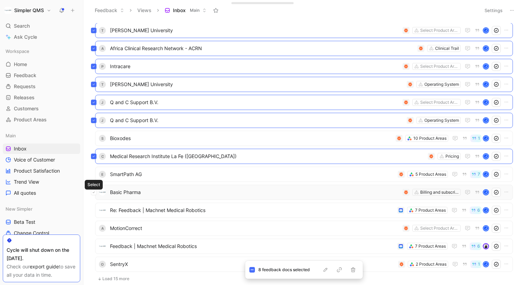
click at [96, 192] on button at bounding box center [94, 193] width 6 height 6
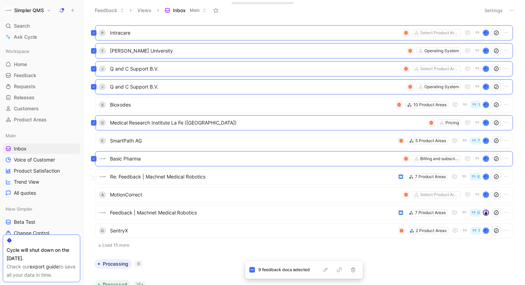
scroll to position [170, 0]
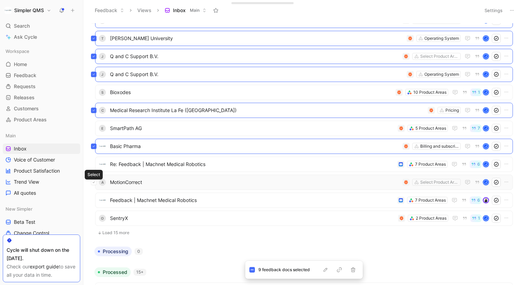
click at [96, 182] on button at bounding box center [94, 183] width 6 height 6
click at [352, 273] on div "10 feedback docs selected" at bounding box center [304, 270] width 118 height 18
click at [353, 270] on icon "button" at bounding box center [354, 270] width 6 height 6
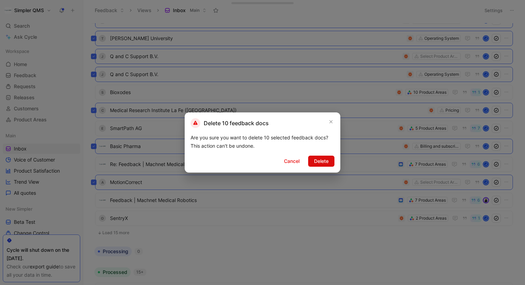
click at [325, 157] on span "Delete" at bounding box center [321, 161] width 15 height 8
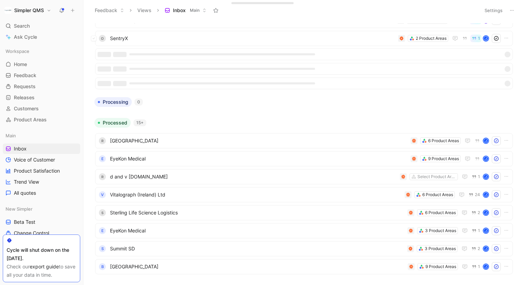
scroll to position [44, 0]
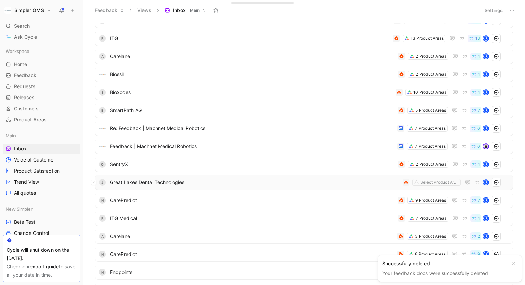
click at [96, 182] on button at bounding box center [94, 183] width 6 height 6
click at [94, 202] on button at bounding box center [94, 201] width 6 height 6
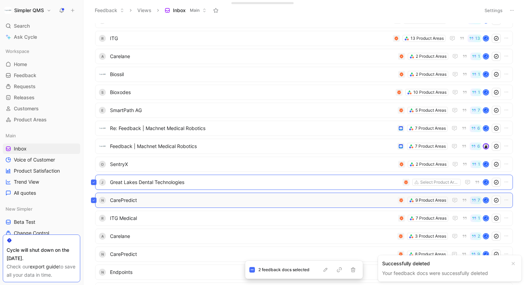
click at [94, 202] on button at bounding box center [94, 201] width 6 height 6
click at [355, 268] on icon "button" at bounding box center [354, 270] width 6 height 6
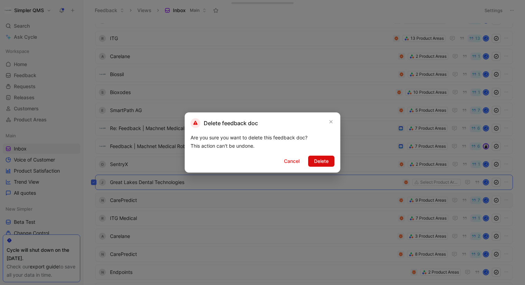
click at [321, 158] on span "Delete" at bounding box center [321, 161] width 15 height 8
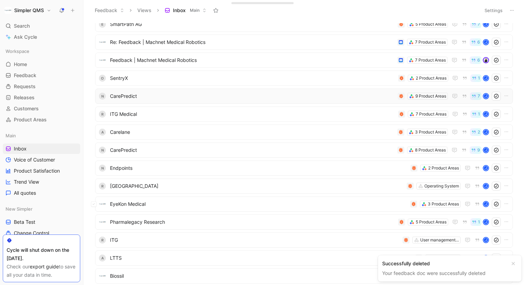
scroll to position [132, 0]
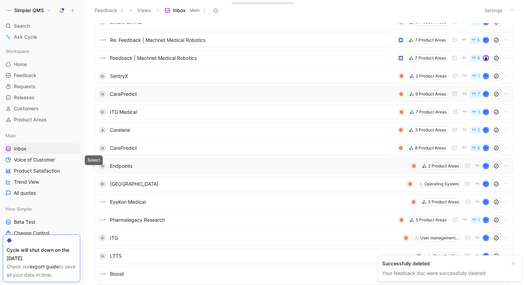
click at [95, 165] on button at bounding box center [94, 166] width 6 height 6
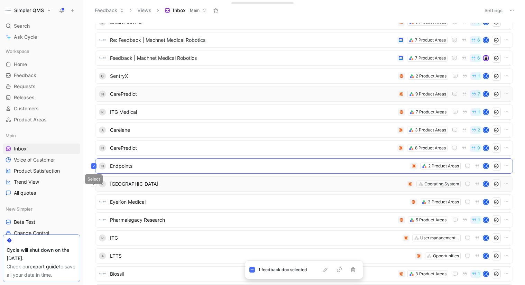
click at [95, 184] on button at bounding box center [94, 184] width 6 height 6
click at [93, 202] on icon at bounding box center [93, 202] width 3 height 3
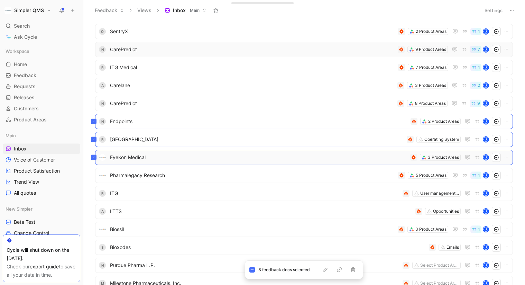
scroll to position [189, 0]
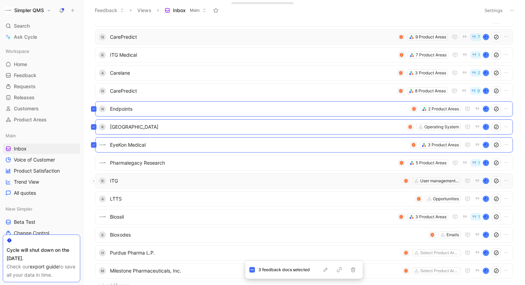
click at [94, 182] on icon at bounding box center [93, 181] width 3 height 3
click at [93, 201] on button at bounding box center [94, 199] width 6 height 6
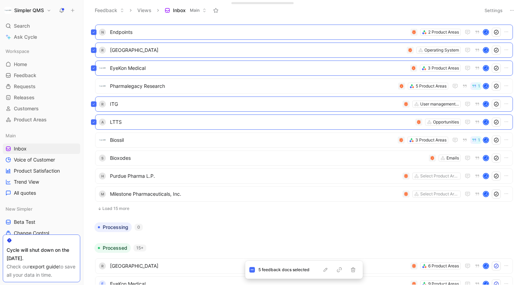
scroll to position [269, 0]
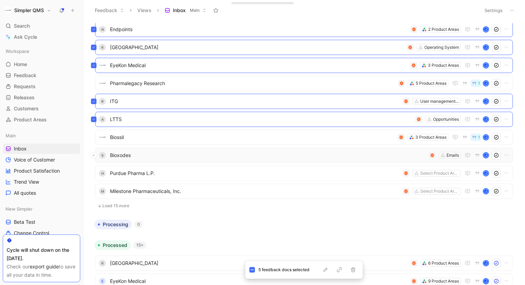
click at [96, 155] on button at bounding box center [94, 156] width 6 height 6
click at [95, 175] on button at bounding box center [94, 174] width 6 height 6
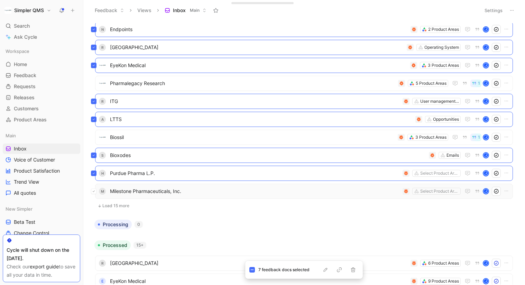
click at [95, 192] on icon at bounding box center [93, 191] width 3 height 3
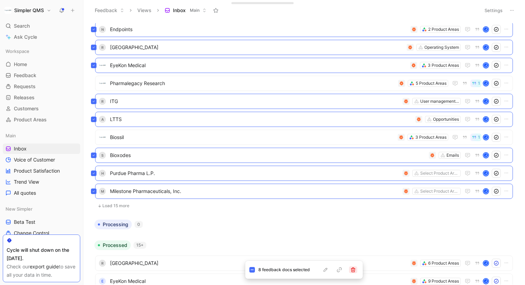
click at [353, 270] on icon "button" at bounding box center [354, 270] width 6 height 6
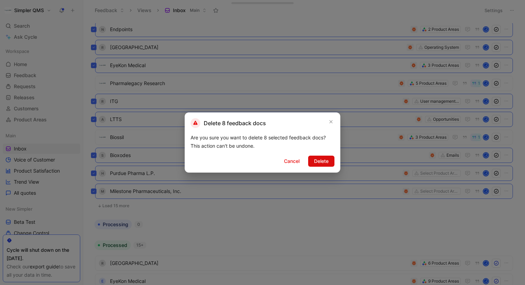
click at [326, 163] on span "Delete" at bounding box center [321, 161] width 15 height 8
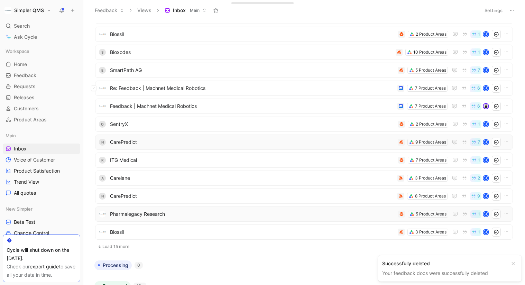
scroll to position [87, 0]
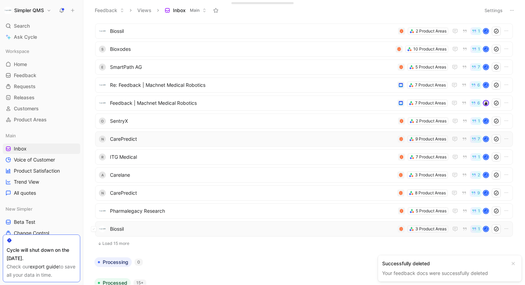
click at [204, 233] on span "Biossil" at bounding box center [252, 229] width 285 height 8
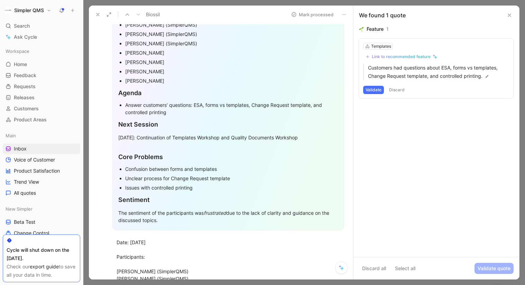
scroll to position [63, 0]
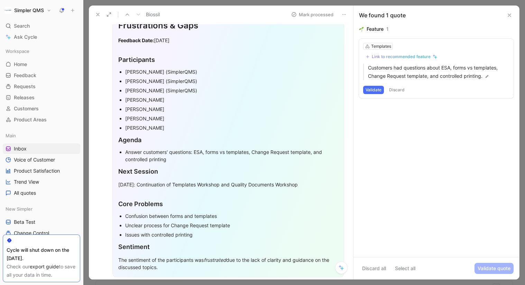
click at [342, 16] on icon at bounding box center [345, 15] width 6 height 6
click at [348, 12] on button at bounding box center [345, 15] width 10 height 10
click at [353, 36] on div "Delete" at bounding box center [373, 39] width 42 height 8
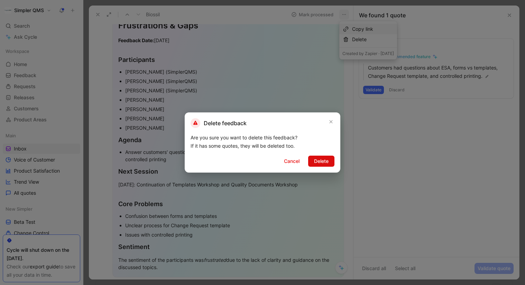
click at [324, 161] on span "Delete" at bounding box center [321, 161] width 15 height 8
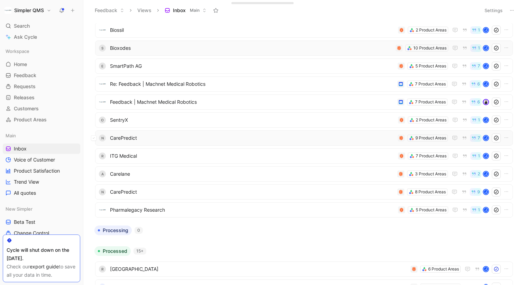
scroll to position [88, 0]
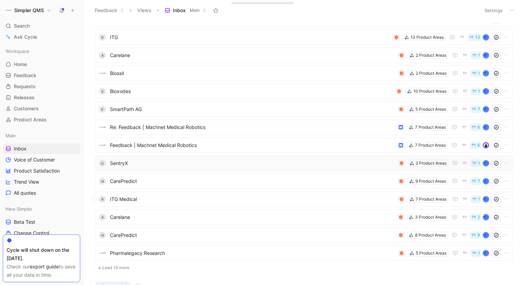
scroll to position [44, 0]
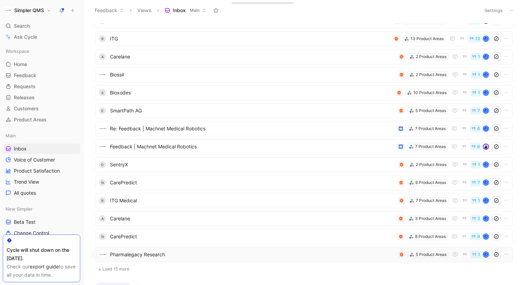
click at [189, 254] on span "Pharmalegacy Research" at bounding box center [253, 255] width 286 height 8
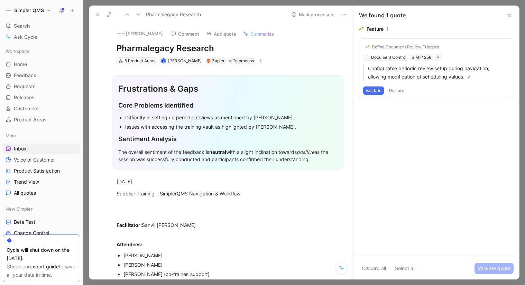
click at [403, 88] on button "Discard" at bounding box center [397, 91] width 20 height 8
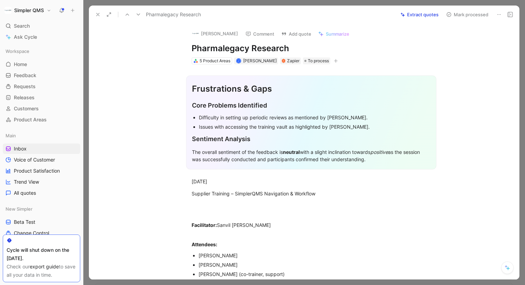
click at [475, 13] on button "Mark processed" at bounding box center [467, 15] width 48 height 10
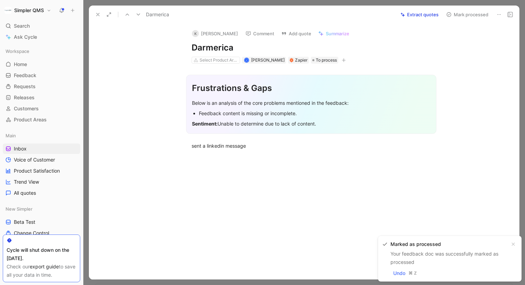
click at [499, 14] on icon at bounding box center [500, 15] width 6 height 6
click at [469, 40] on div "Delete" at bounding box center [480, 39] width 42 height 8
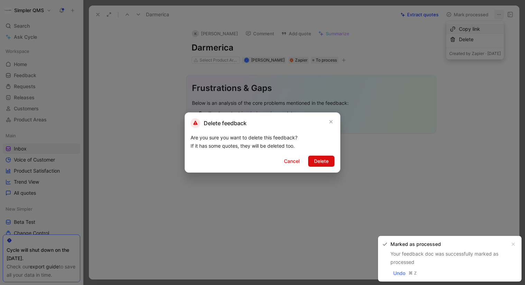
click at [318, 161] on span "Delete" at bounding box center [321, 161] width 15 height 8
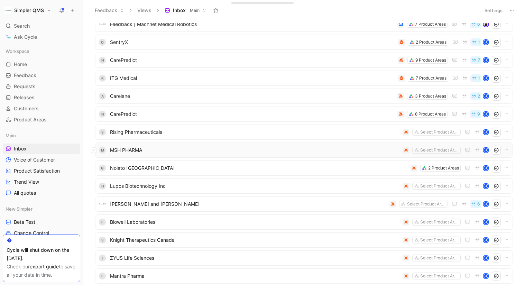
scroll to position [168, 0]
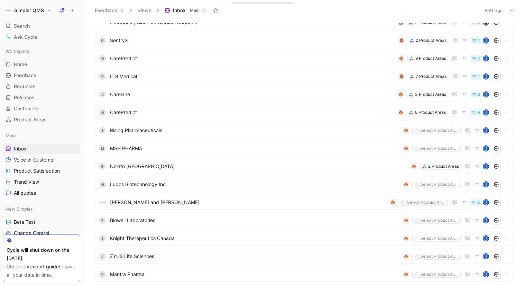
click at [94, 129] on div "R ITG Medical 10 Product Areas 11 J D ITG Medical 11 Product Areas 12 J R ITG 1…" at bounding box center [304, 126] width 425 height 522
click at [97, 128] on div "S Rising Pharmaceuticals Select Product Areas J" at bounding box center [304, 130] width 418 height 15
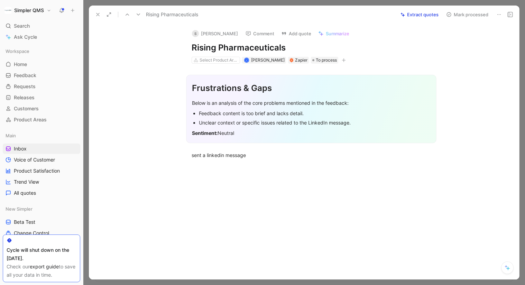
click at [97, 16] on icon at bounding box center [98, 15] width 6 height 6
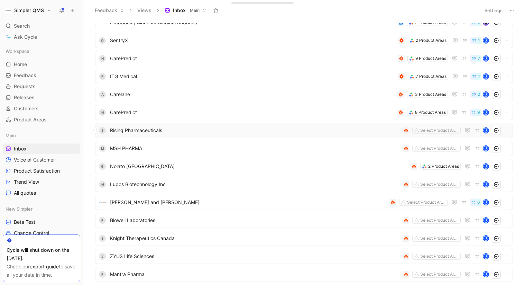
click at [96, 130] on button at bounding box center [94, 131] width 6 height 6
click at [96, 147] on button at bounding box center [94, 149] width 6 height 6
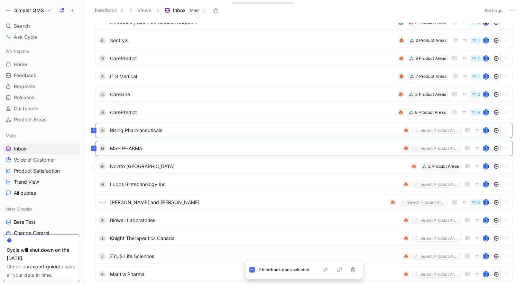
click at [98, 166] on div "g Nolato Hungary 2 Product Areas J" at bounding box center [304, 166] width 418 height 15
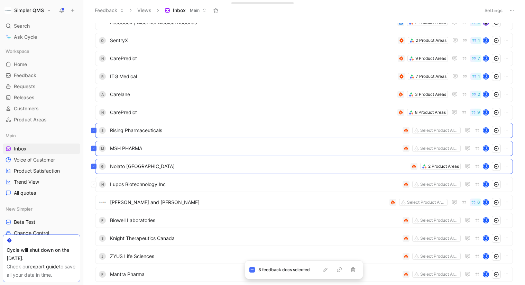
click at [99, 184] on div "H Lupos Biotechnology Inc Select Product Areas J" at bounding box center [304, 184] width 418 height 15
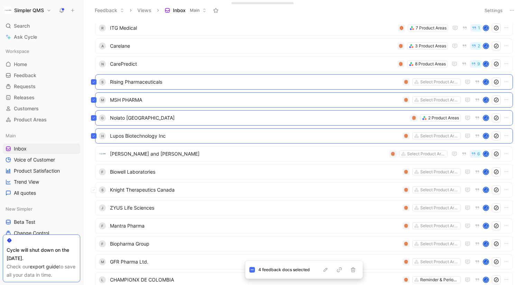
scroll to position [232, 0]
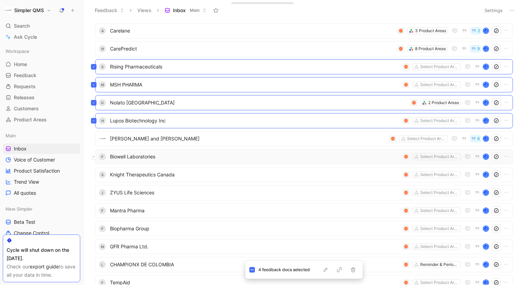
click at [96, 155] on button at bounding box center [94, 157] width 6 height 6
click at [95, 176] on button at bounding box center [94, 175] width 6 height 6
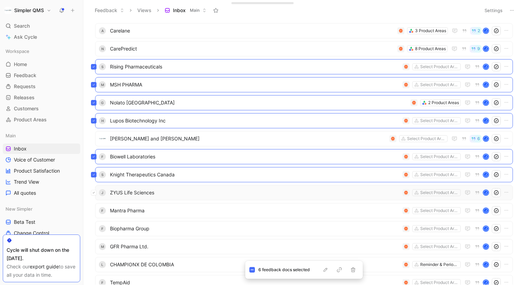
click at [96, 195] on button at bounding box center [94, 193] width 6 height 6
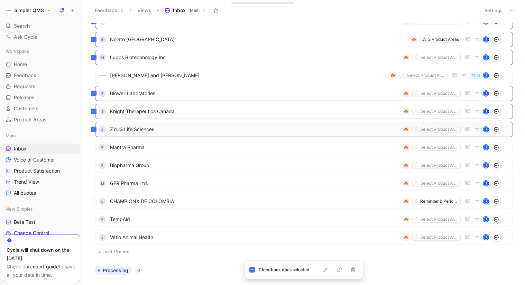
scroll to position [296, 0]
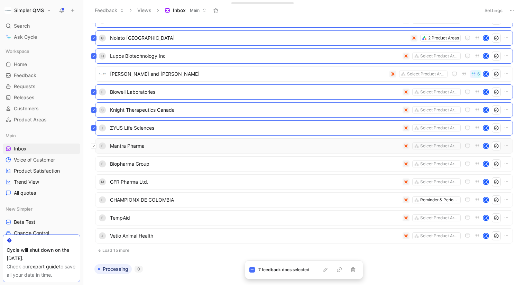
click at [94, 147] on button at bounding box center [94, 146] width 6 height 6
click at [98, 164] on div "F Biopharma Group Select Product Areas J" at bounding box center [304, 163] width 418 height 15
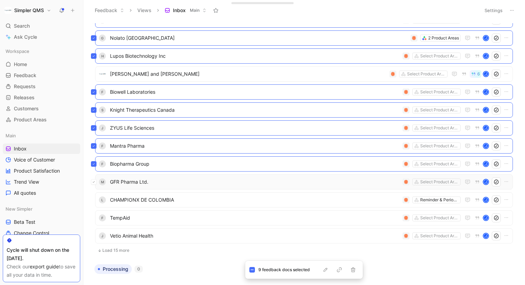
click at [96, 183] on button at bounding box center [94, 182] width 6 height 6
click at [98, 202] on div "L CHAMPIONX DE COLOMBIA Reminder & Periodic Tasks J" at bounding box center [304, 199] width 418 height 15
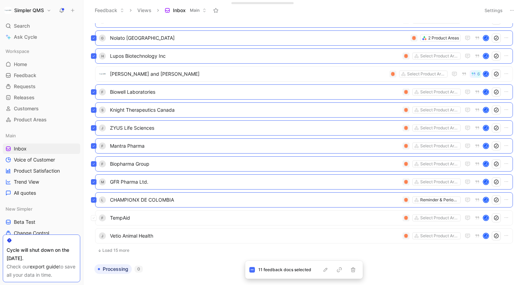
click at [102, 219] on div "F TempAid Select Product Areas J" at bounding box center [304, 217] width 418 height 15
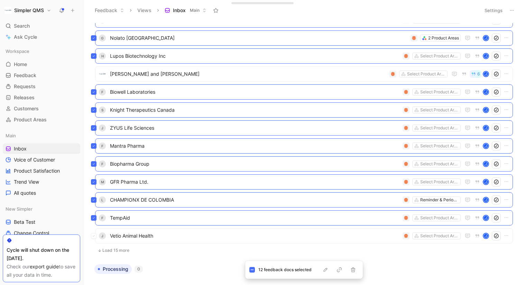
click at [103, 238] on div "J Vetio Animal Health Select Product Areas J" at bounding box center [304, 235] width 418 height 15
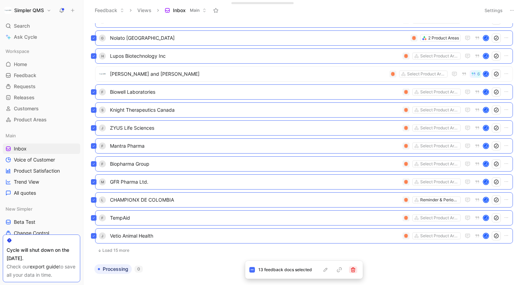
click at [353, 271] on icon "button" at bounding box center [353, 270] width 4 height 5
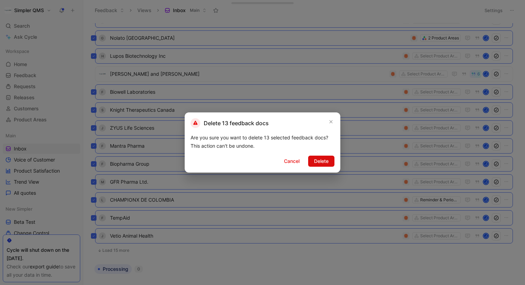
click at [322, 162] on span "Delete" at bounding box center [321, 161] width 15 height 8
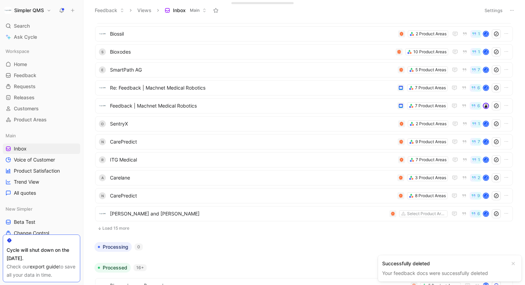
scroll to position [76, 0]
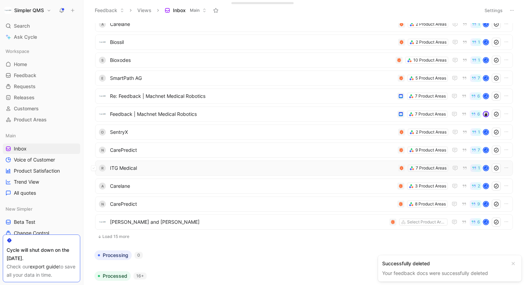
click at [287, 170] on span "ITG Medical" at bounding box center [253, 168] width 286 height 8
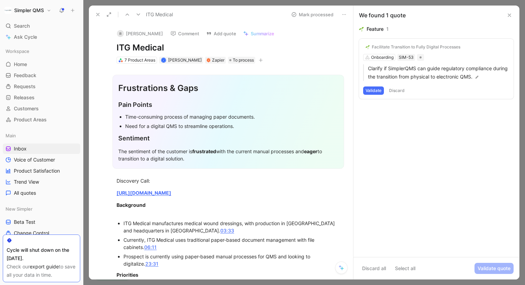
click at [97, 16] on icon at bounding box center [98, 15] width 6 height 6
